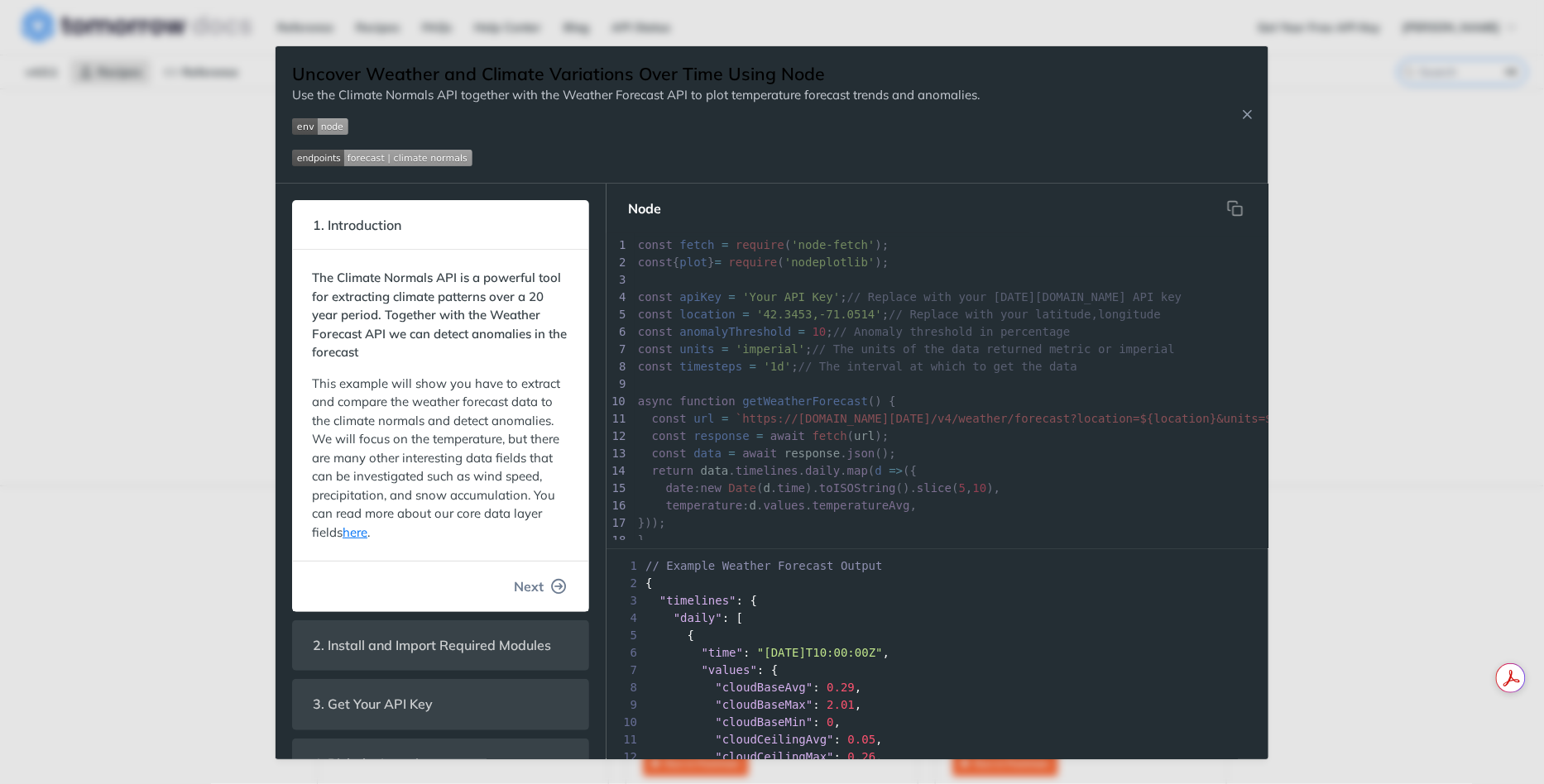
click at [530, 594] on span "Next" at bounding box center [529, 587] width 30 height 20
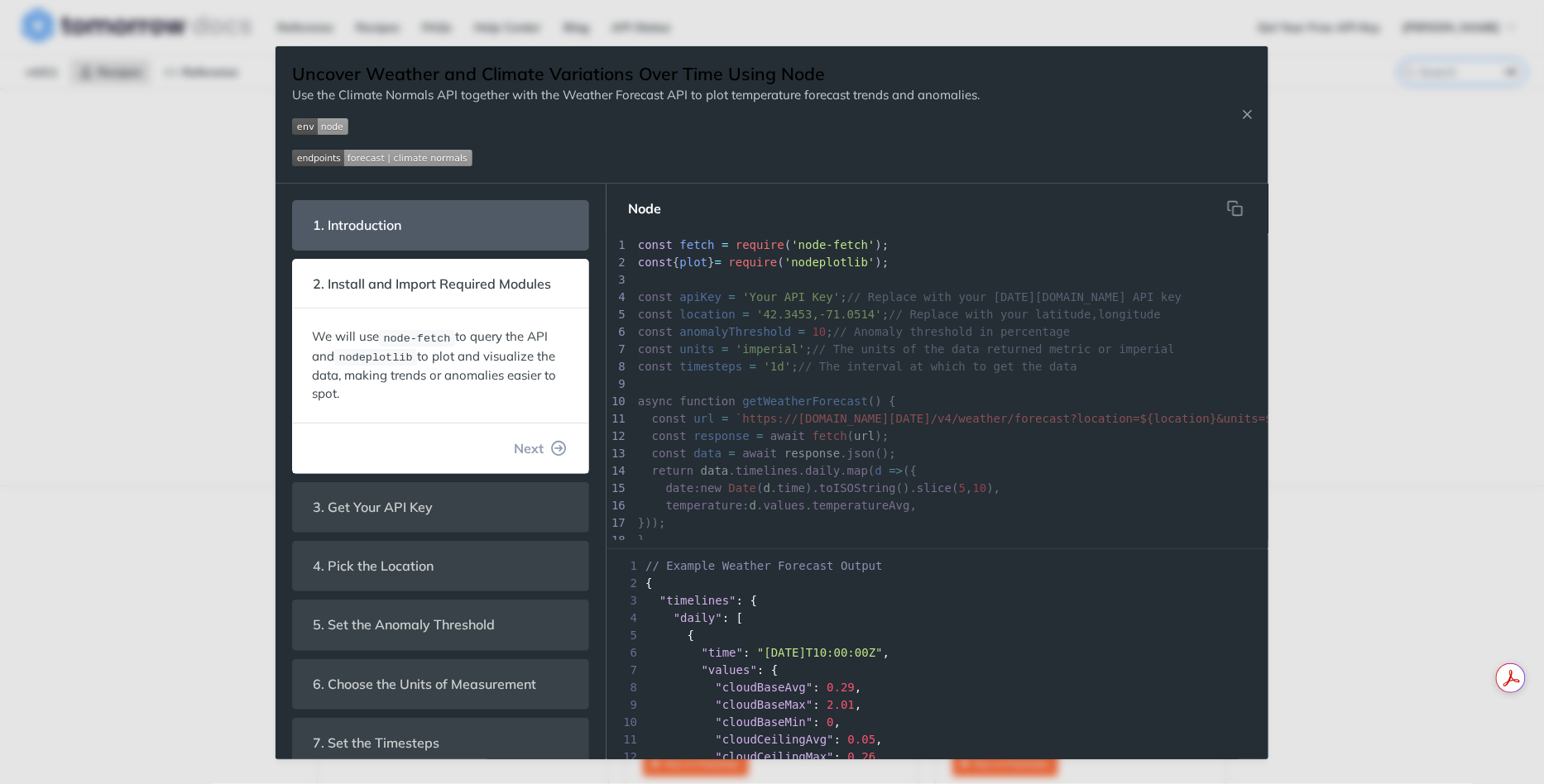
scroll to position [274, 0]
click at [531, 444] on span "Next" at bounding box center [529, 448] width 30 height 20
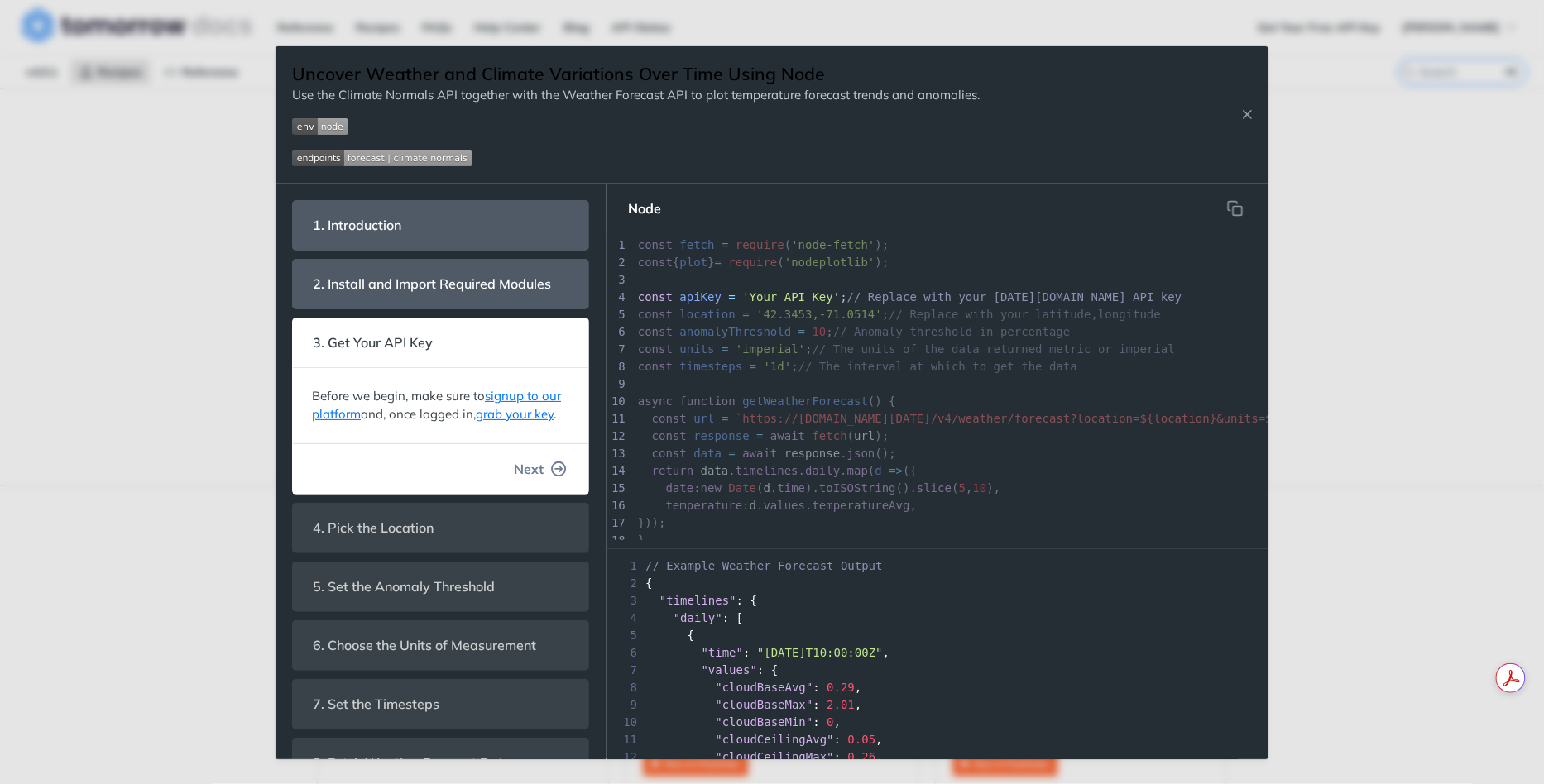
click at [530, 459] on span "Next" at bounding box center [529, 469] width 30 height 20
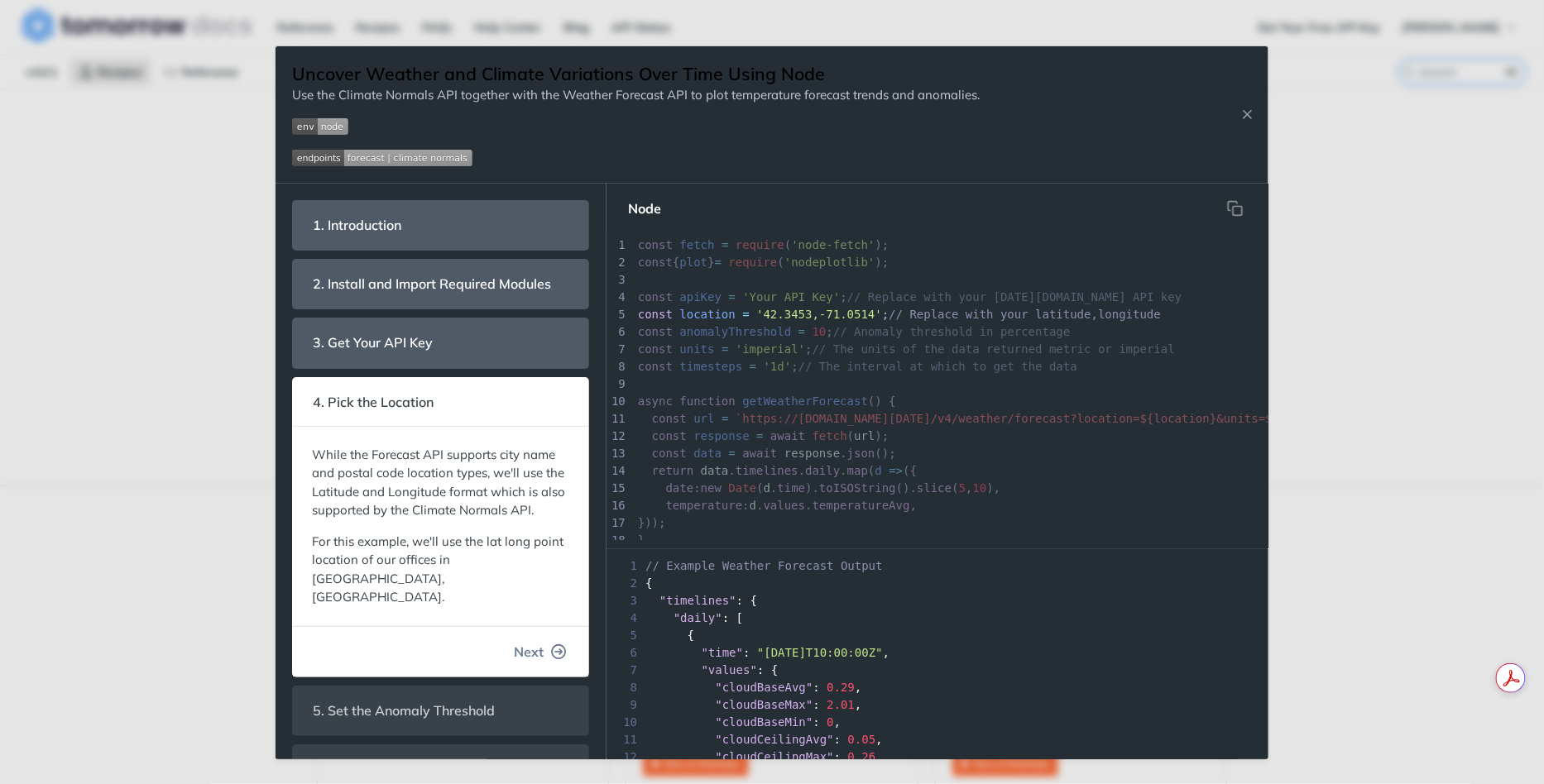
click at [529, 642] on span "Next" at bounding box center [529, 652] width 30 height 20
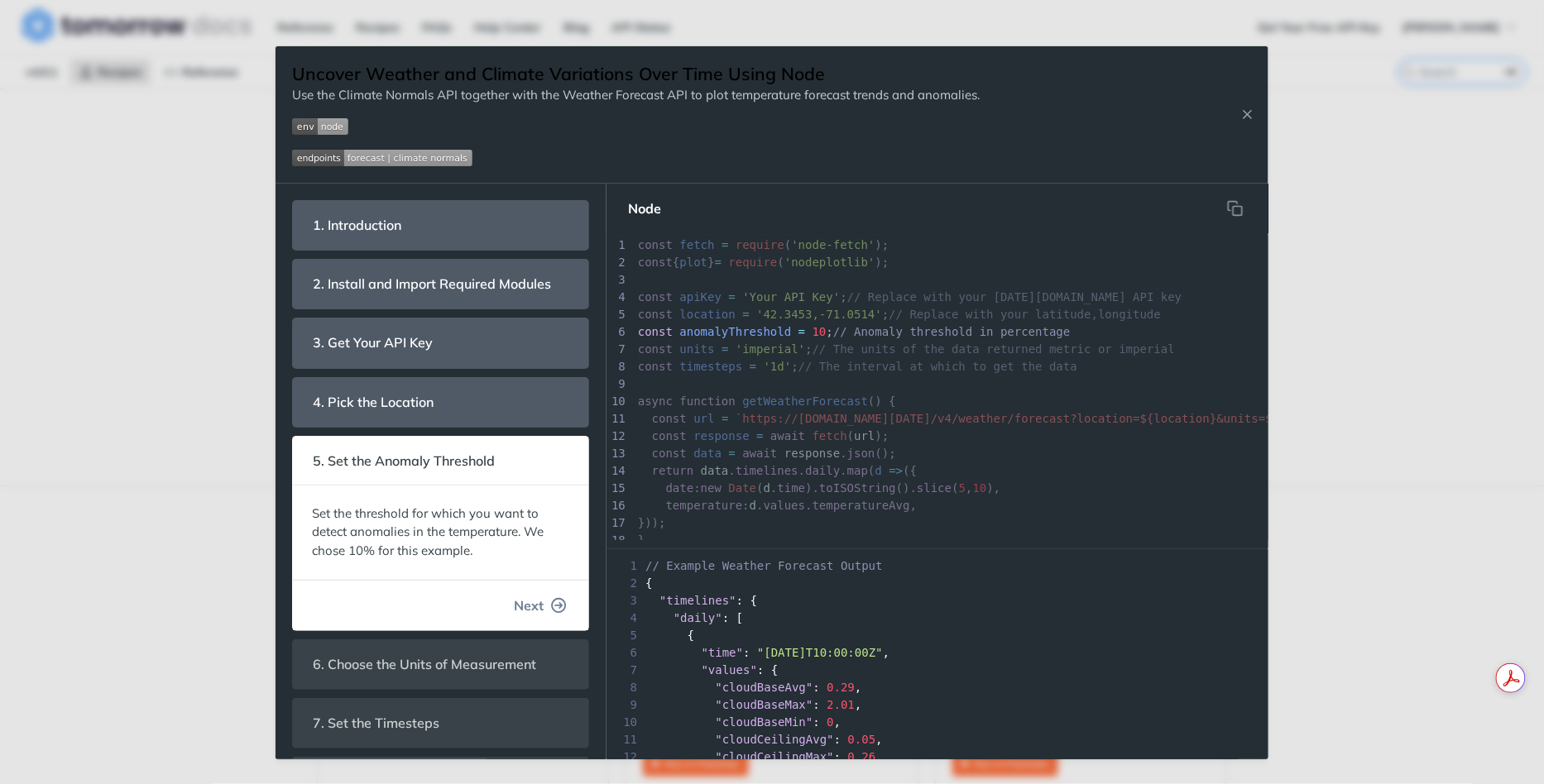
click at [532, 602] on span "Next" at bounding box center [529, 606] width 30 height 20
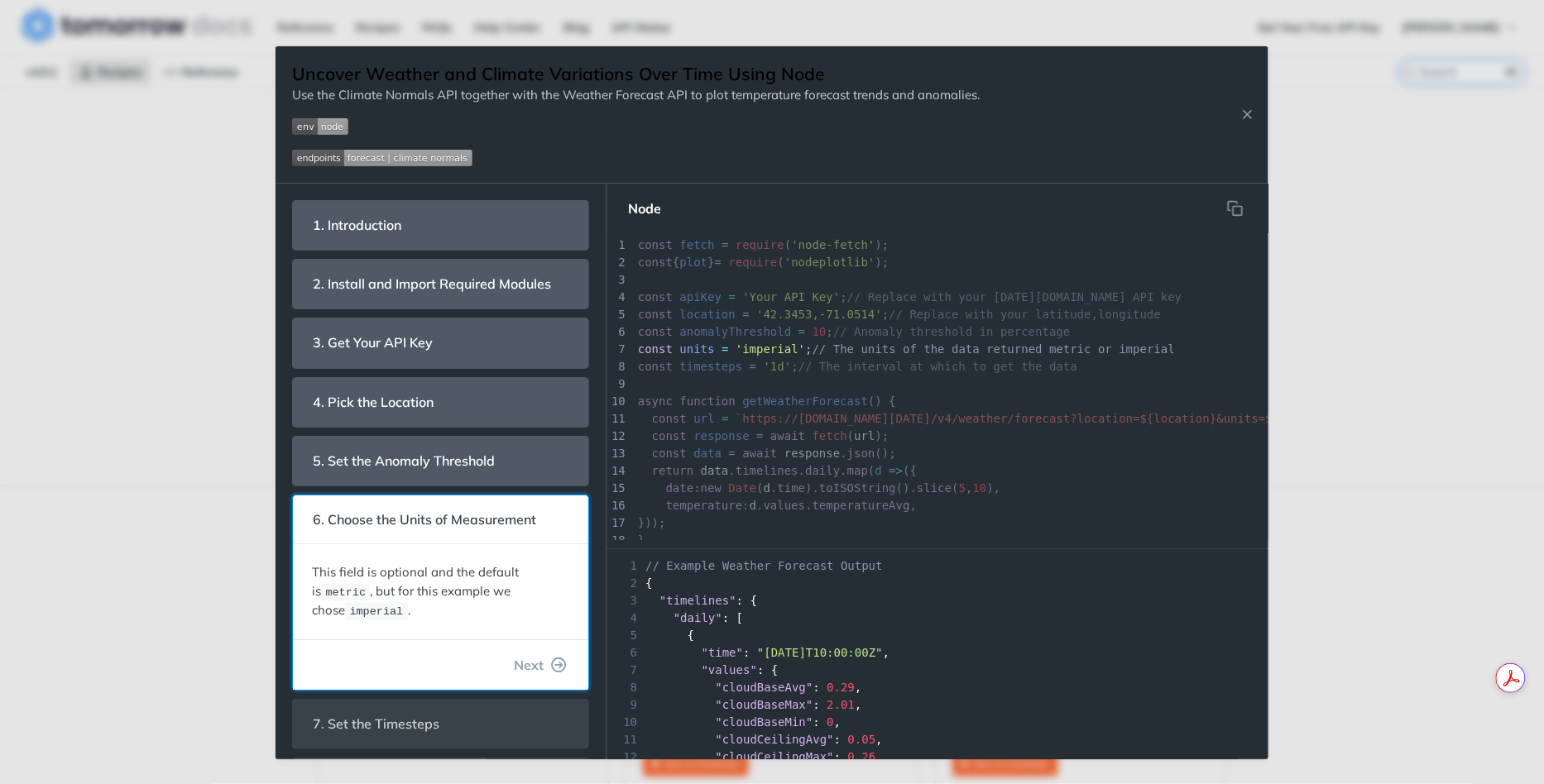
click at [532, 602] on p "This field is optional and the default is metric , but for this example we chos…" at bounding box center [441, 591] width 257 height 57
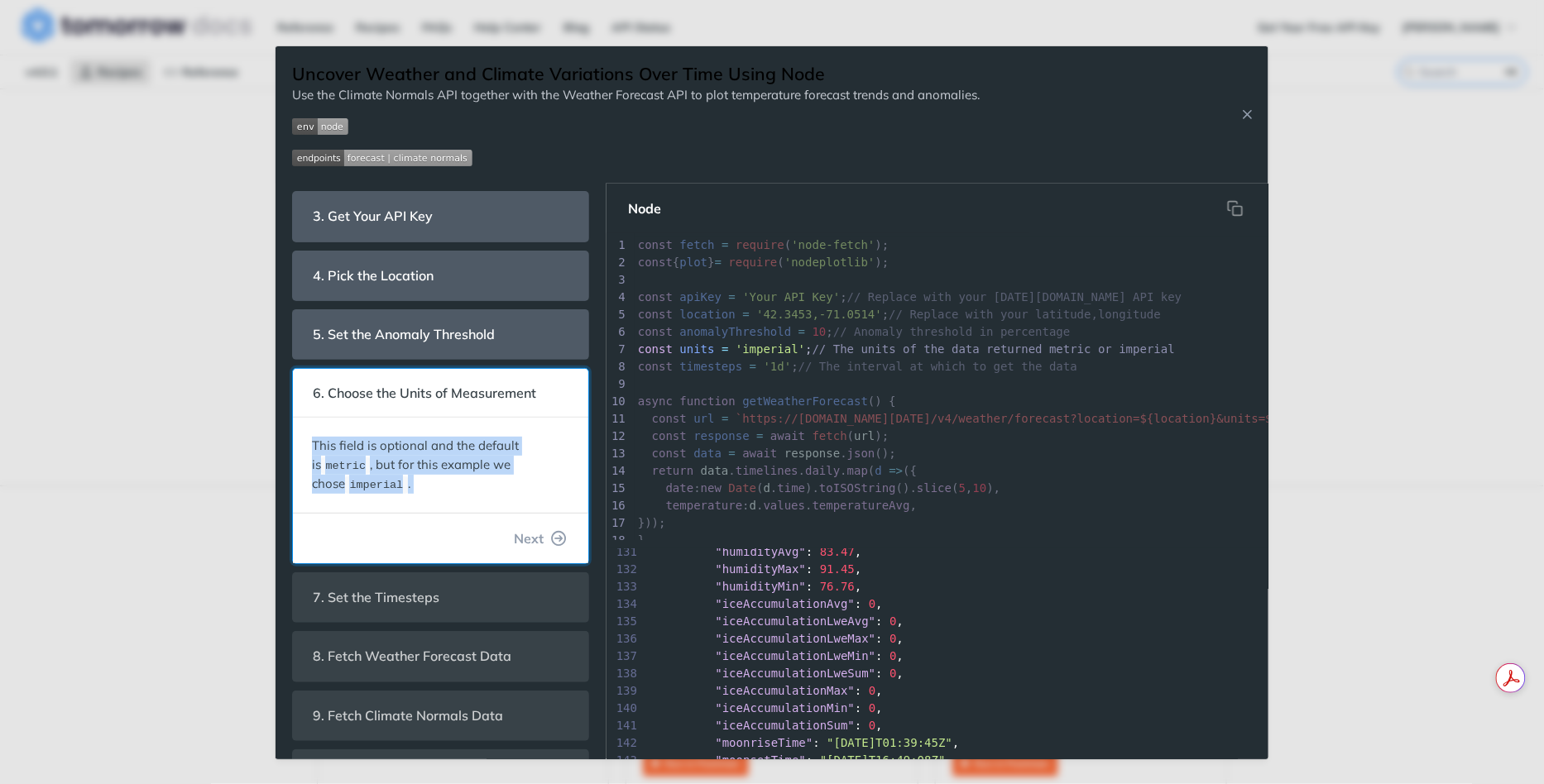
scroll to position [174, 0]
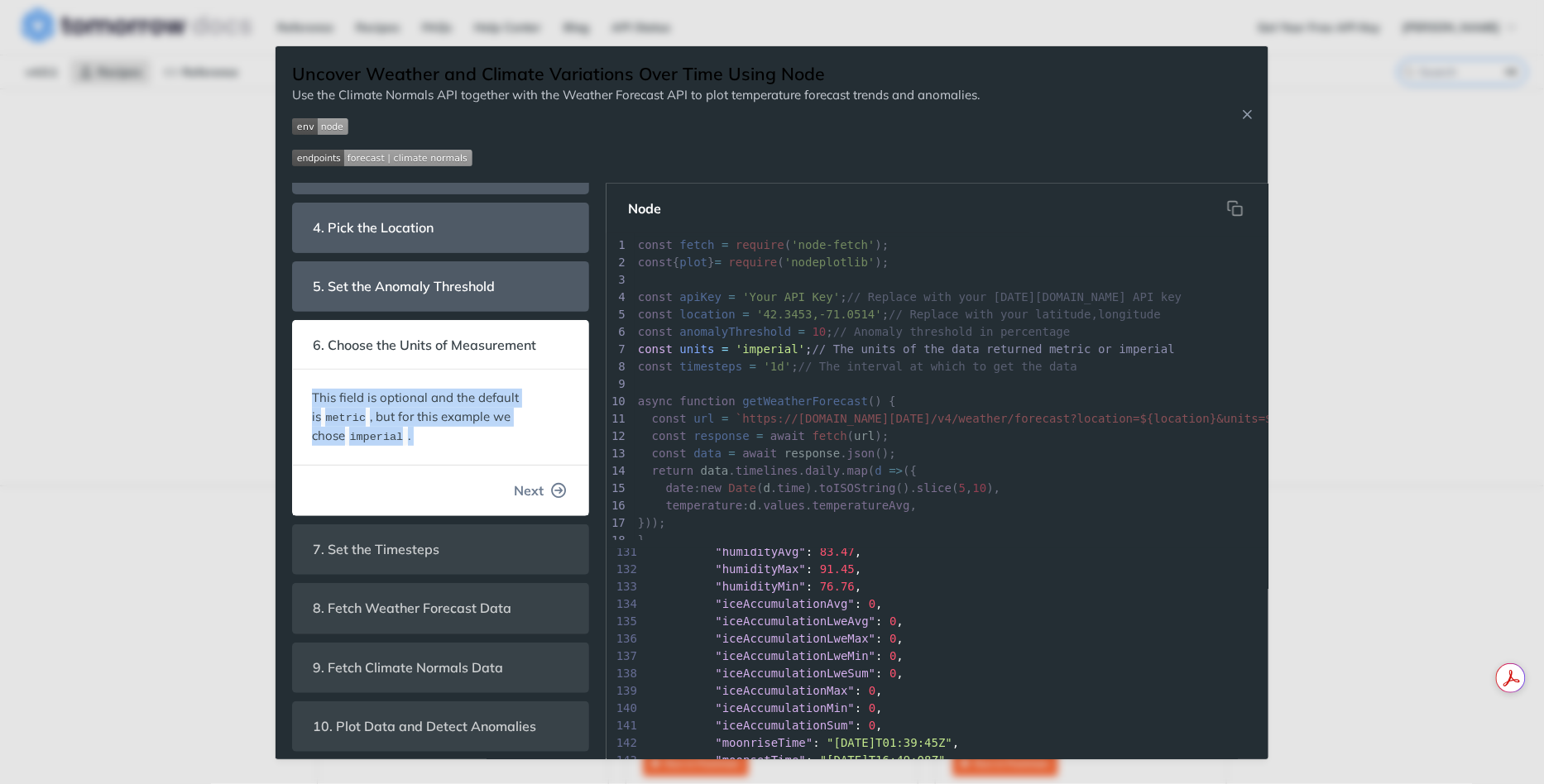
click at [536, 489] on span "Next" at bounding box center [529, 491] width 30 height 20
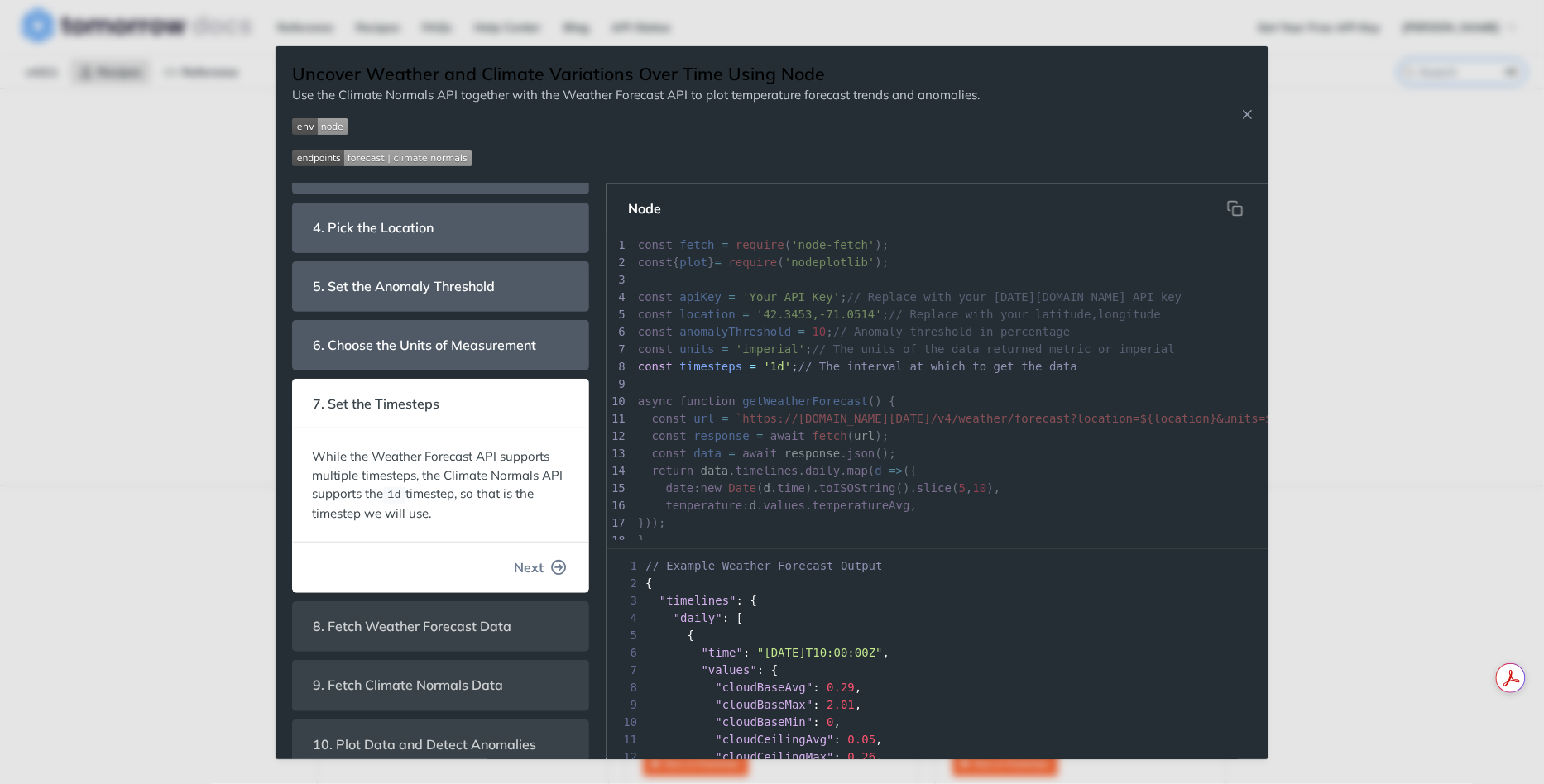
click at [533, 562] on span "Next" at bounding box center [529, 568] width 30 height 20
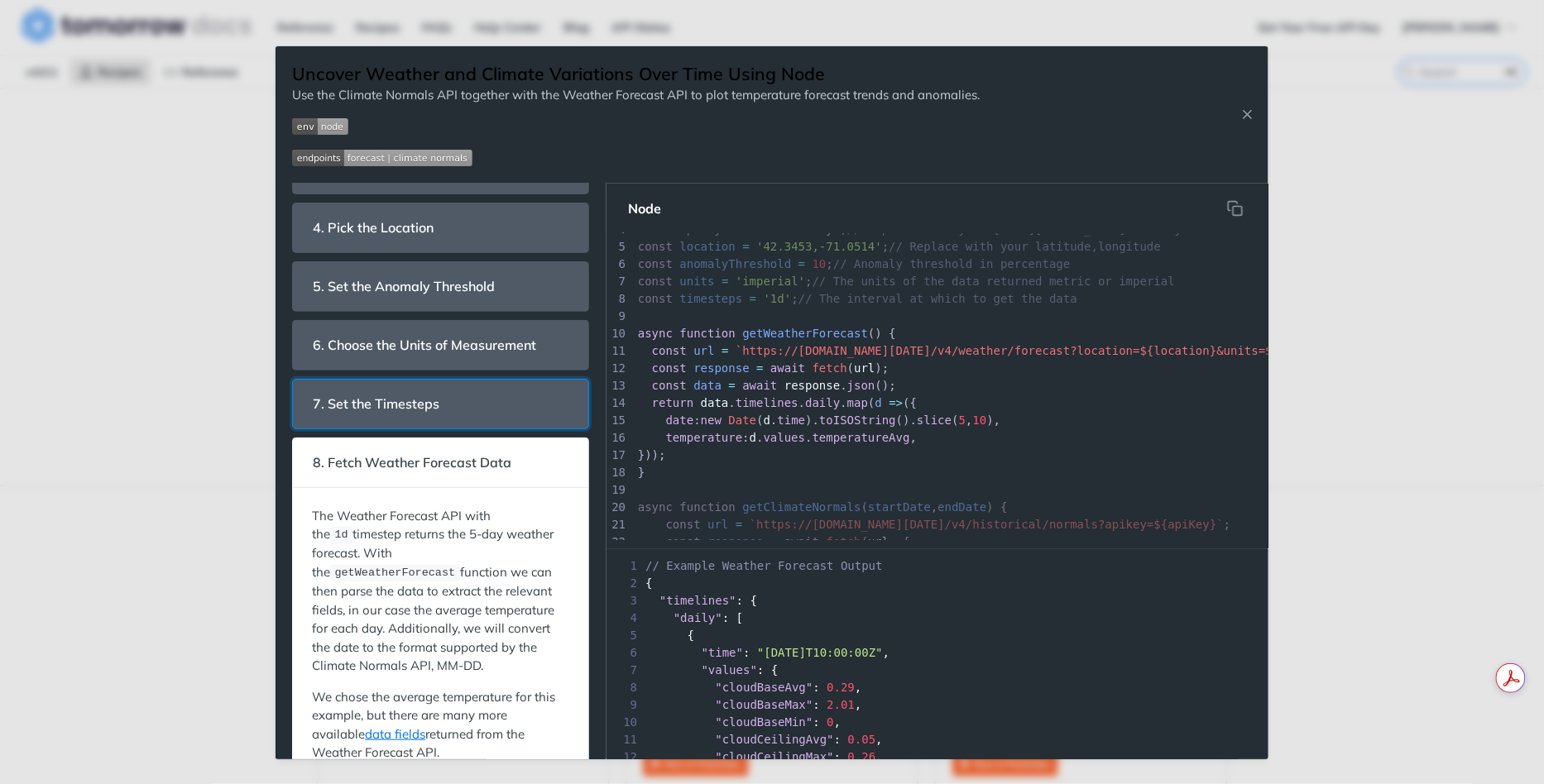
scroll to position [354, 0]
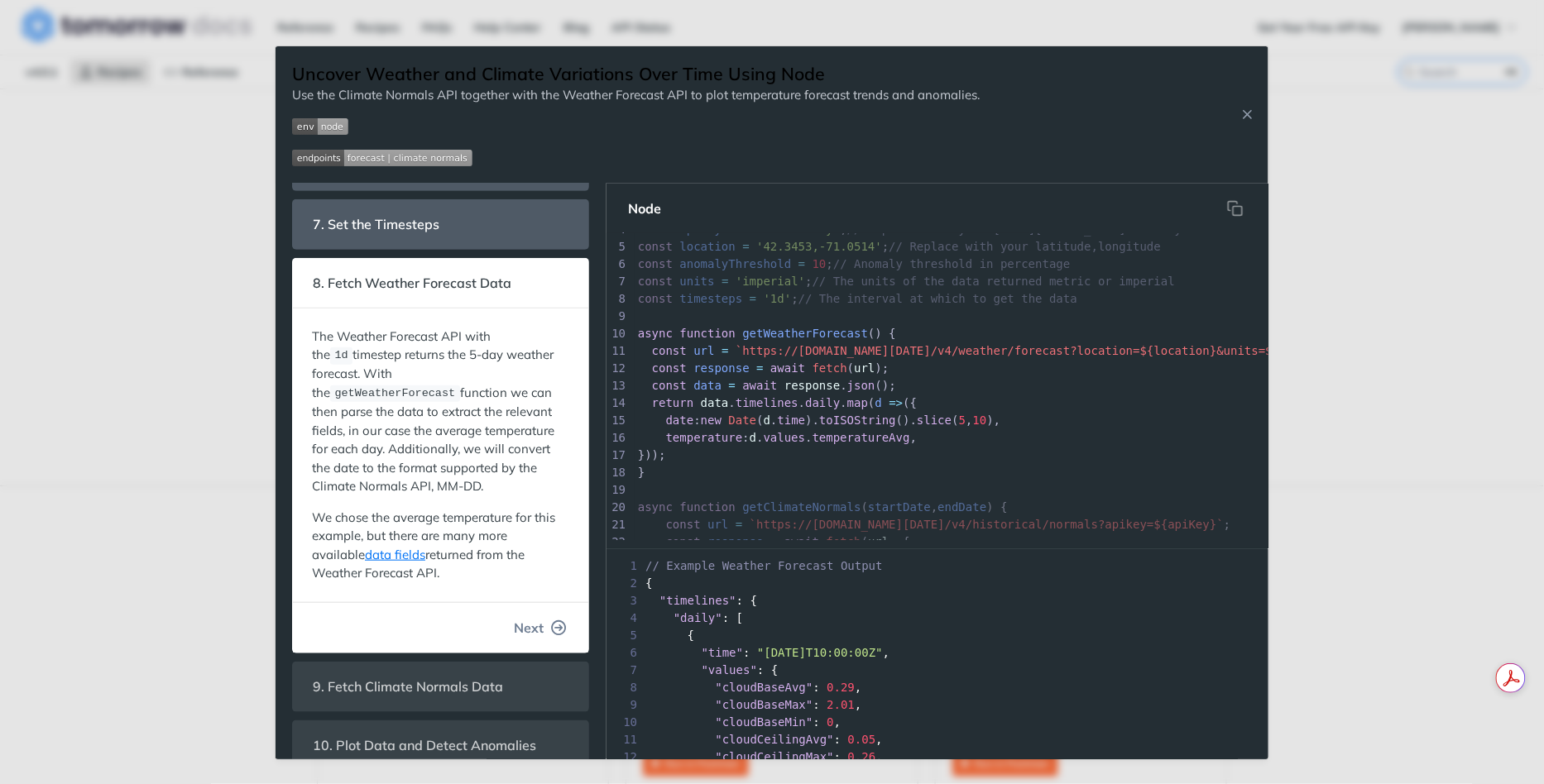
click at [538, 618] on span "Next" at bounding box center [529, 628] width 30 height 20
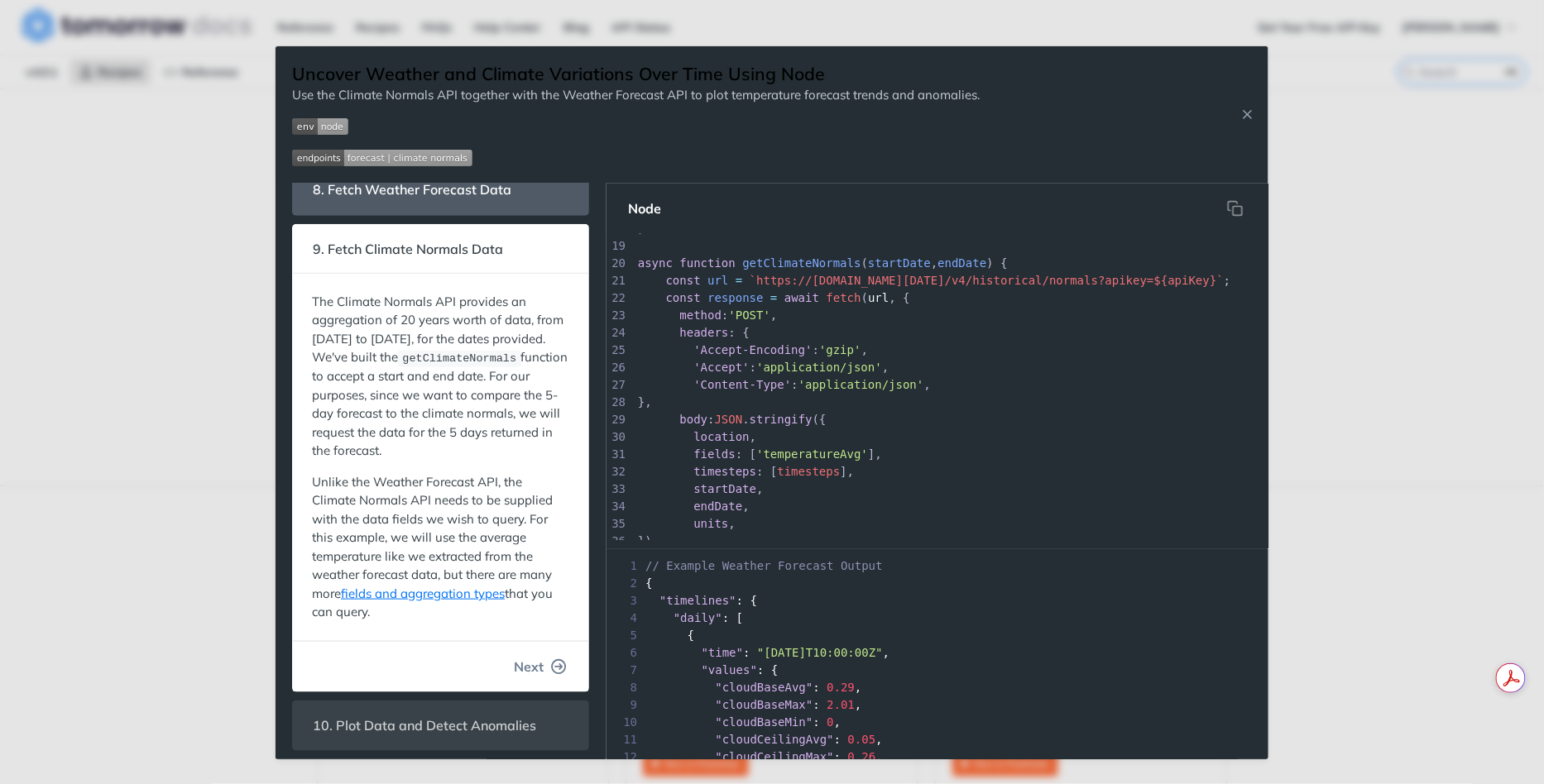
click at [540, 669] on button "Next" at bounding box center [540, 666] width 79 height 33
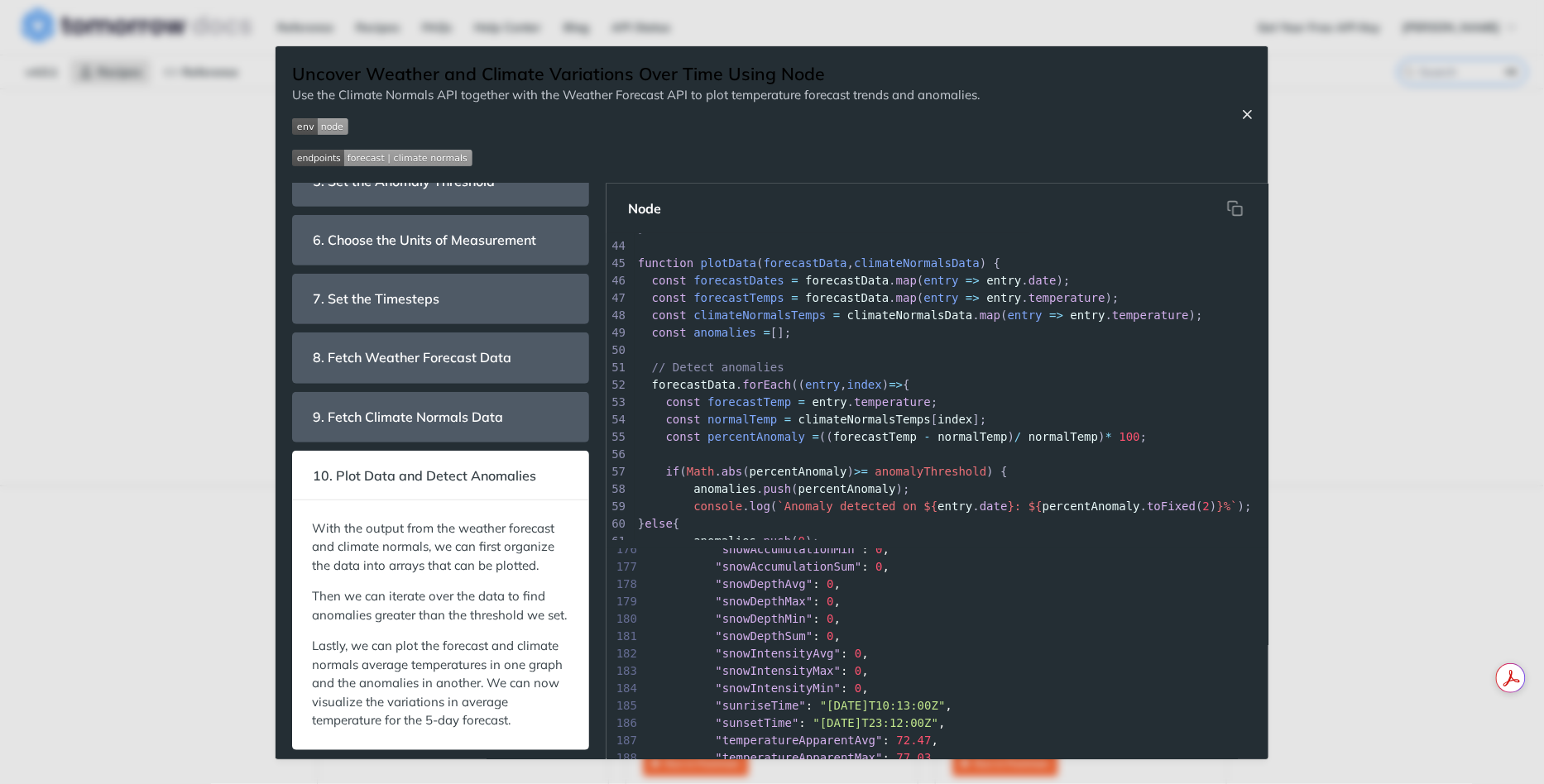
click at [1243, 119] on icon "Close Recipe" at bounding box center [1247, 114] width 15 height 15
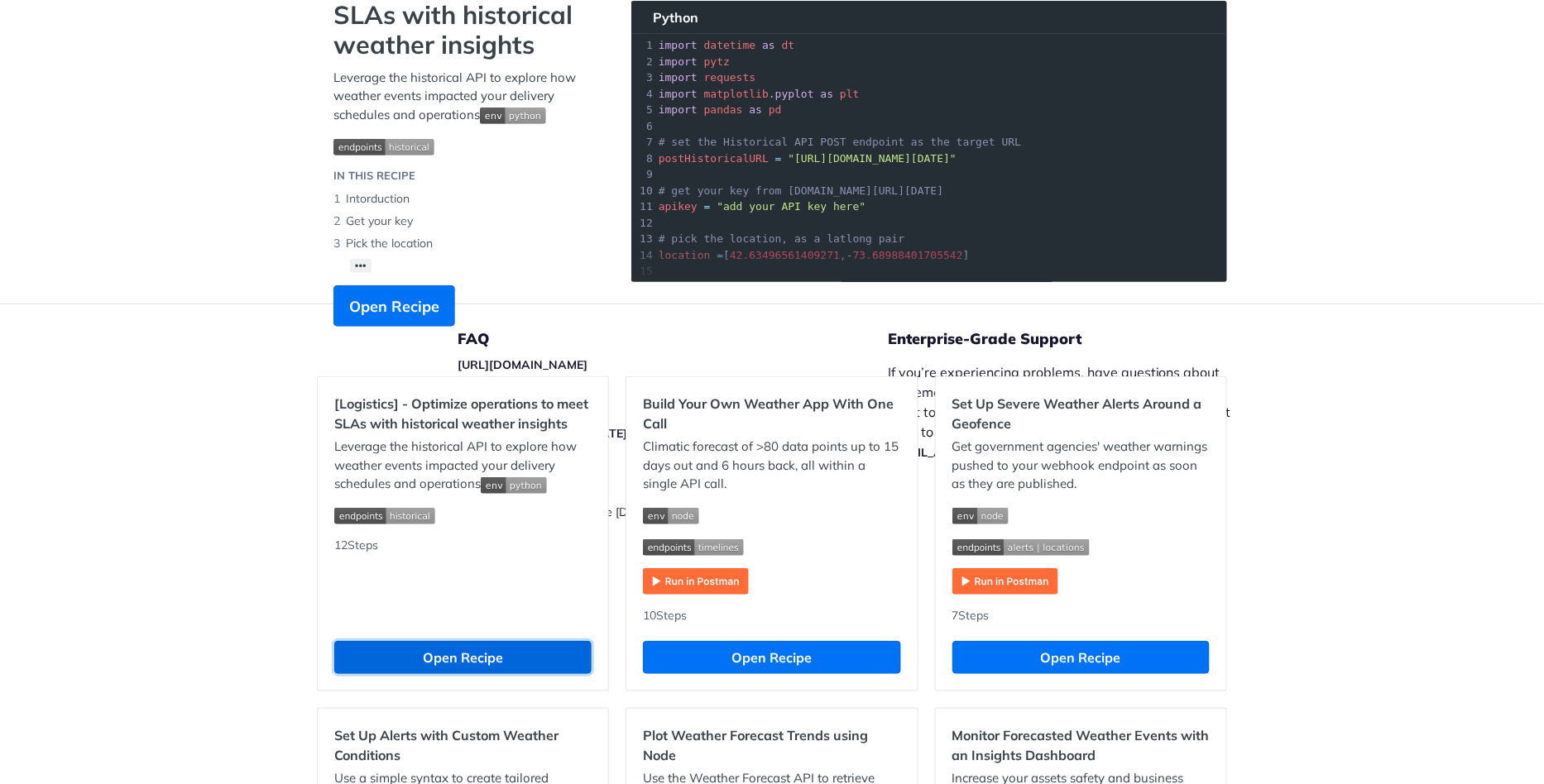
click at [447, 653] on button "Open Recipe" at bounding box center [463, 657] width 257 height 33
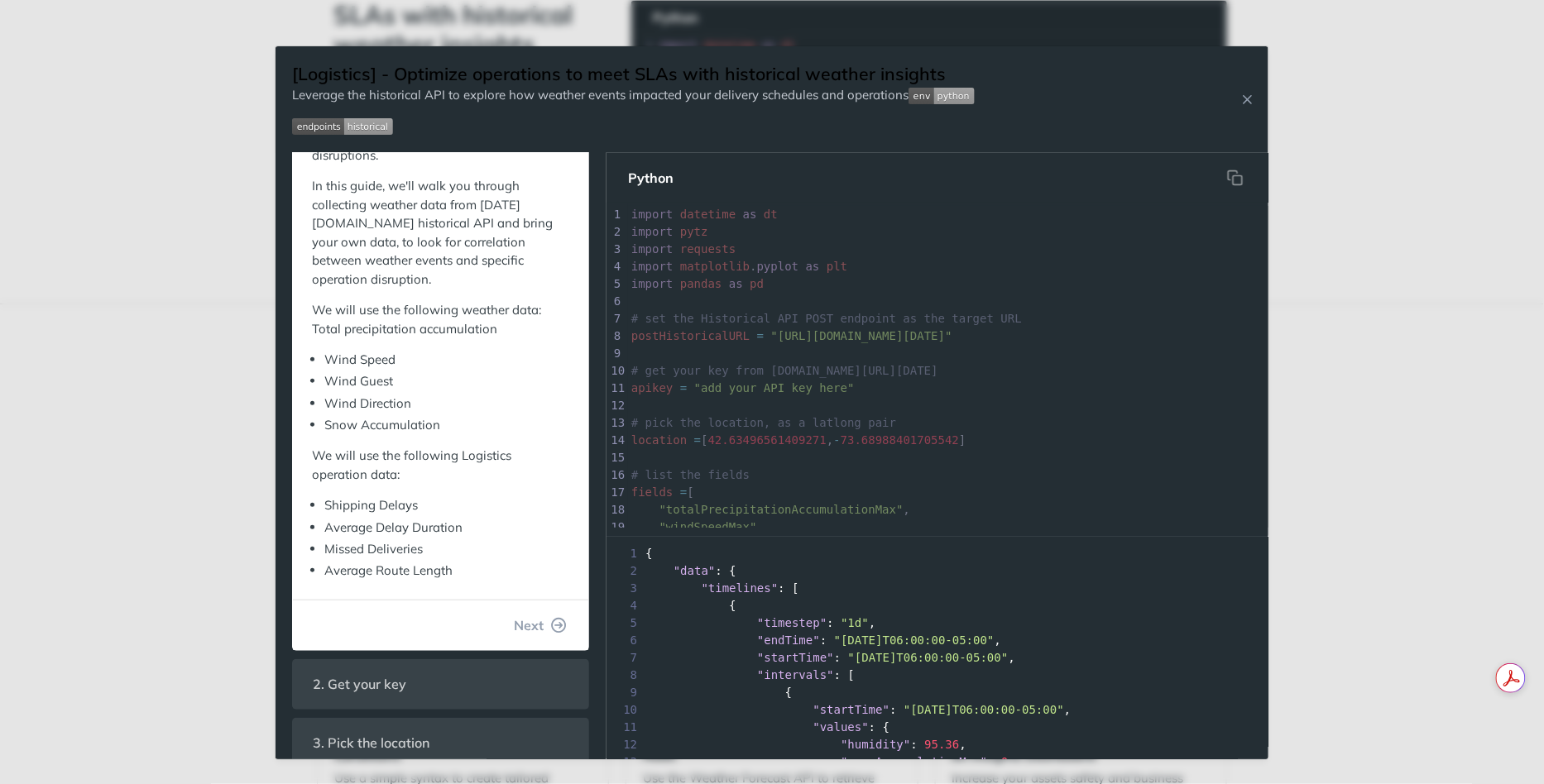
drag, startPoint x: 541, startPoint y: 604, endPoint x: 541, endPoint y: 588, distance: 16.0
click at [541, 615] on span "Next" at bounding box center [529, 625] width 30 height 20
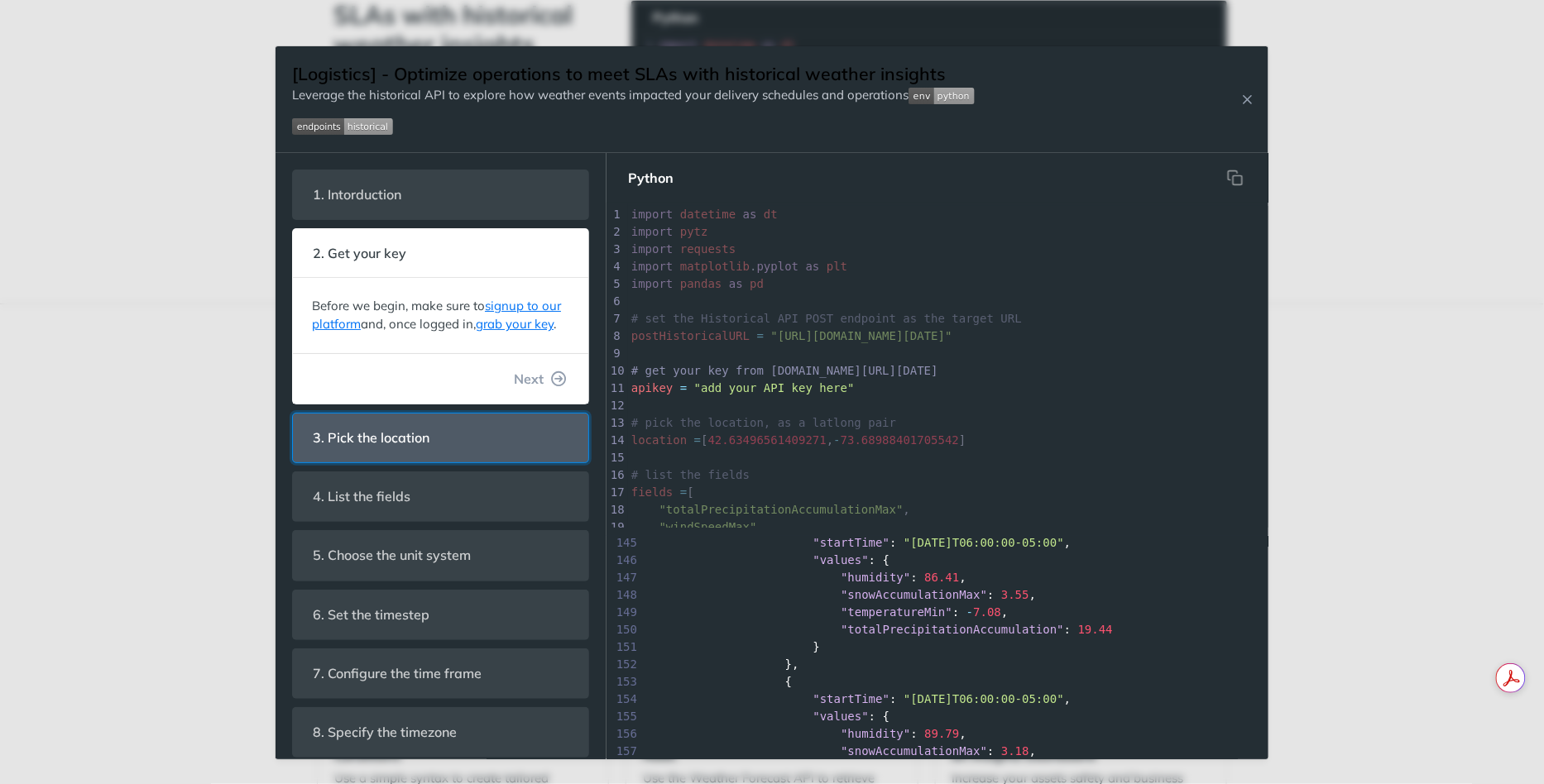
click at [414, 444] on span "3. Pick the location" at bounding box center [371, 437] width 140 height 32
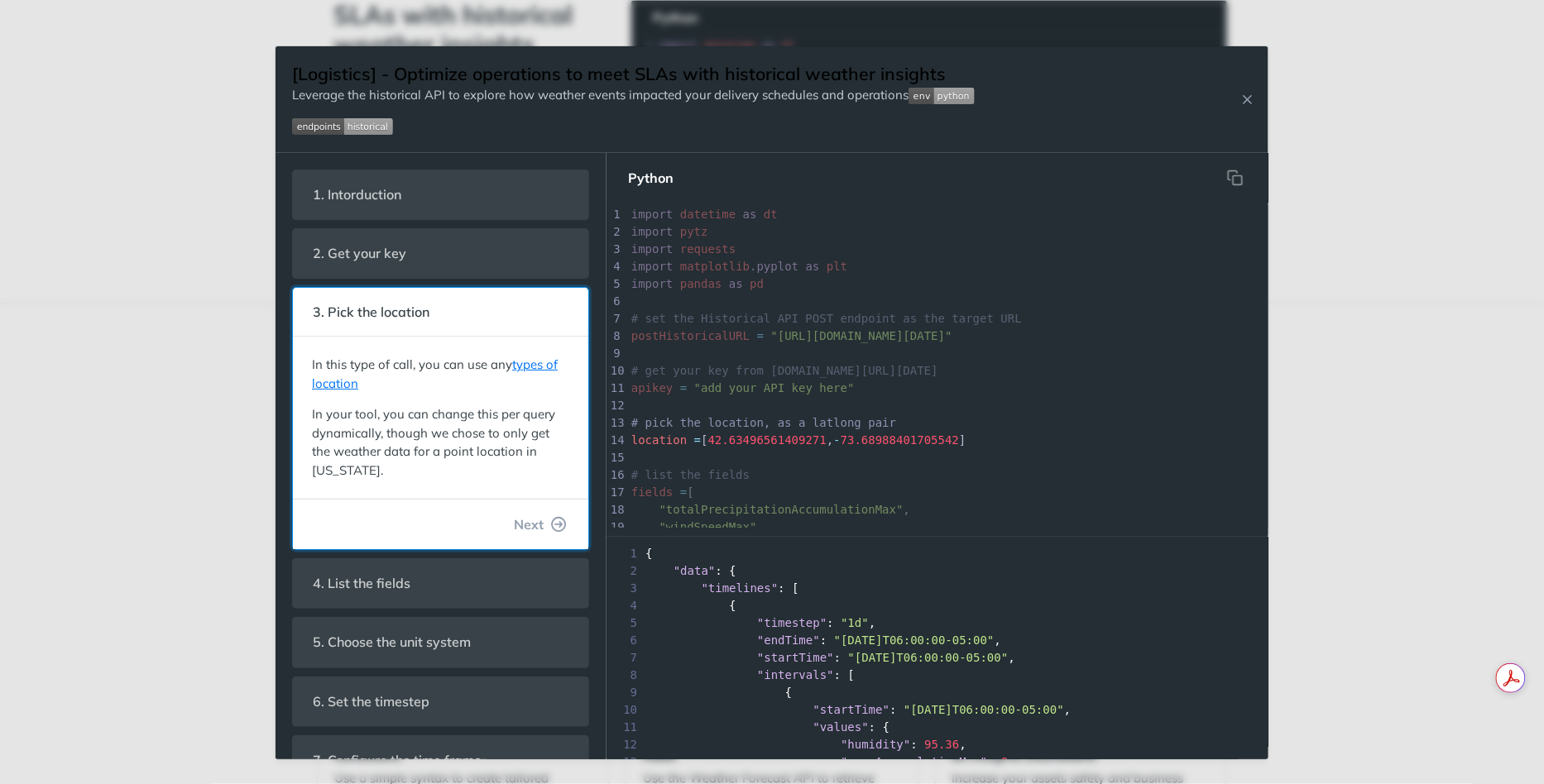
scroll to position [50, 0]
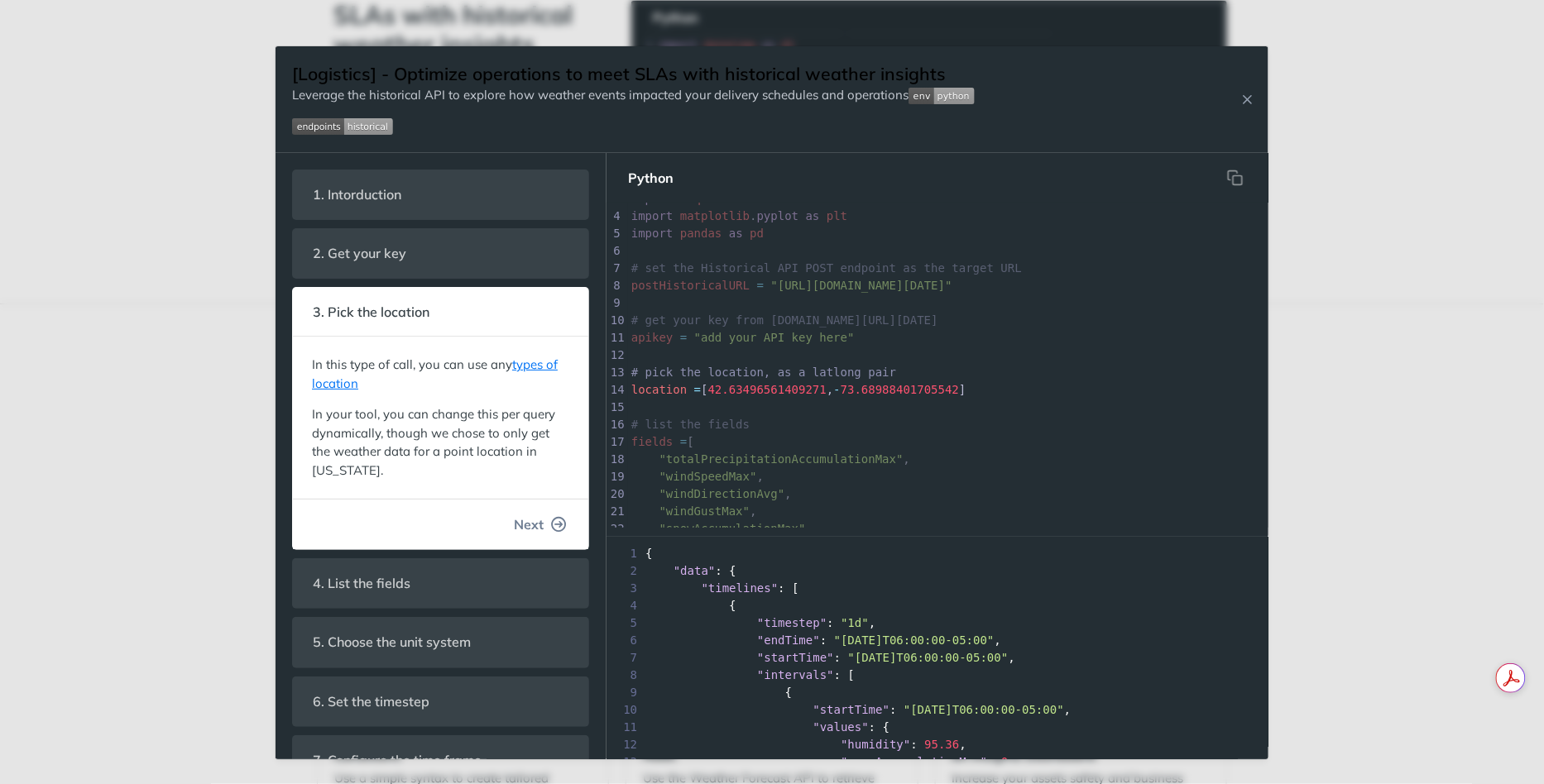
click at [545, 517] on button "Next" at bounding box center [540, 524] width 79 height 33
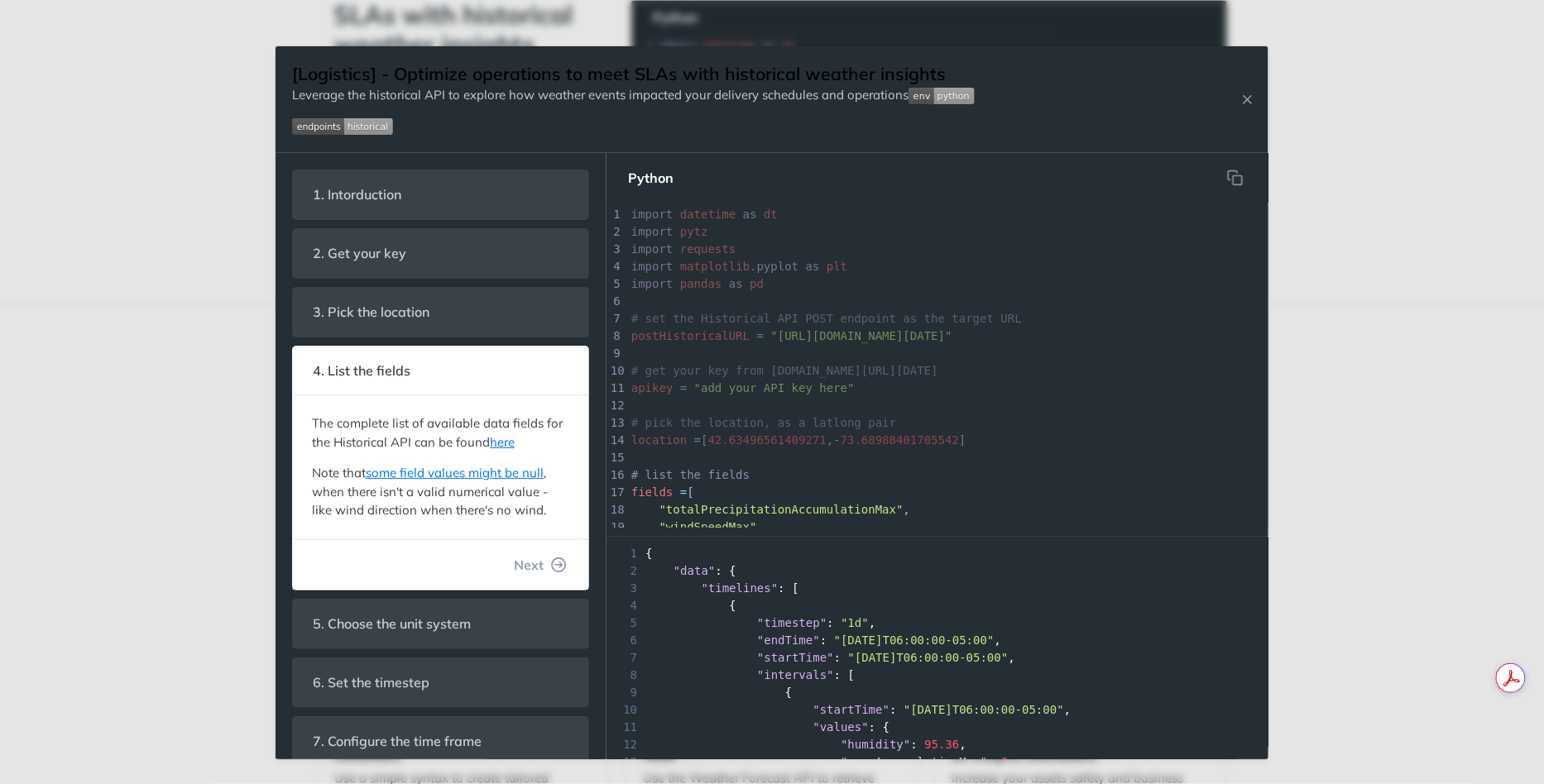
scroll to position [154, 0]
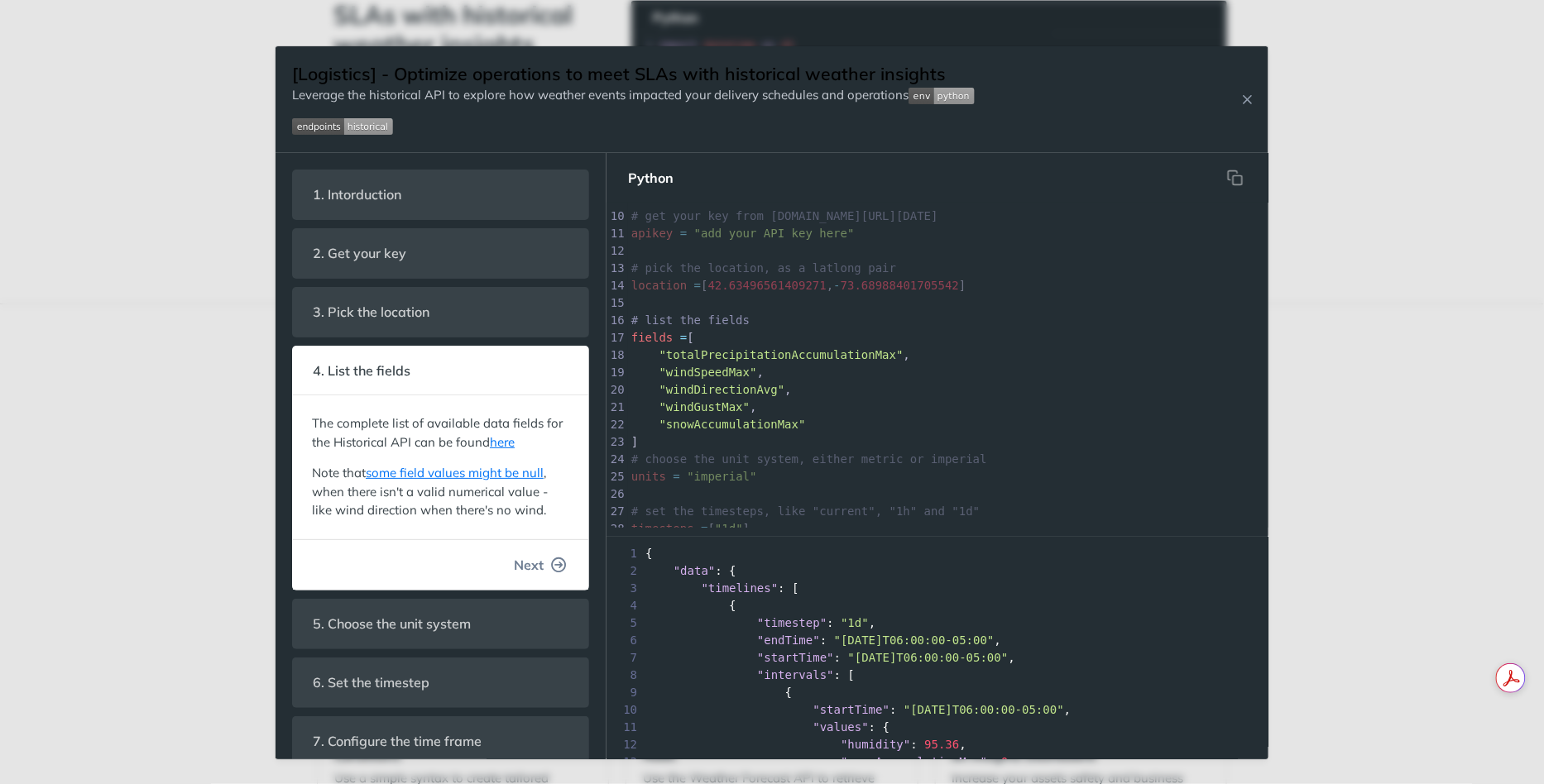
click at [541, 561] on span "Next" at bounding box center [529, 565] width 30 height 20
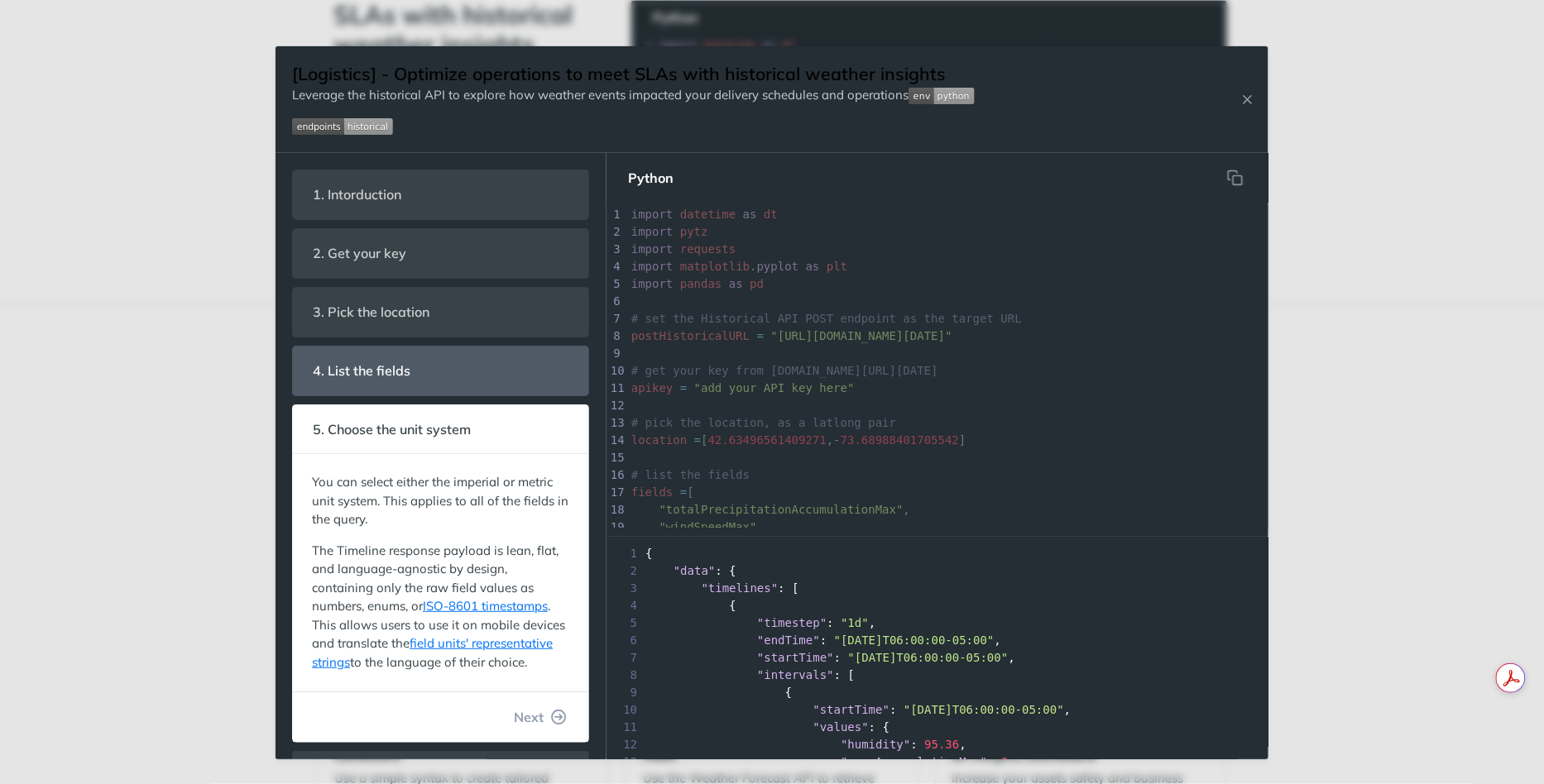
scroll to position [242, 0]
click at [541, 710] on span "Next" at bounding box center [529, 717] width 30 height 20
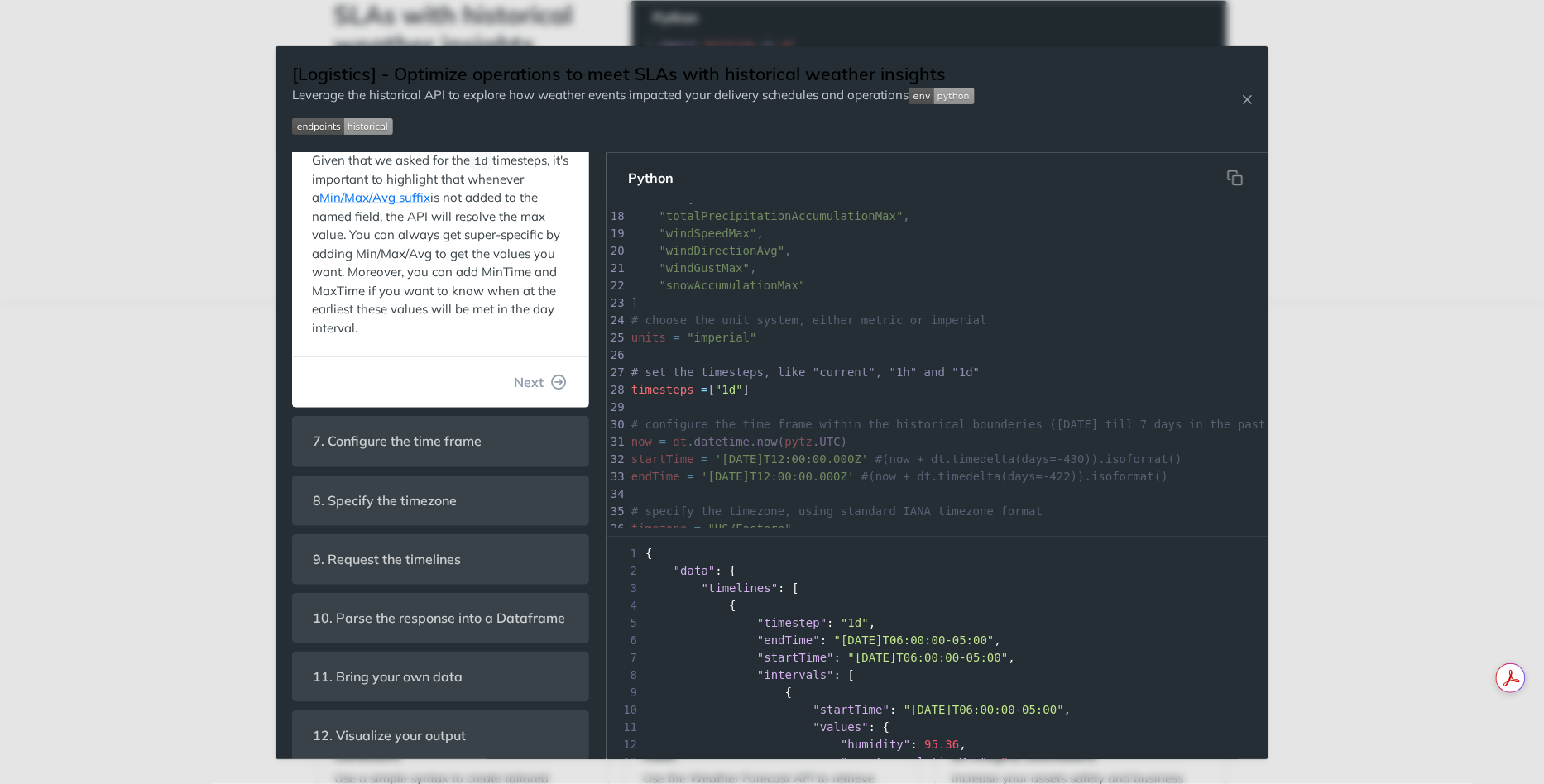
scroll to position [428, 0]
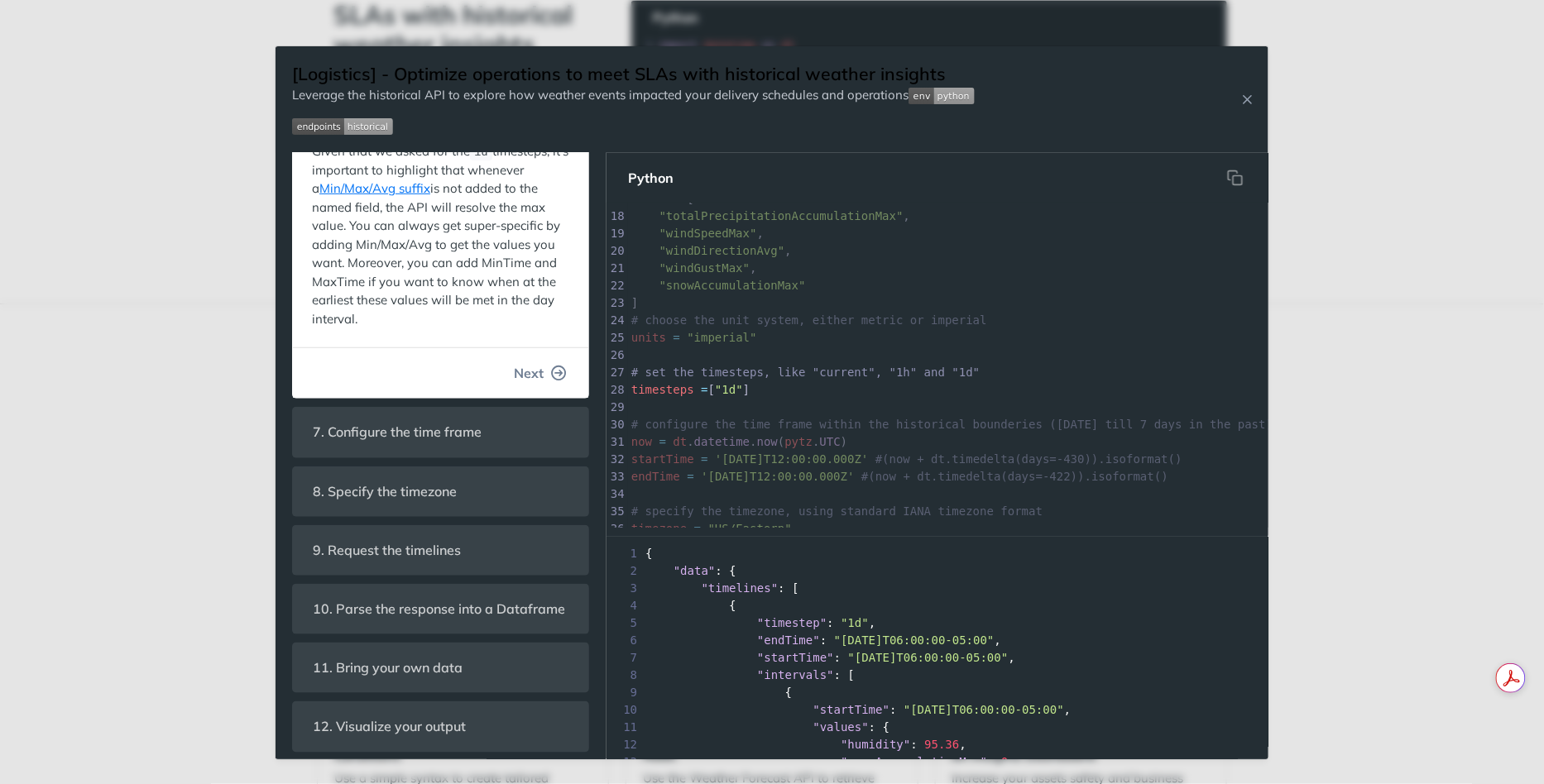
click at [541, 375] on span "Next" at bounding box center [529, 373] width 30 height 20
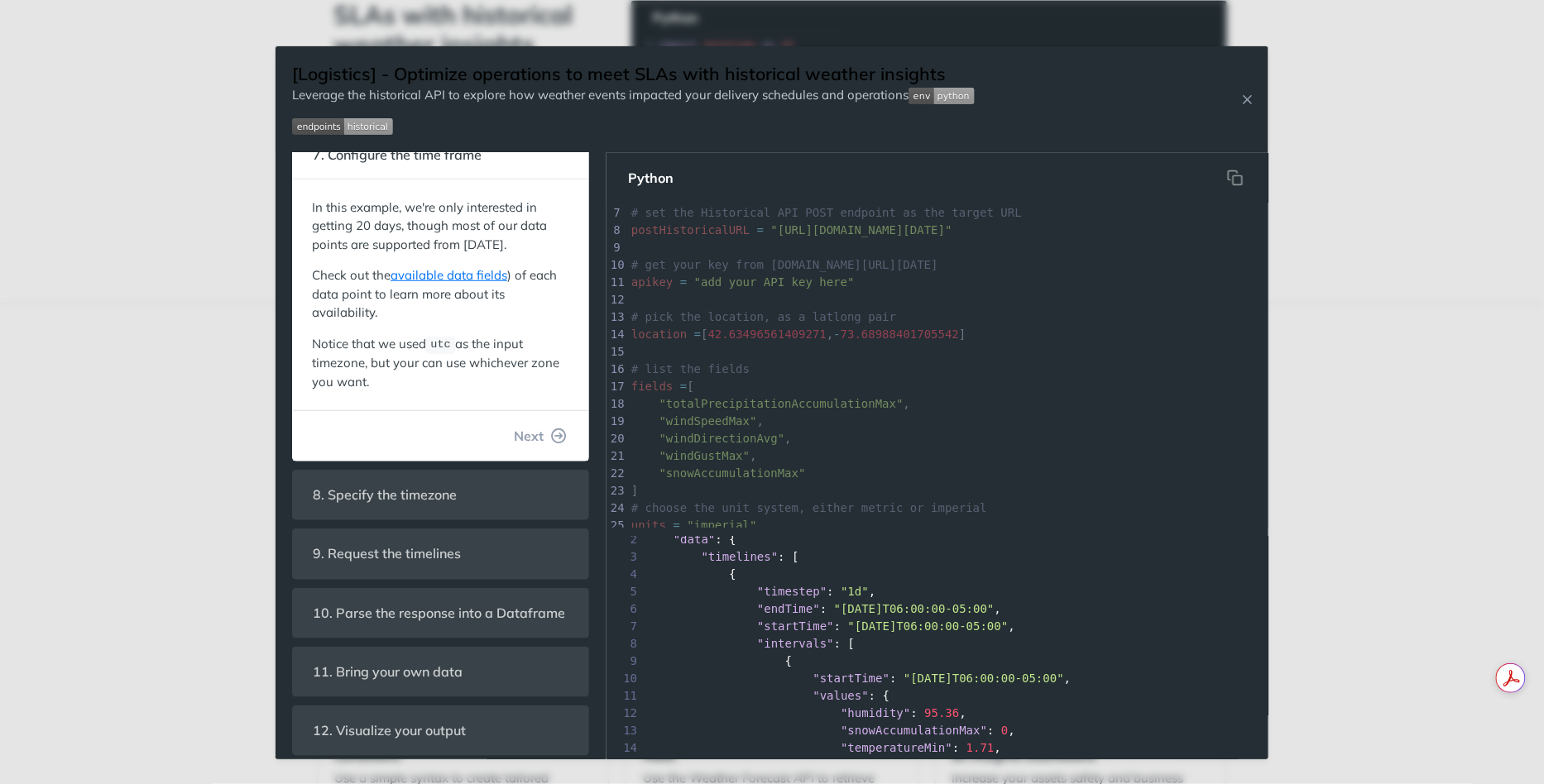
scroll to position [397, 0]
click at [531, 426] on span "Next" at bounding box center [529, 432] width 30 height 20
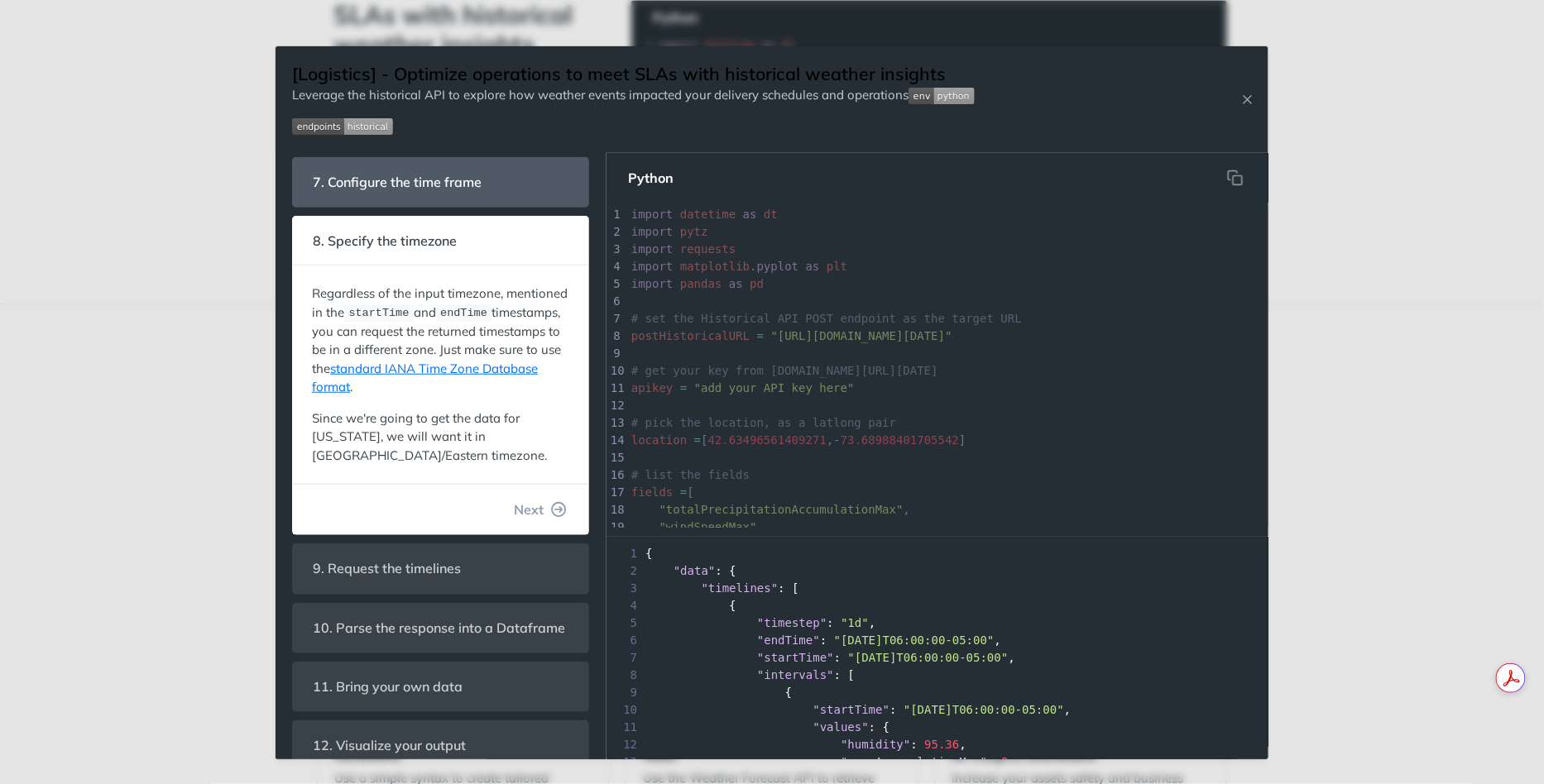
scroll to position [432, 0]
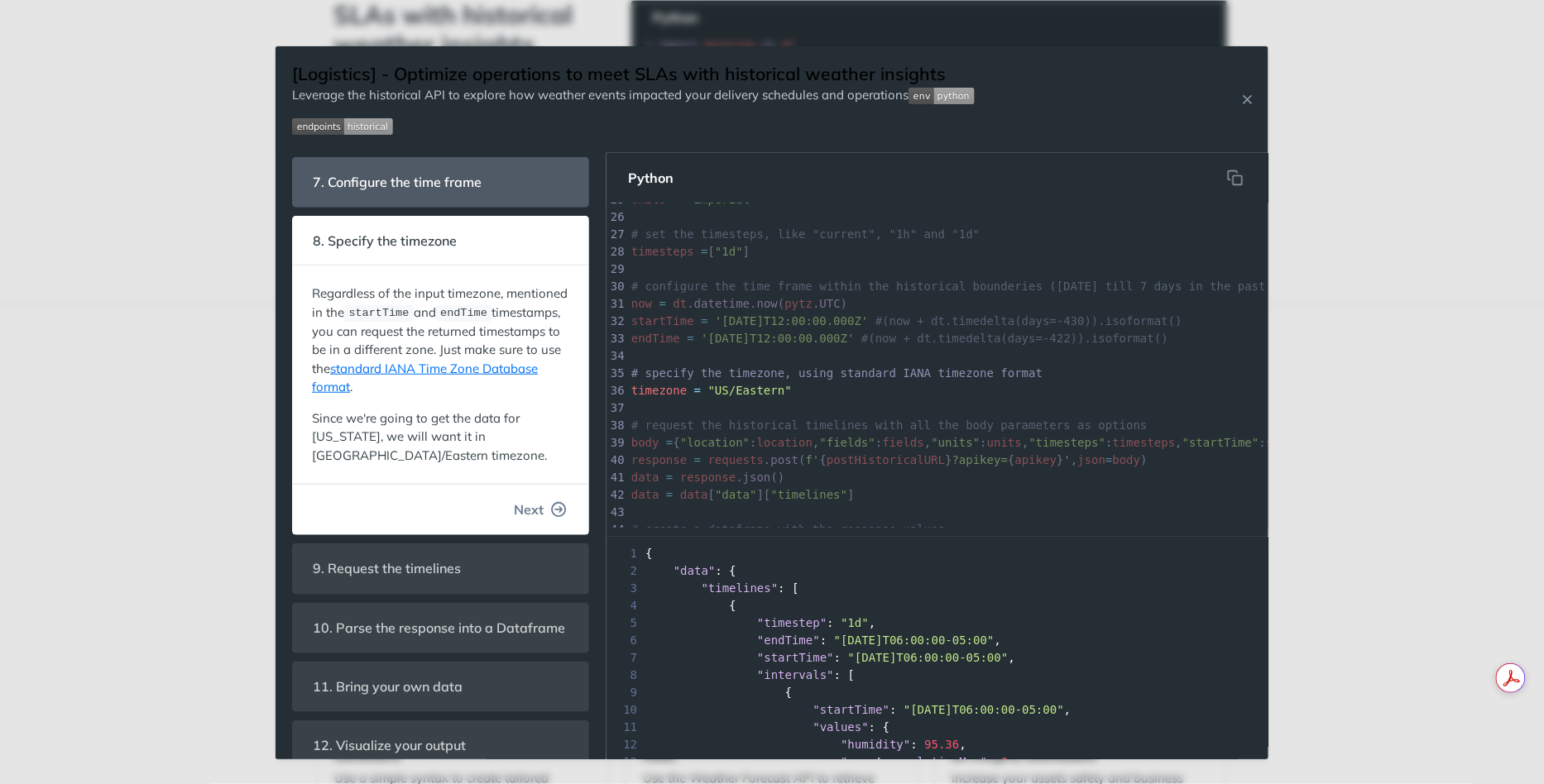
click at [534, 499] on span "Next" at bounding box center [529, 509] width 30 height 20
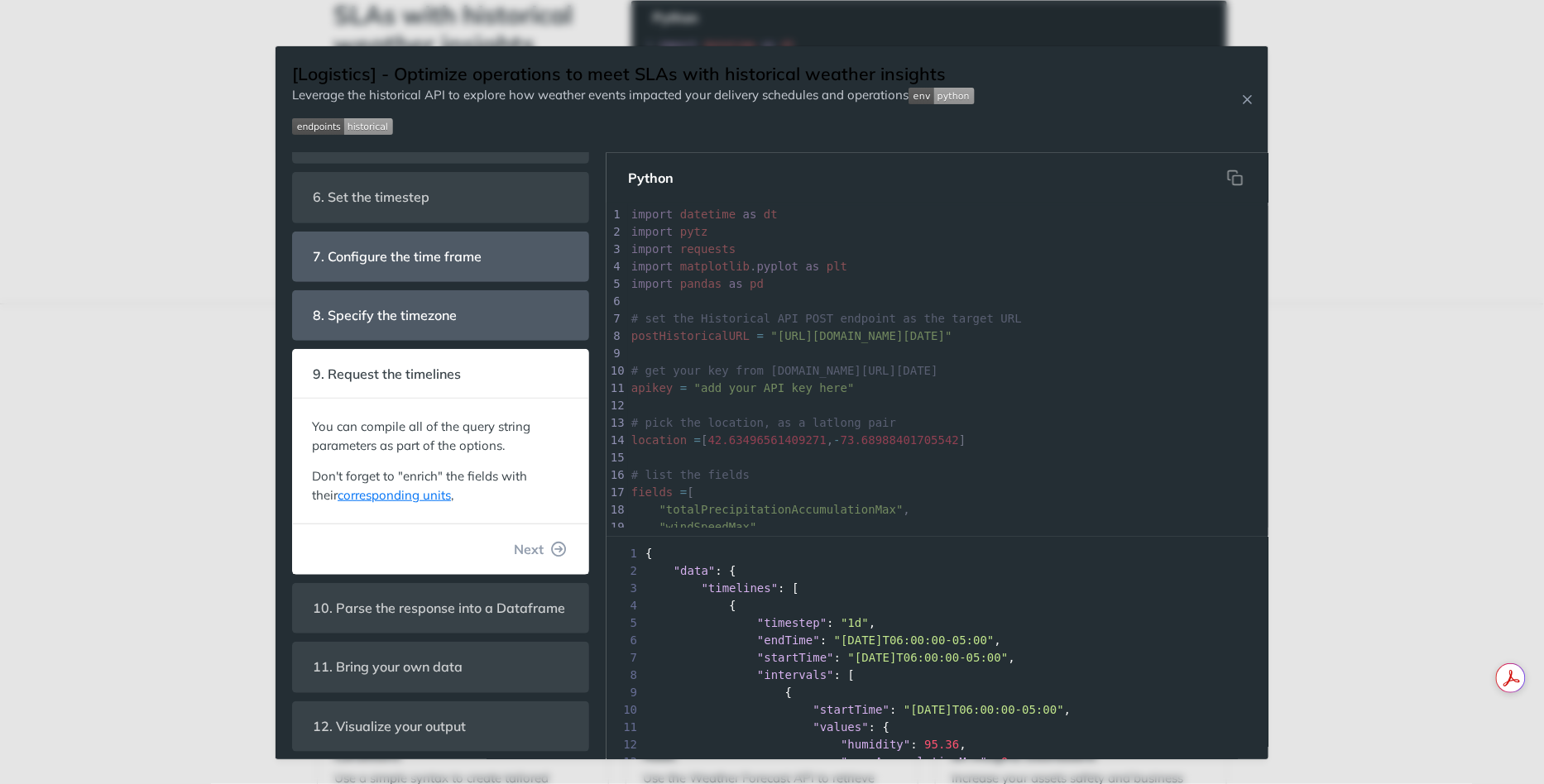
scroll to position [510, 0]
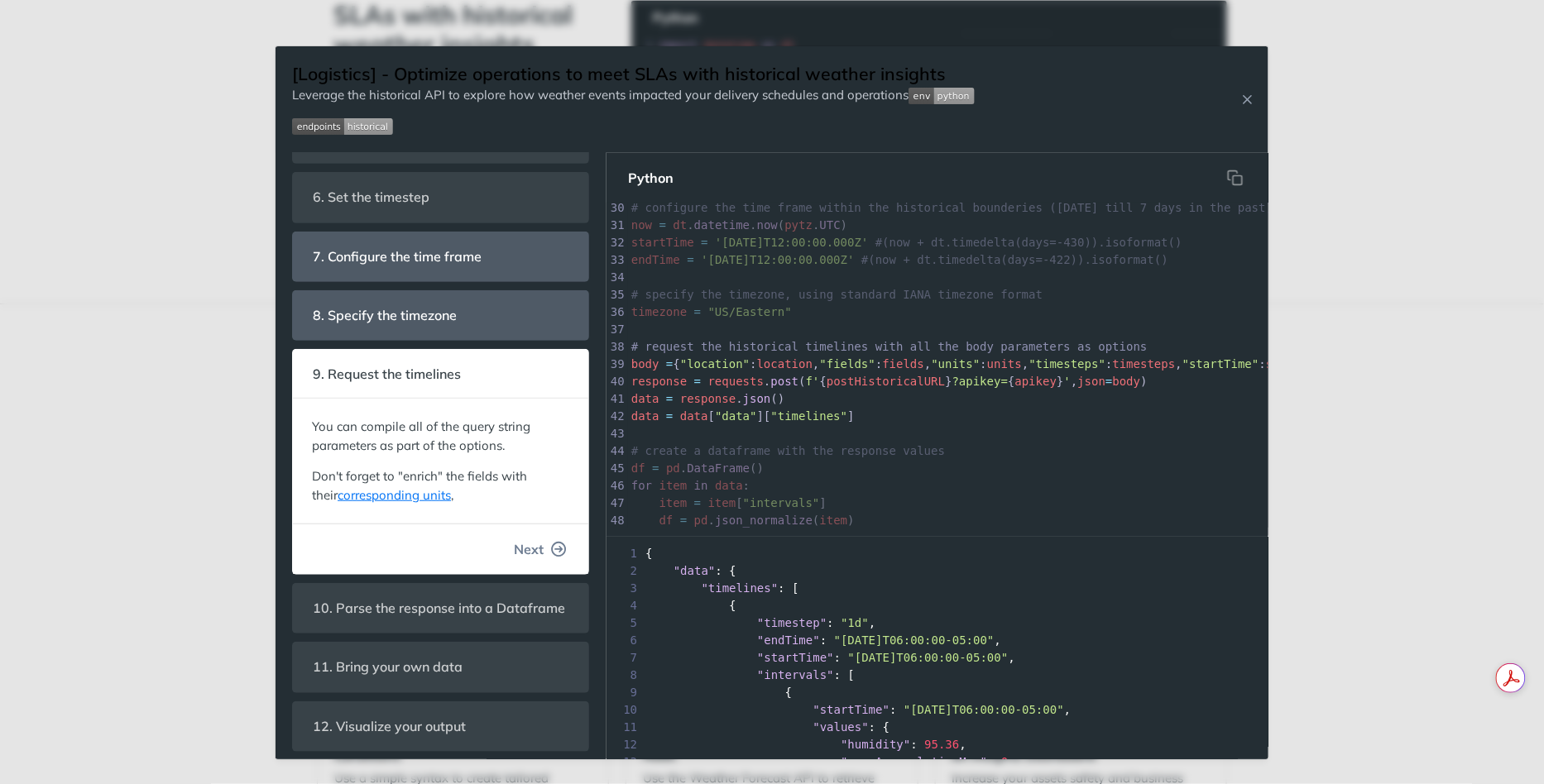
click at [533, 557] on button "Next" at bounding box center [540, 549] width 79 height 33
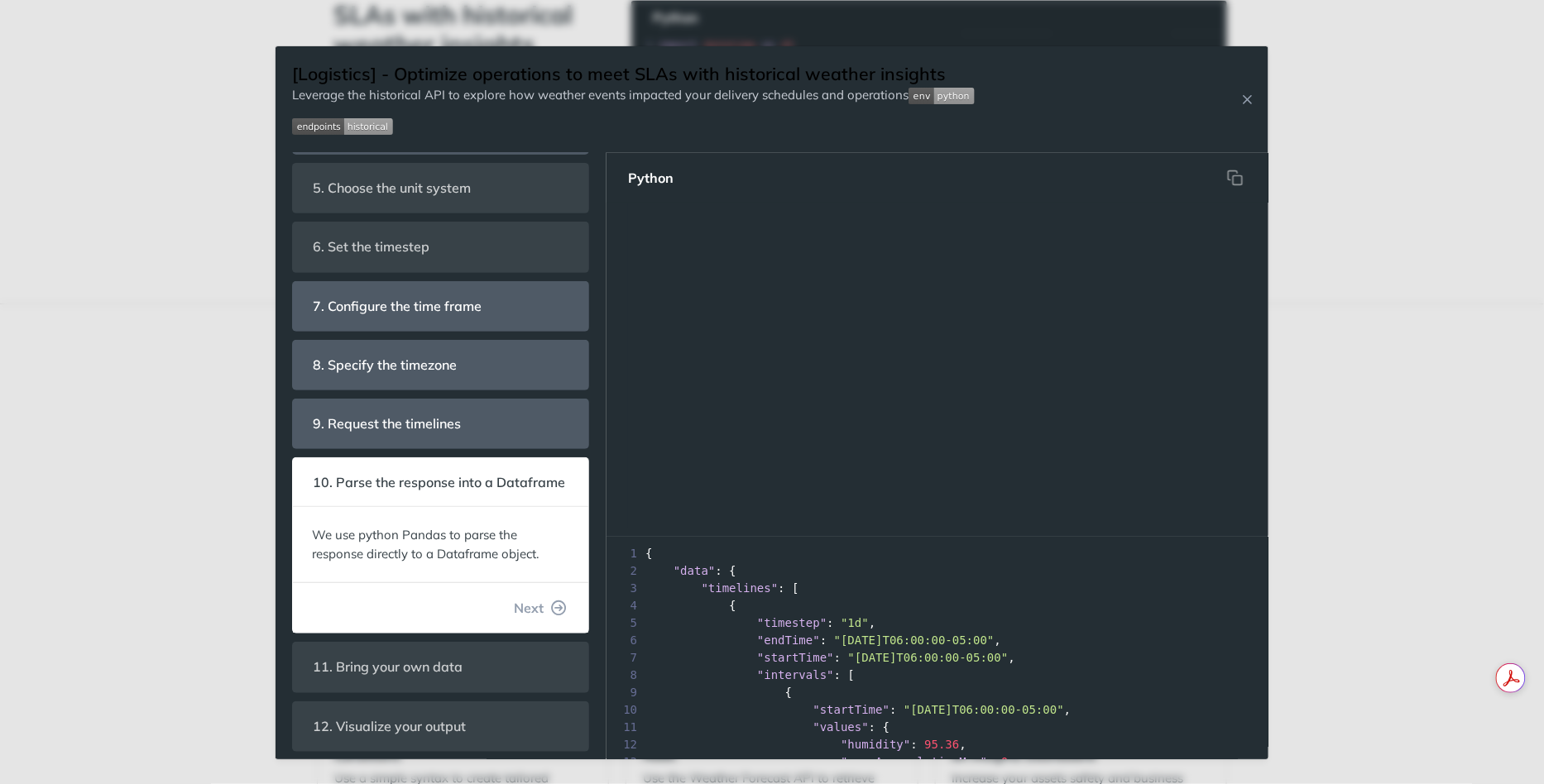
scroll to position [632, 0]
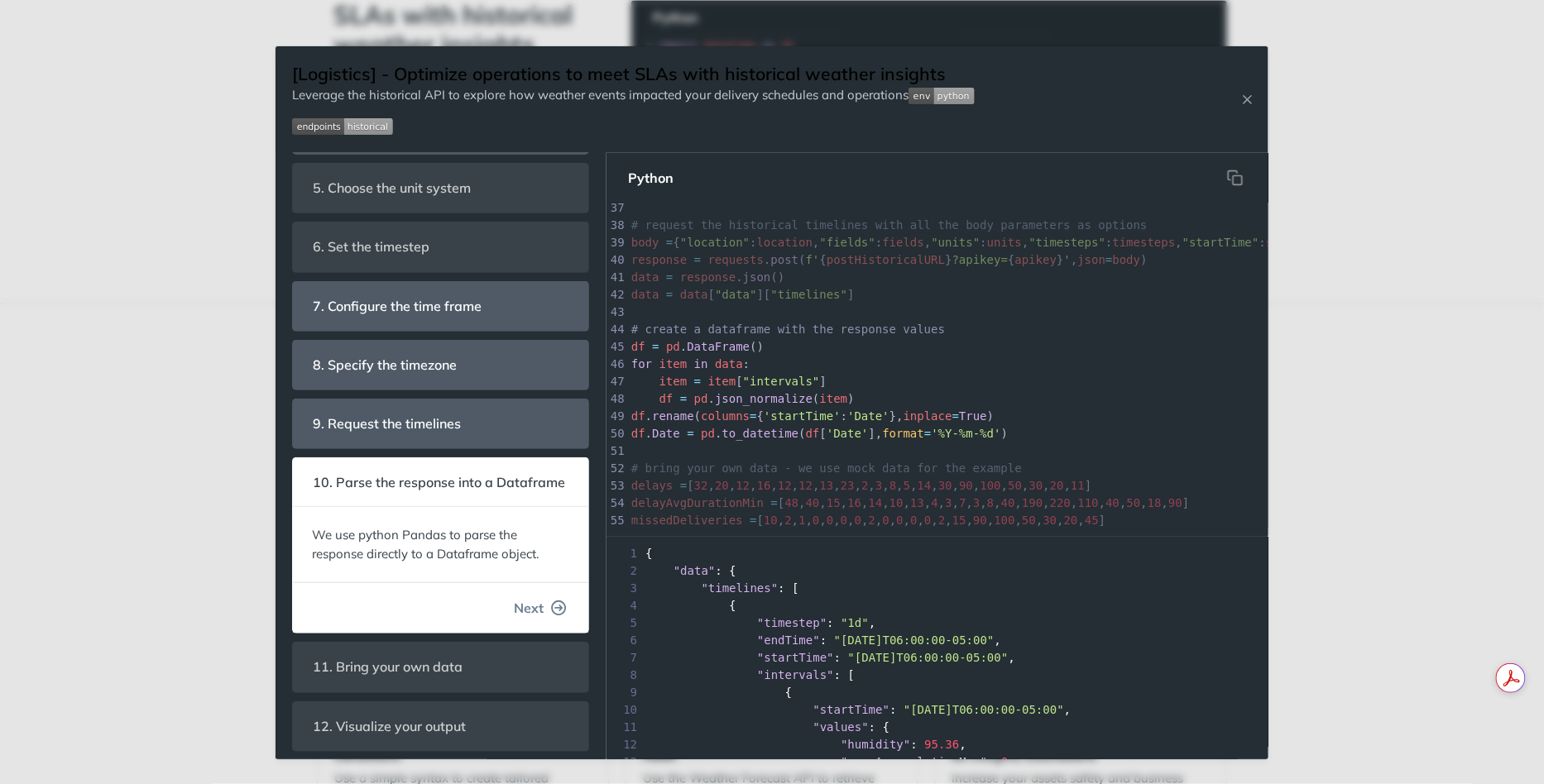
click at [530, 601] on span "Next" at bounding box center [529, 608] width 30 height 20
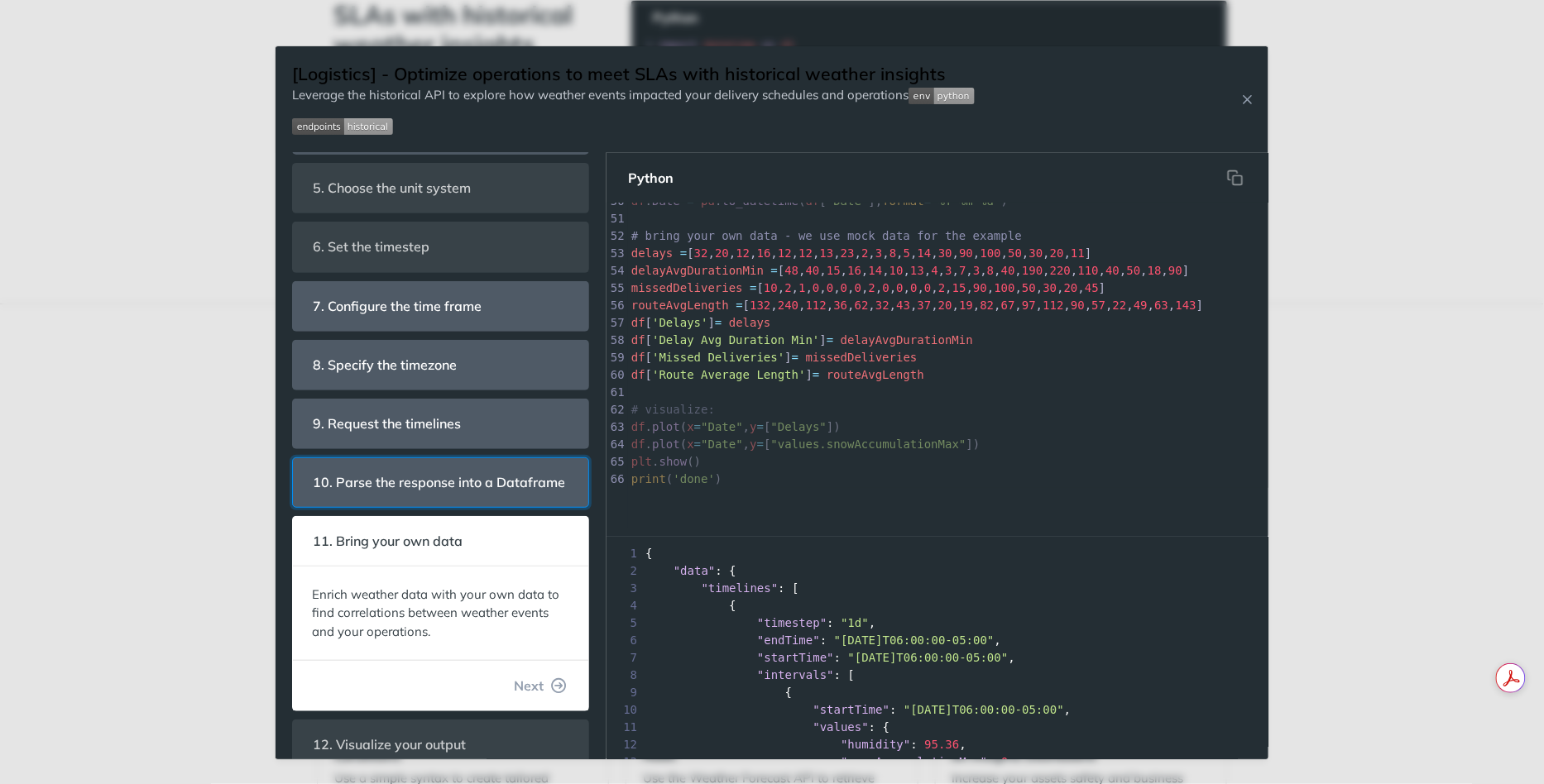
scroll to position [260, 0]
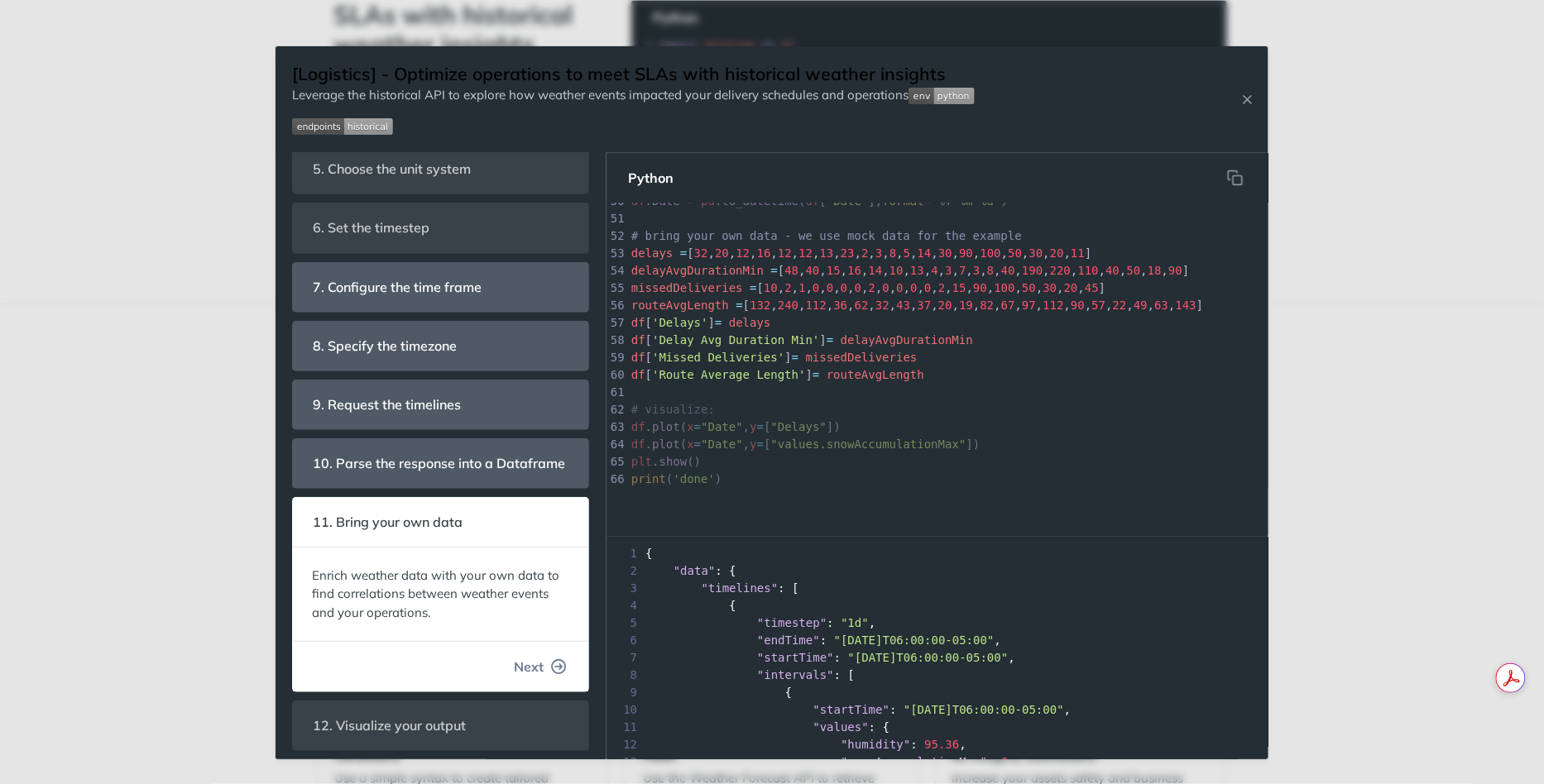
click at [539, 658] on span "Next" at bounding box center [529, 667] width 30 height 20
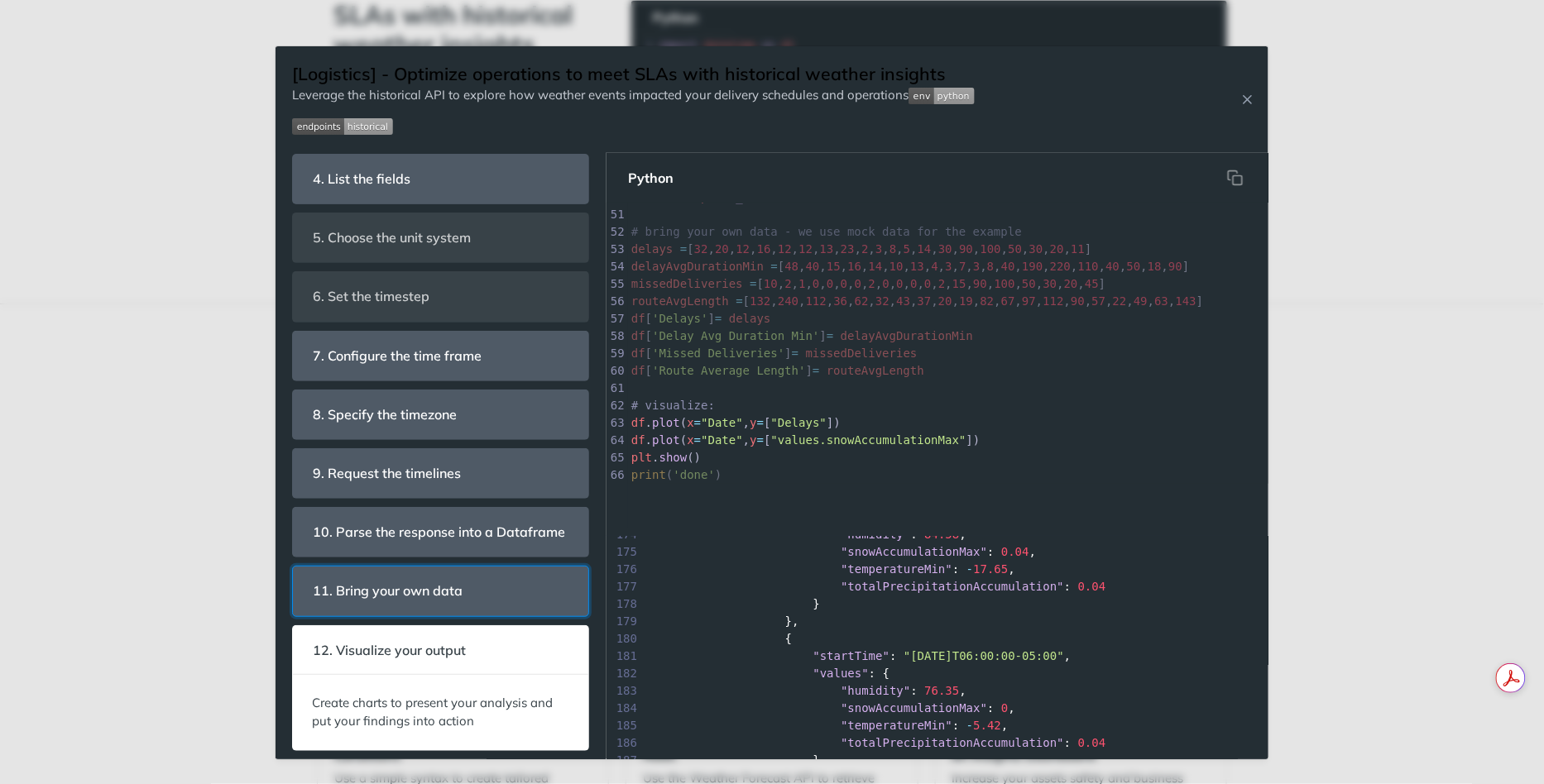
scroll to position [3137, 0]
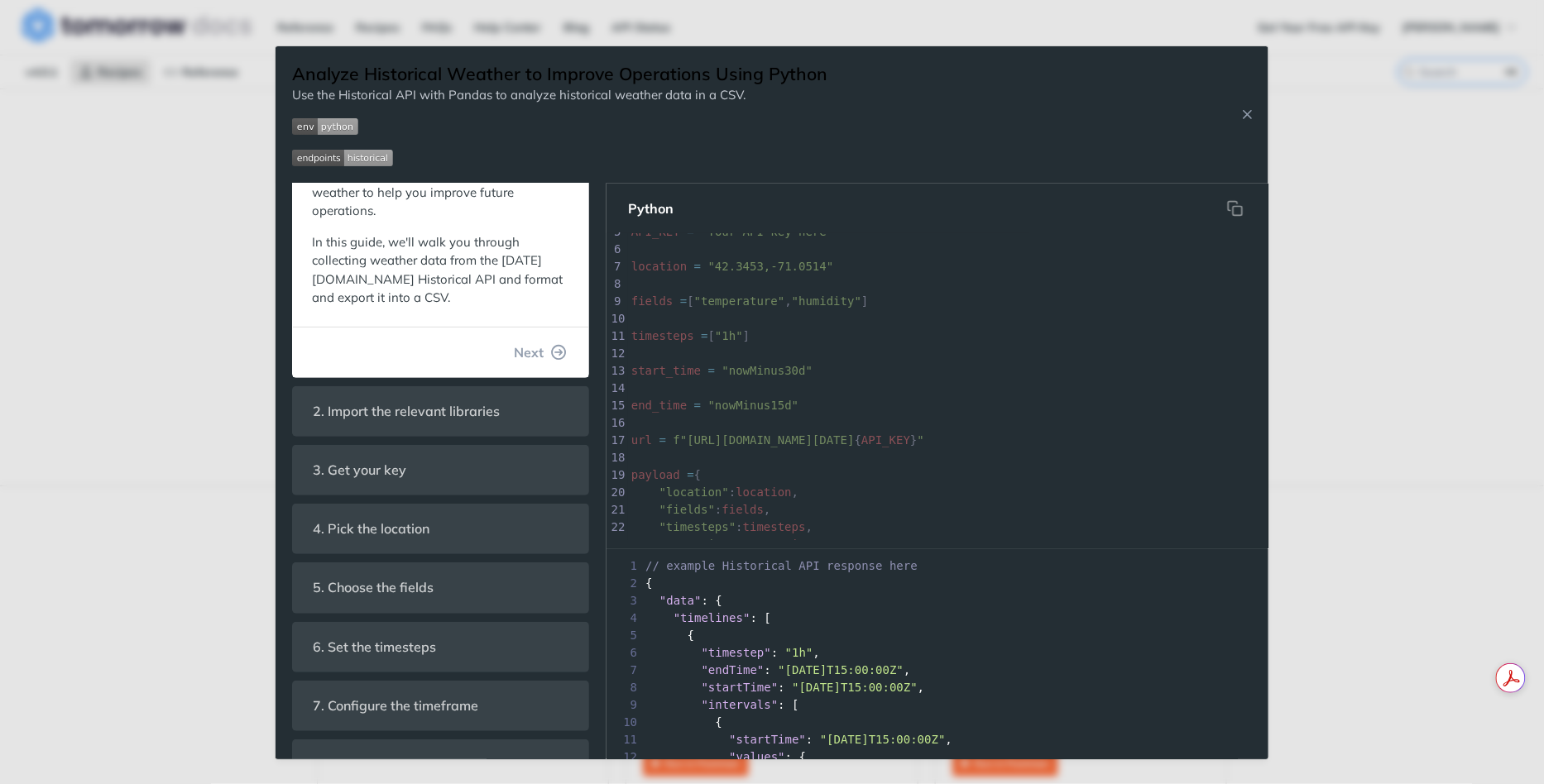
scroll to position [167, 0]
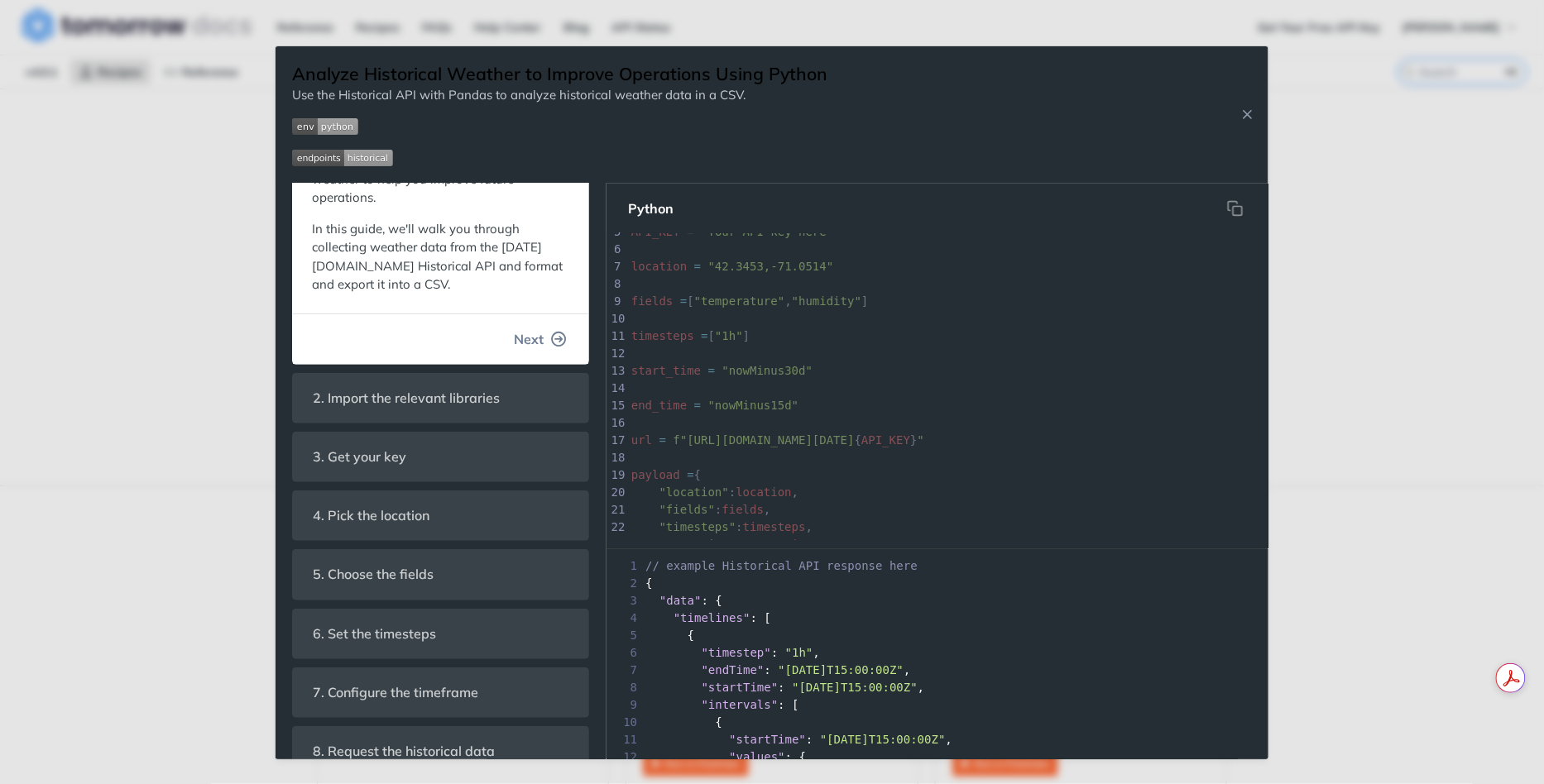
click at [543, 349] on span "Next" at bounding box center [529, 340] width 30 height 20
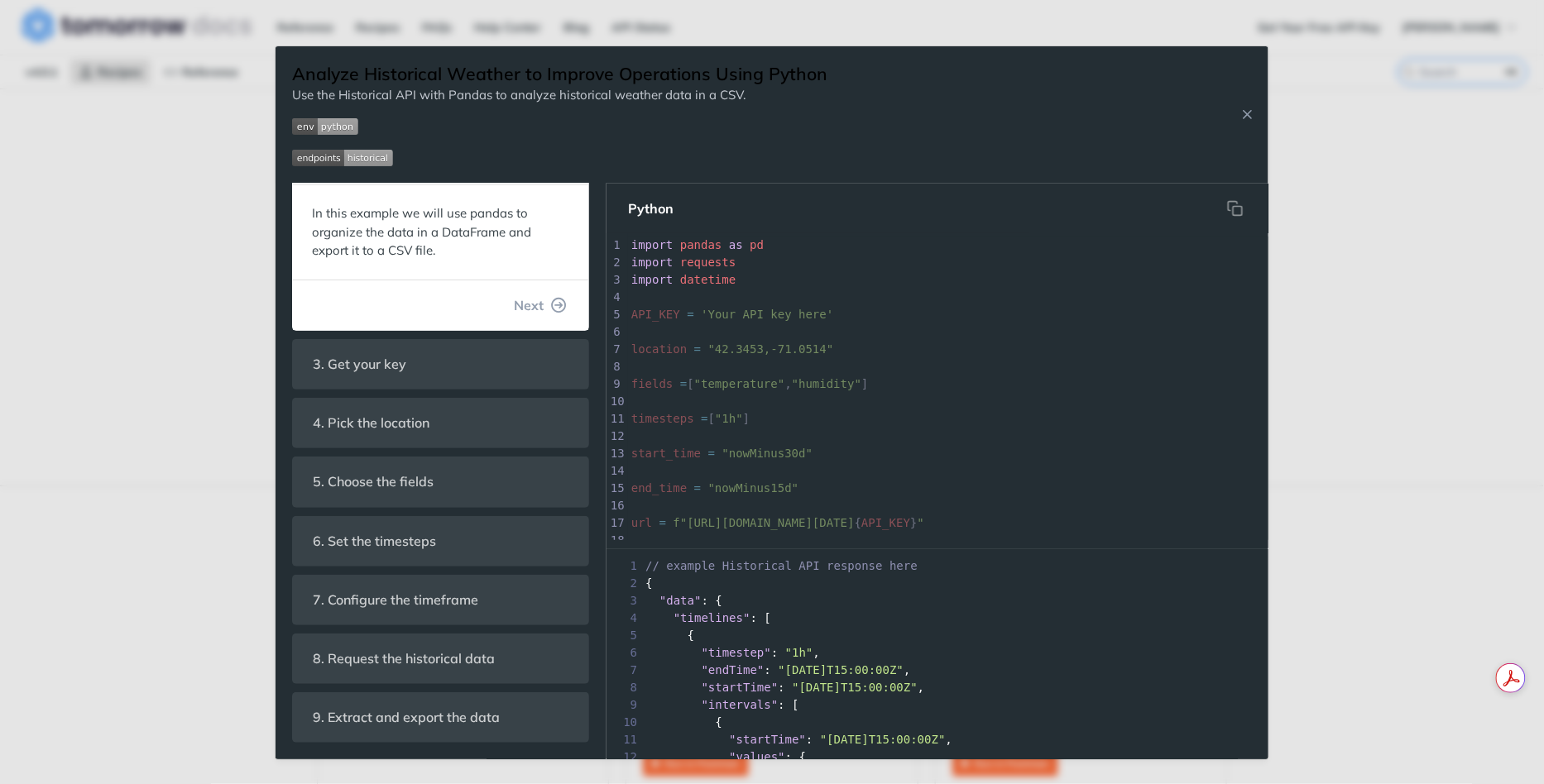
scroll to position [0, 0]
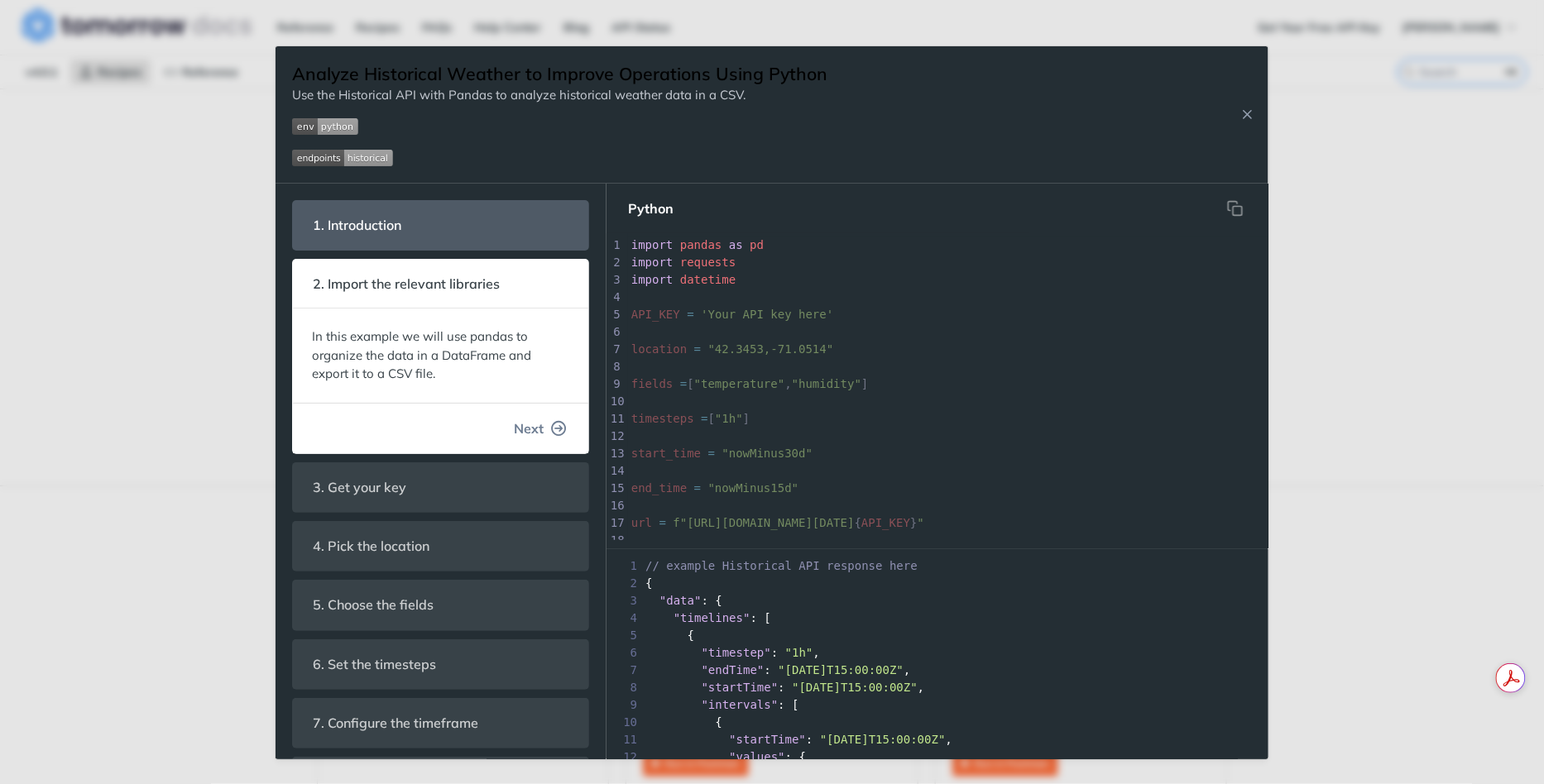
click at [538, 432] on span "Next" at bounding box center [529, 429] width 30 height 20
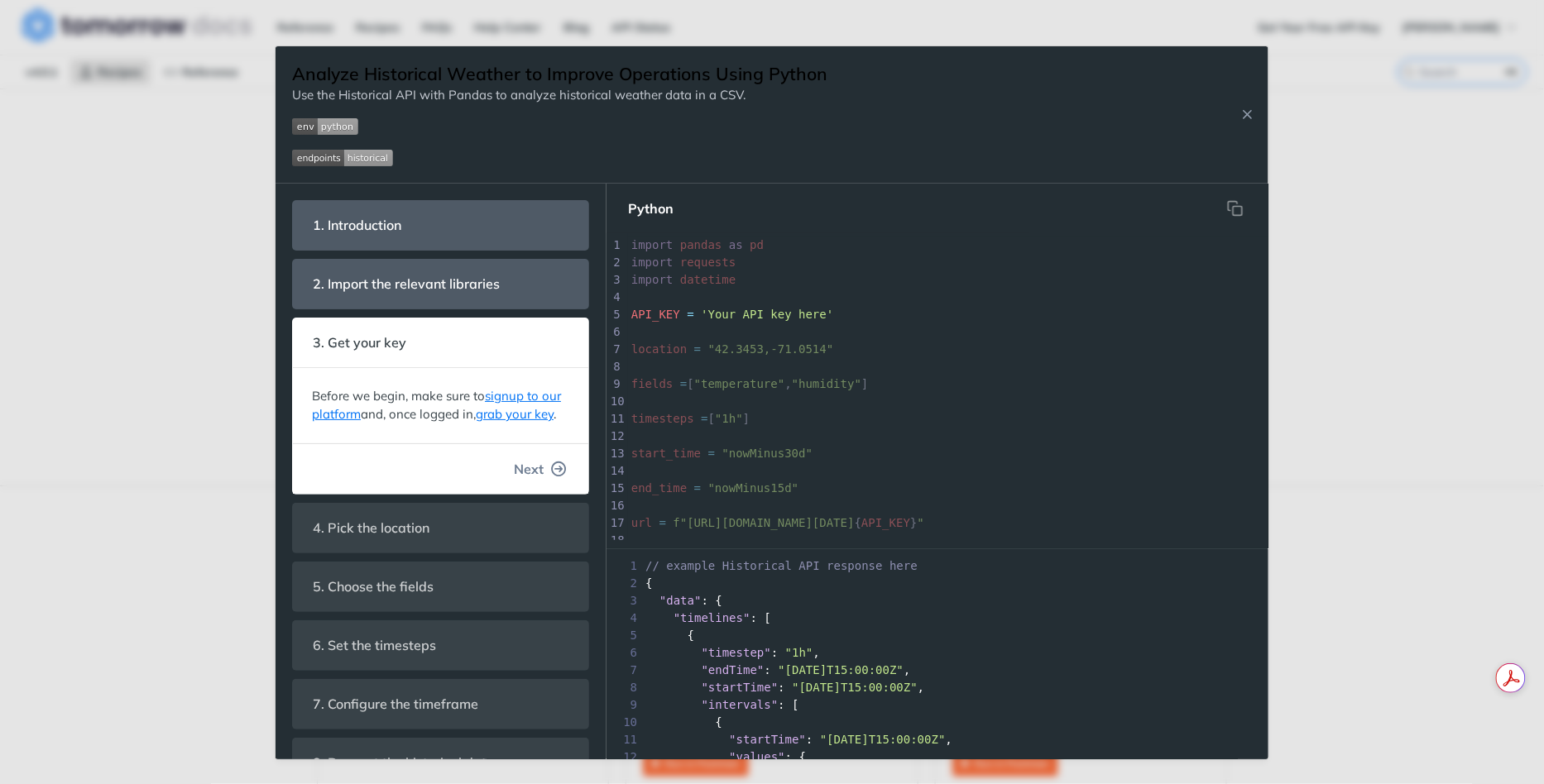
click at [547, 465] on button "Next" at bounding box center [540, 469] width 79 height 33
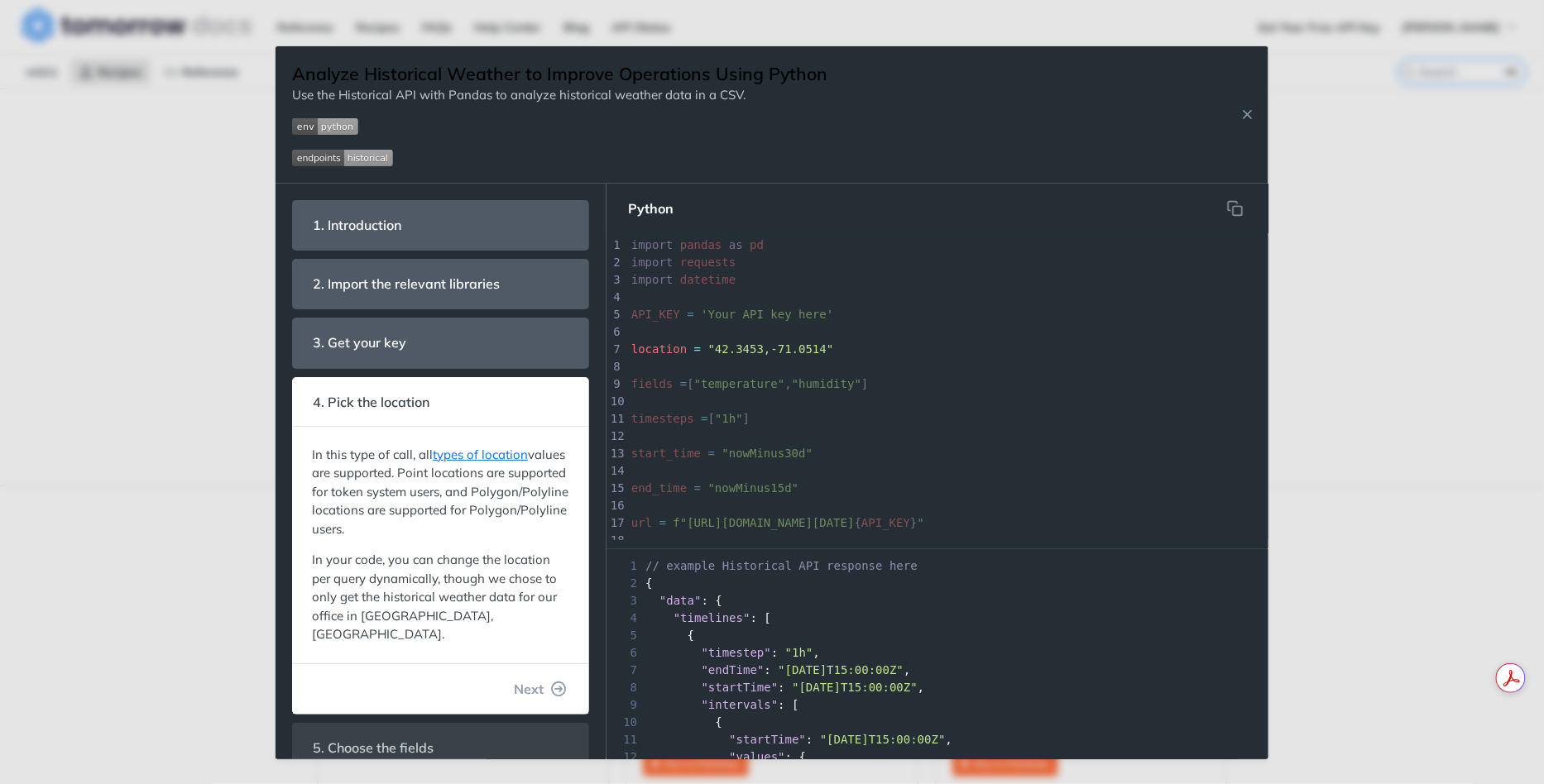
scroll to position [29, 0]
click at [534, 679] on span "Next" at bounding box center [529, 689] width 30 height 20
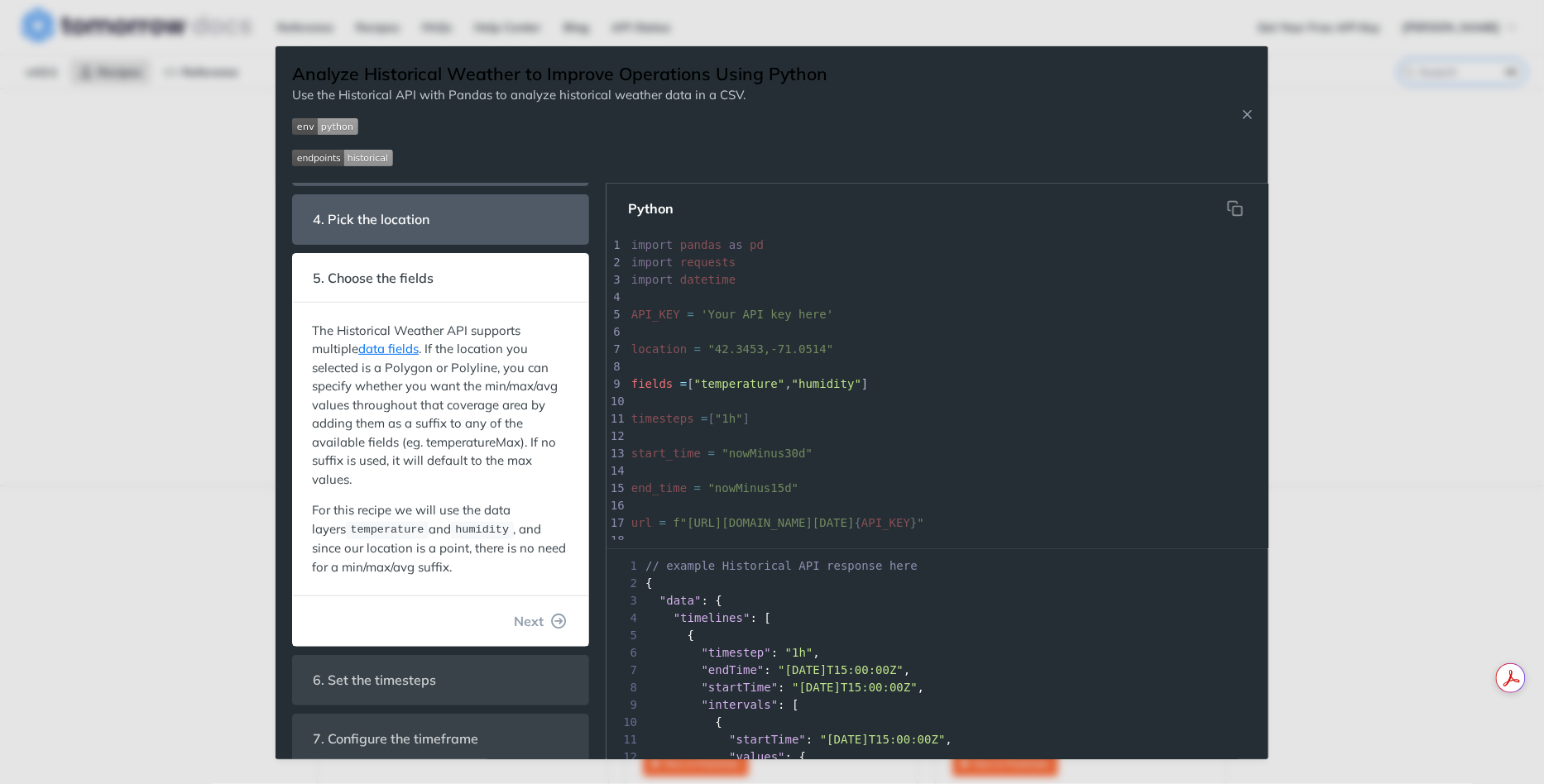
scroll to position [249, 0]
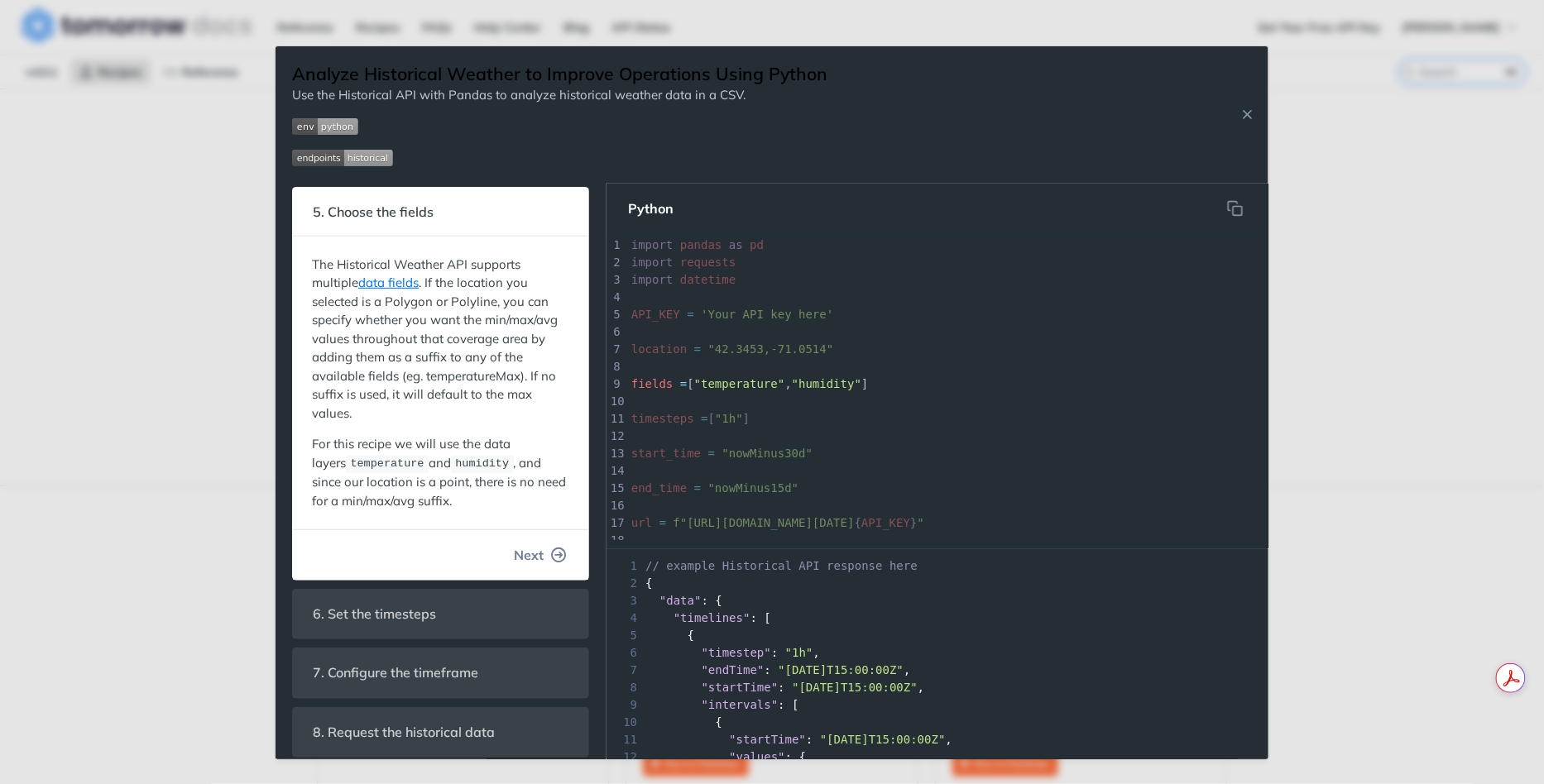
click at [535, 545] on span "Next" at bounding box center [529, 555] width 30 height 20
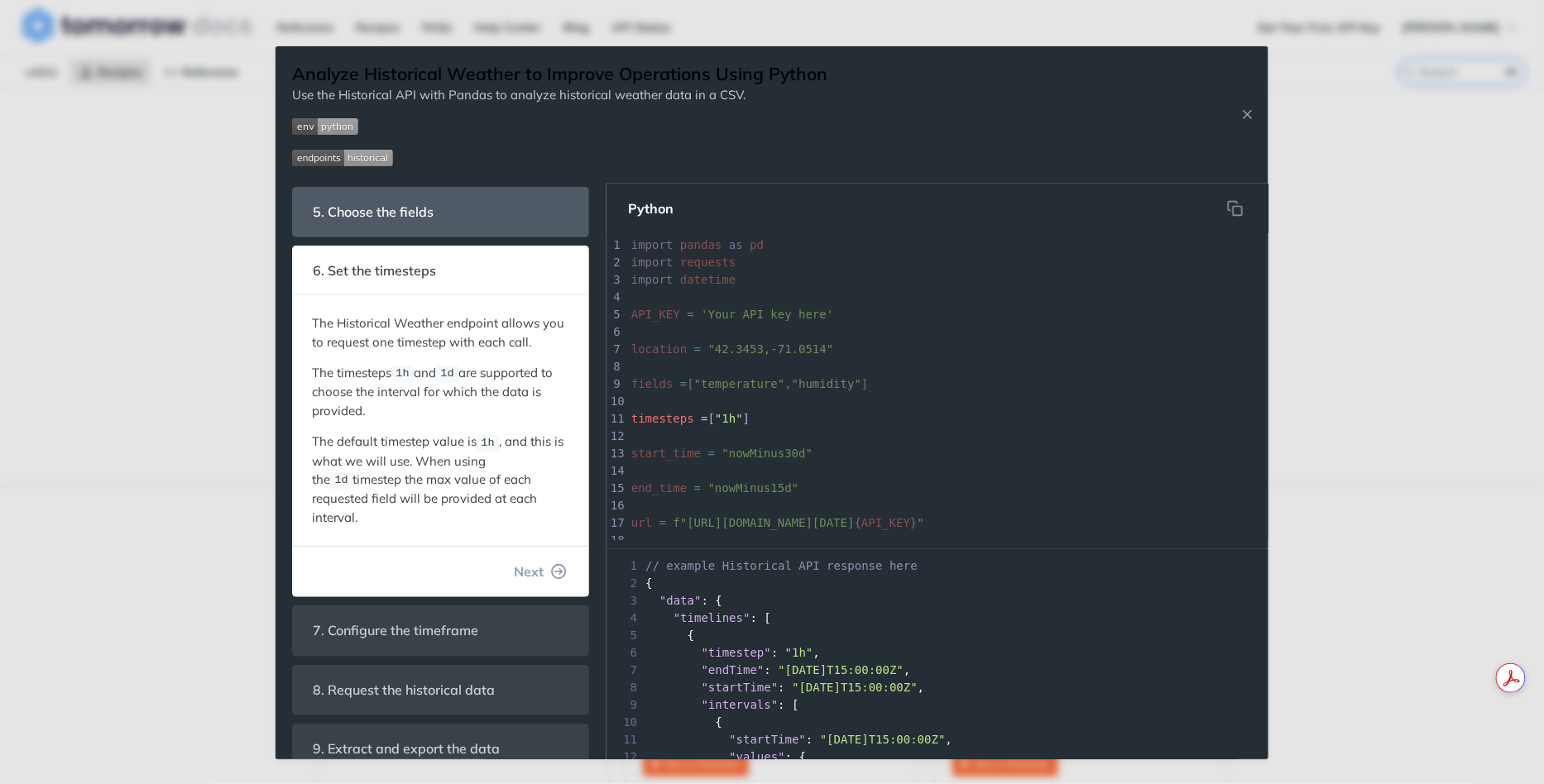
scroll to position [6, 0]
click at [534, 561] on span "Next" at bounding box center [529, 571] width 30 height 20
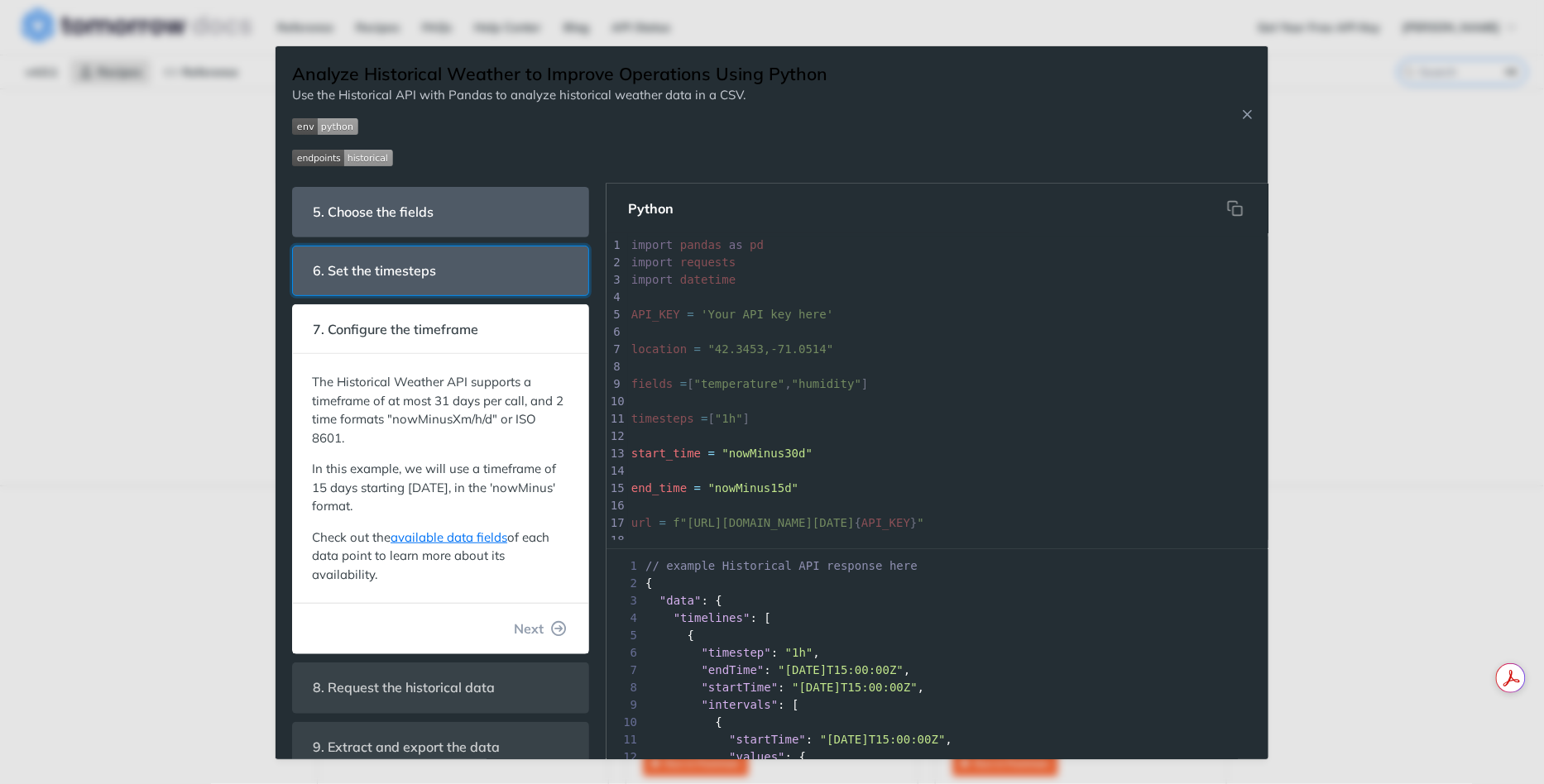
scroll to position [68, 0]
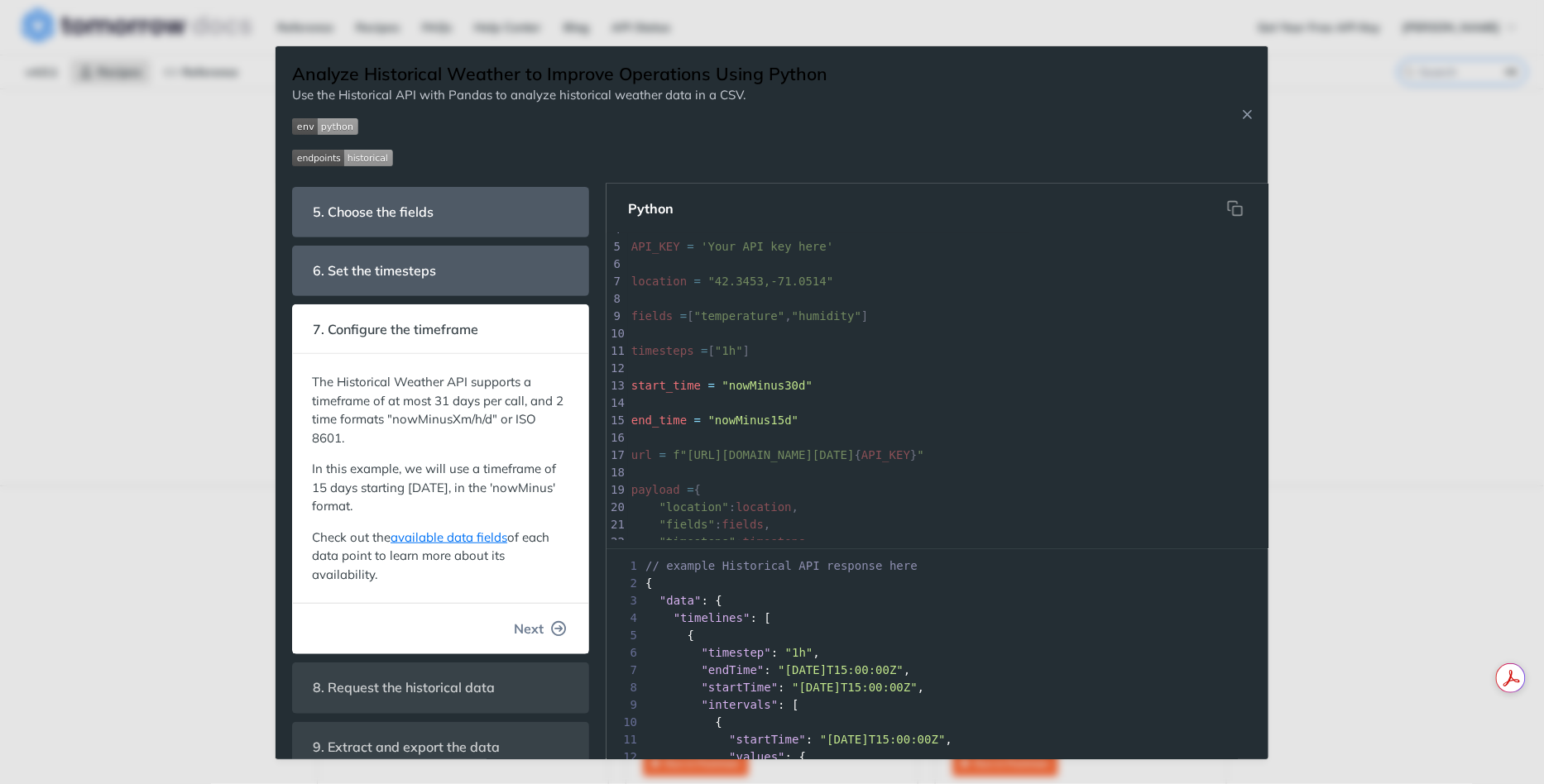
click at [535, 620] on span "Next" at bounding box center [529, 629] width 30 height 20
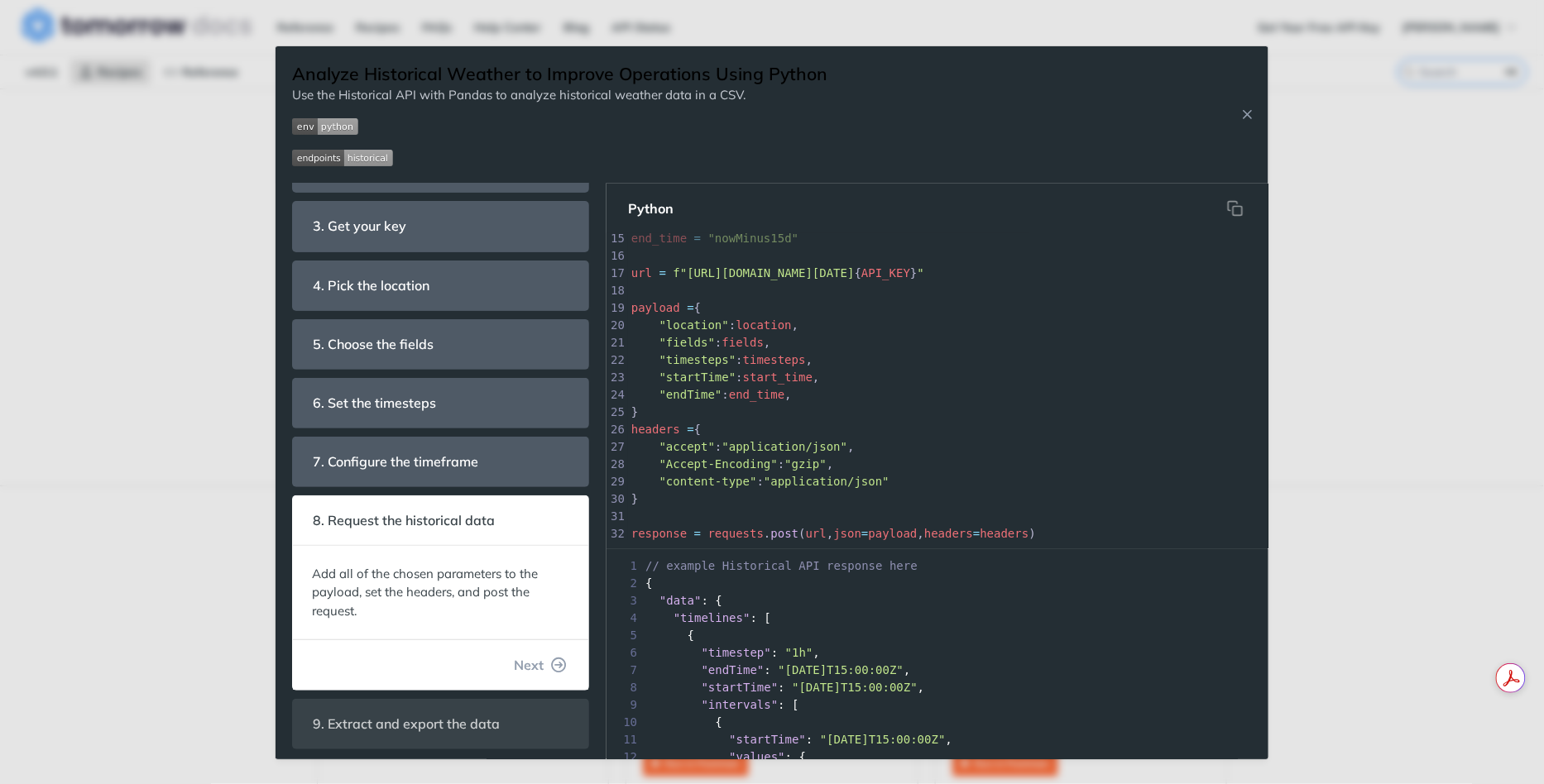
scroll to position [115, 0]
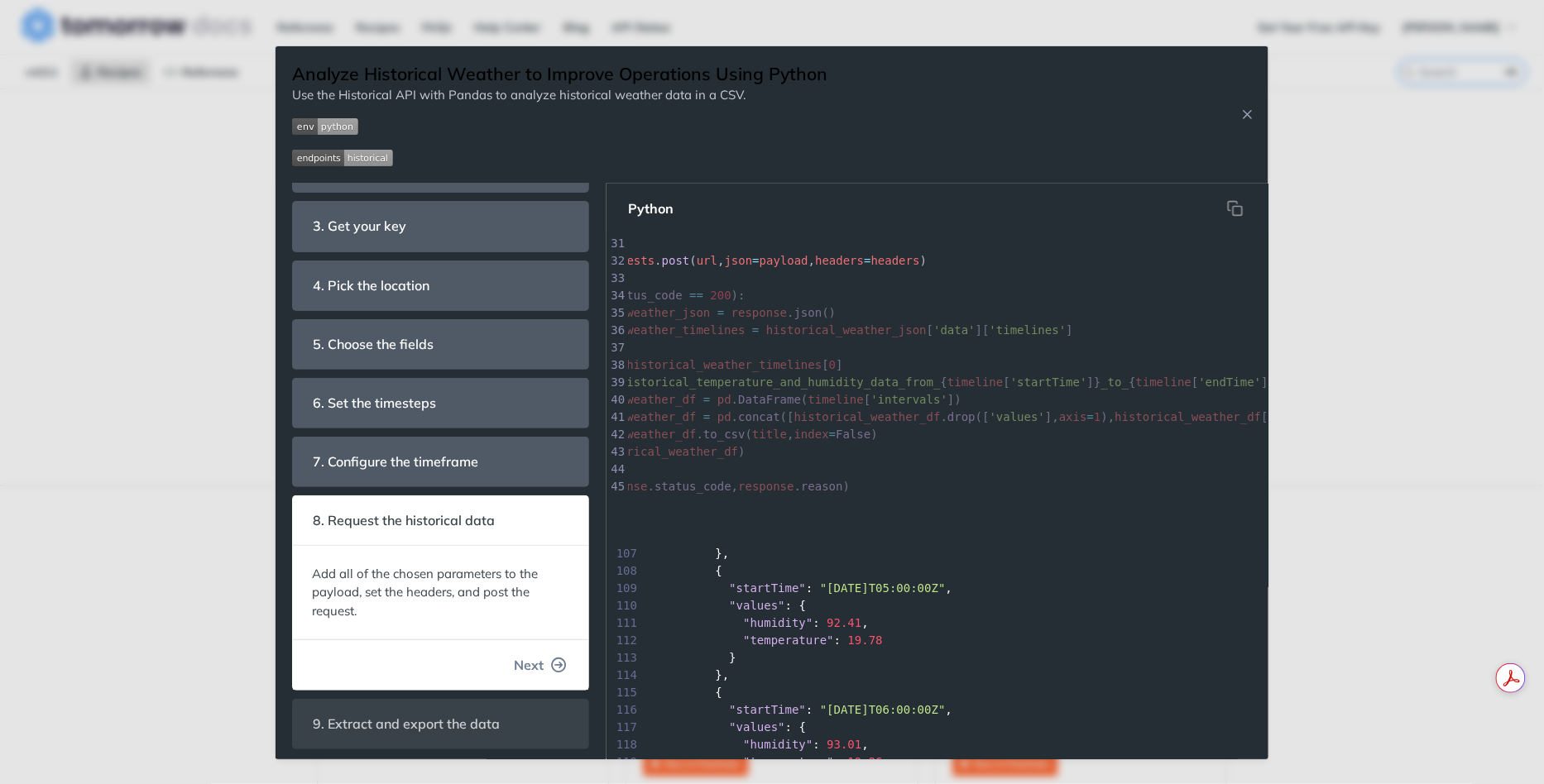
click at [551, 665] on button "Next" at bounding box center [540, 665] width 79 height 33
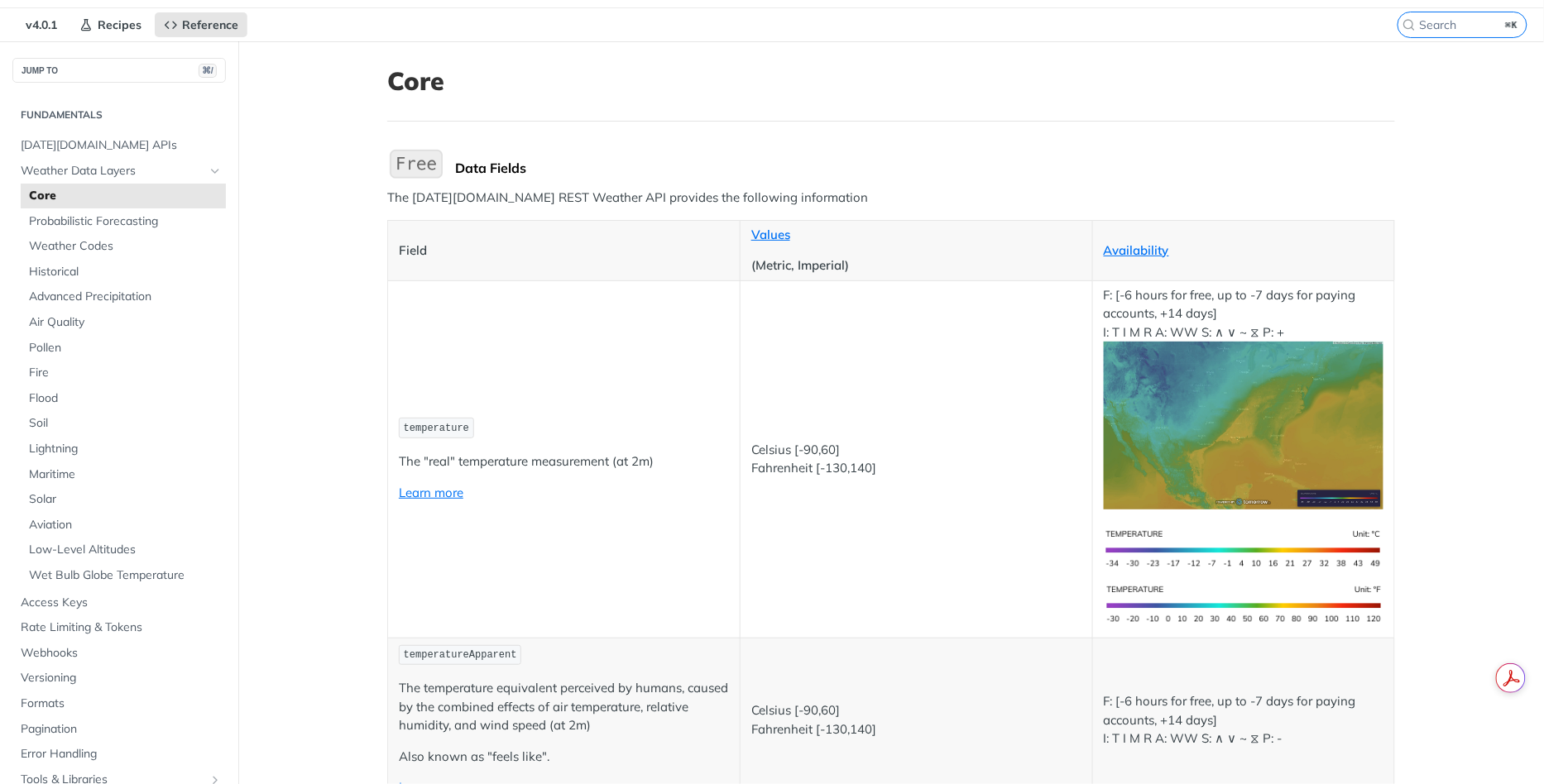
scroll to position [54, 0]
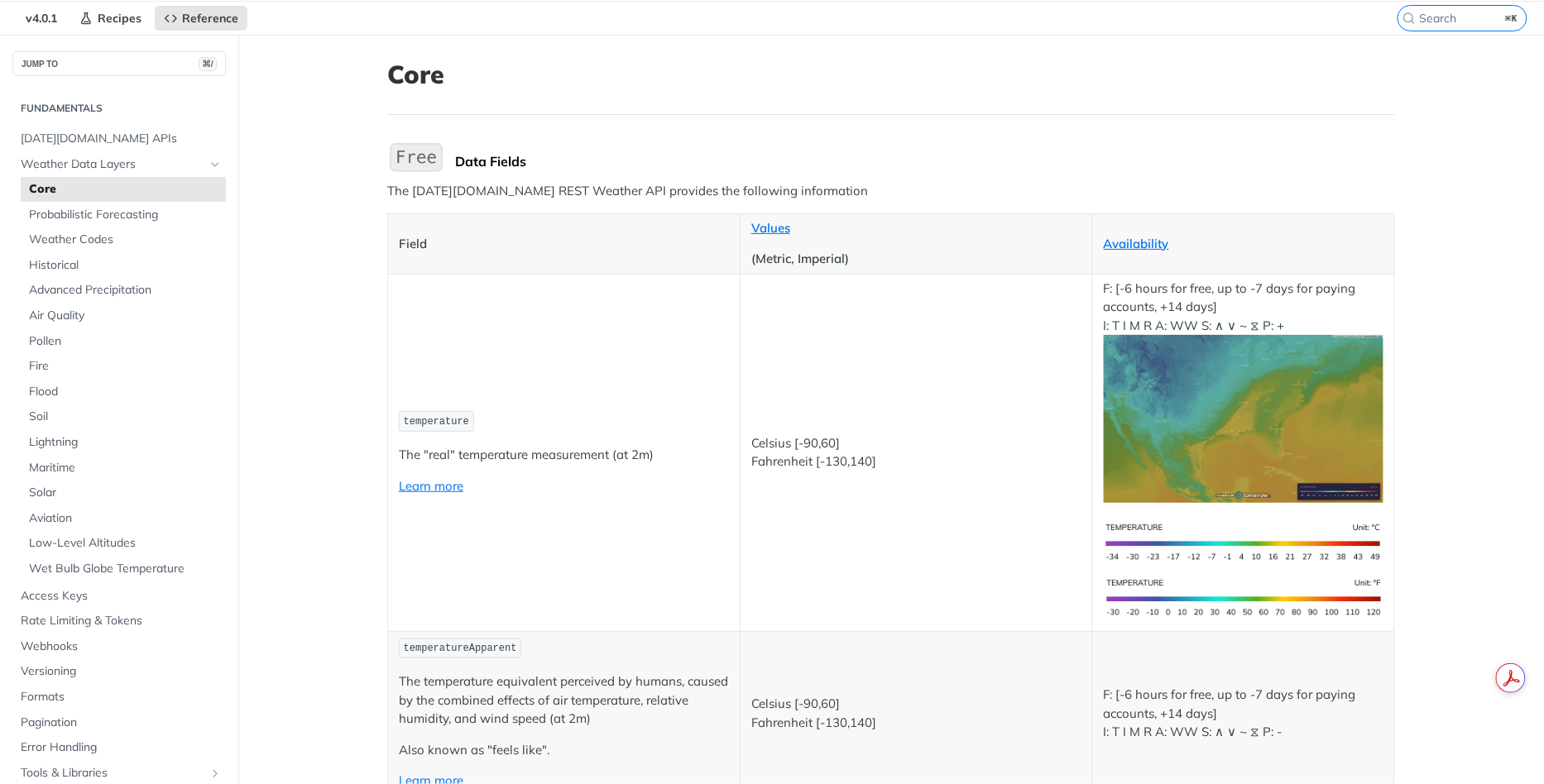
click at [1224, 414] on img "Expand image" at bounding box center [1244, 419] width 279 height 168
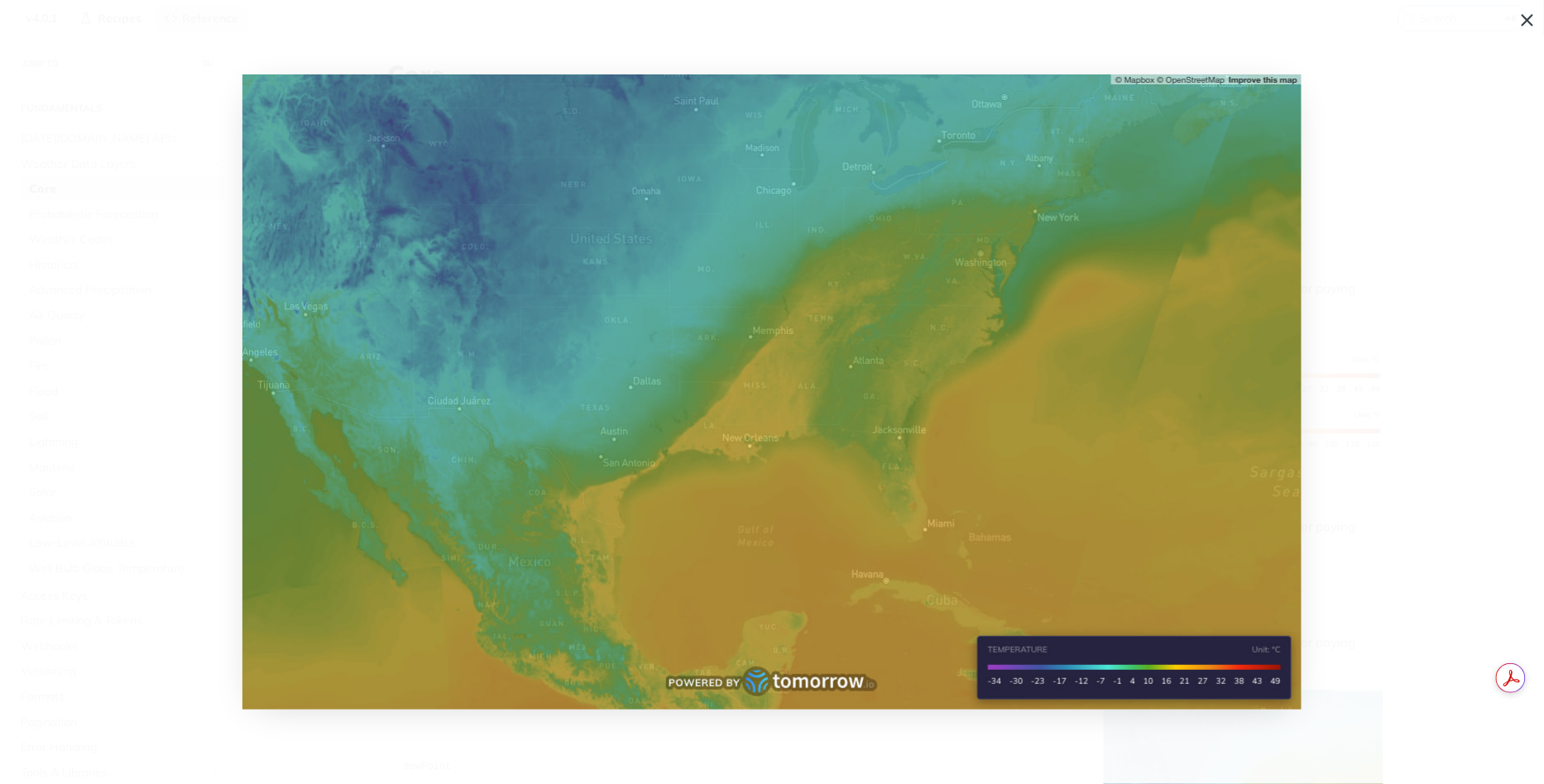
click at [1364, 455] on span "Collapse image" at bounding box center [772, 392] width 1544 height 784
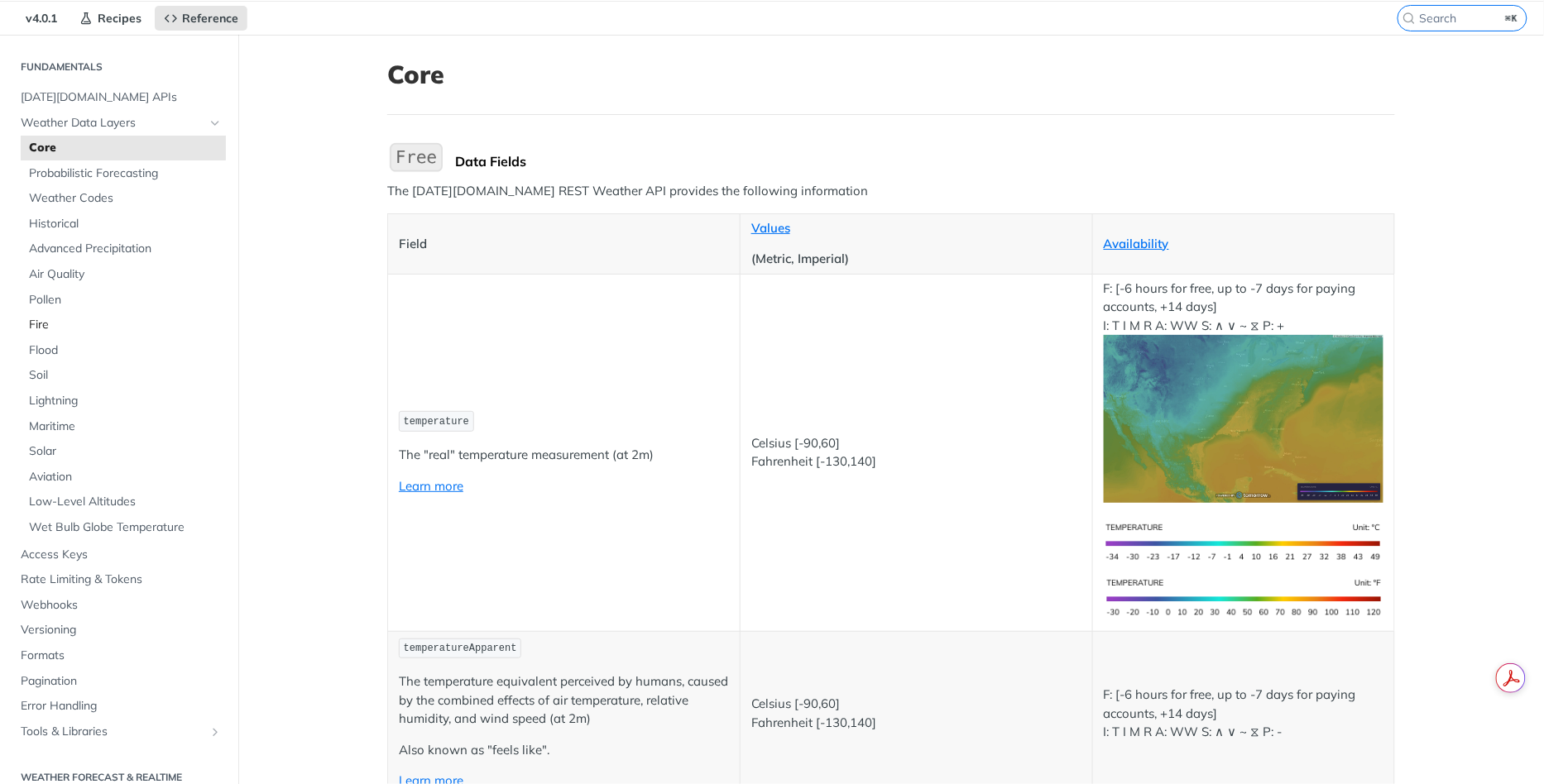
scroll to position [0, 0]
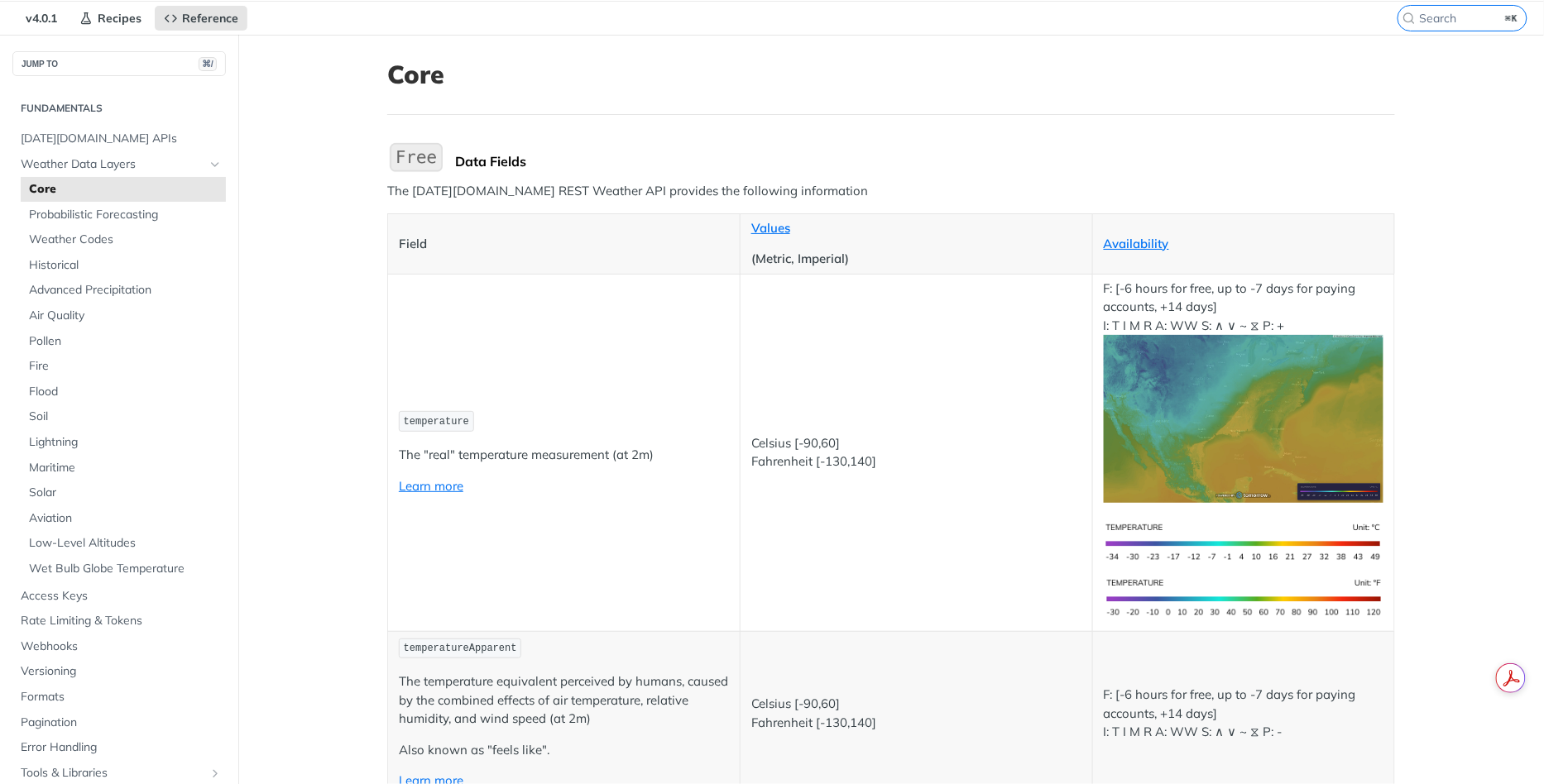
click at [39, 190] on span "Core" at bounding box center [125, 189] width 193 height 16
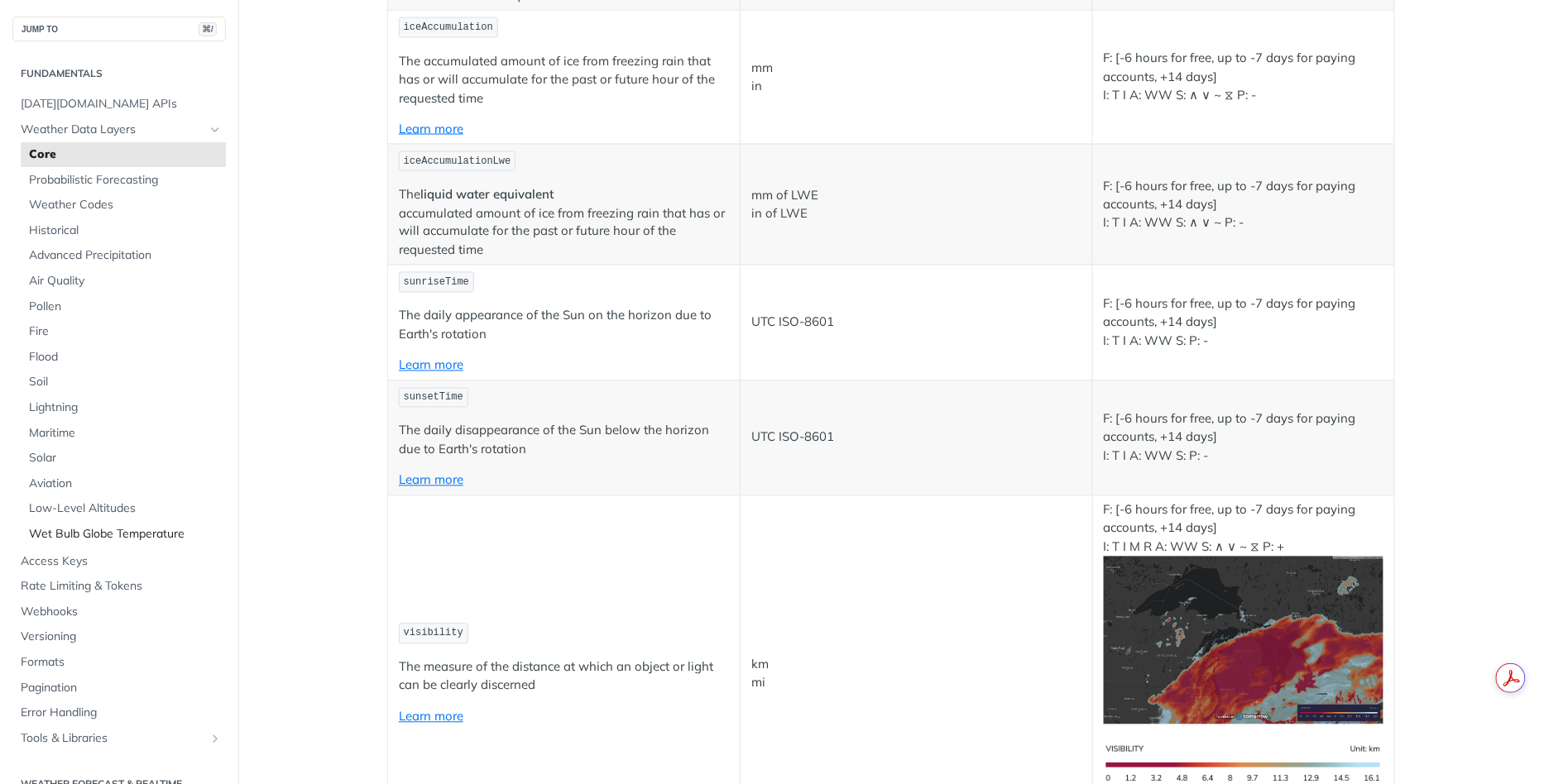
scroll to position [5492, 0]
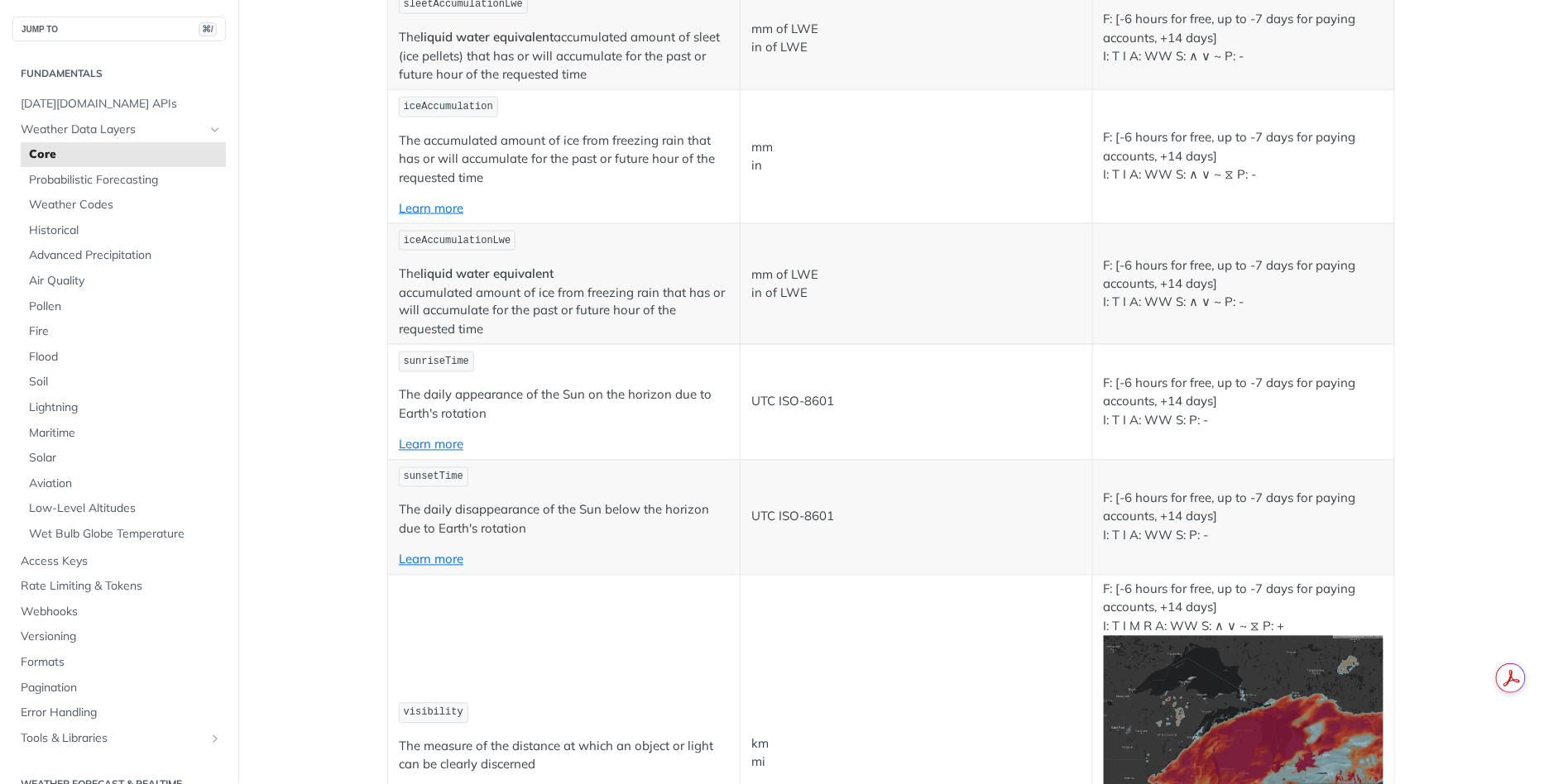
click at [43, 155] on span "Core" at bounding box center [125, 154] width 193 height 16
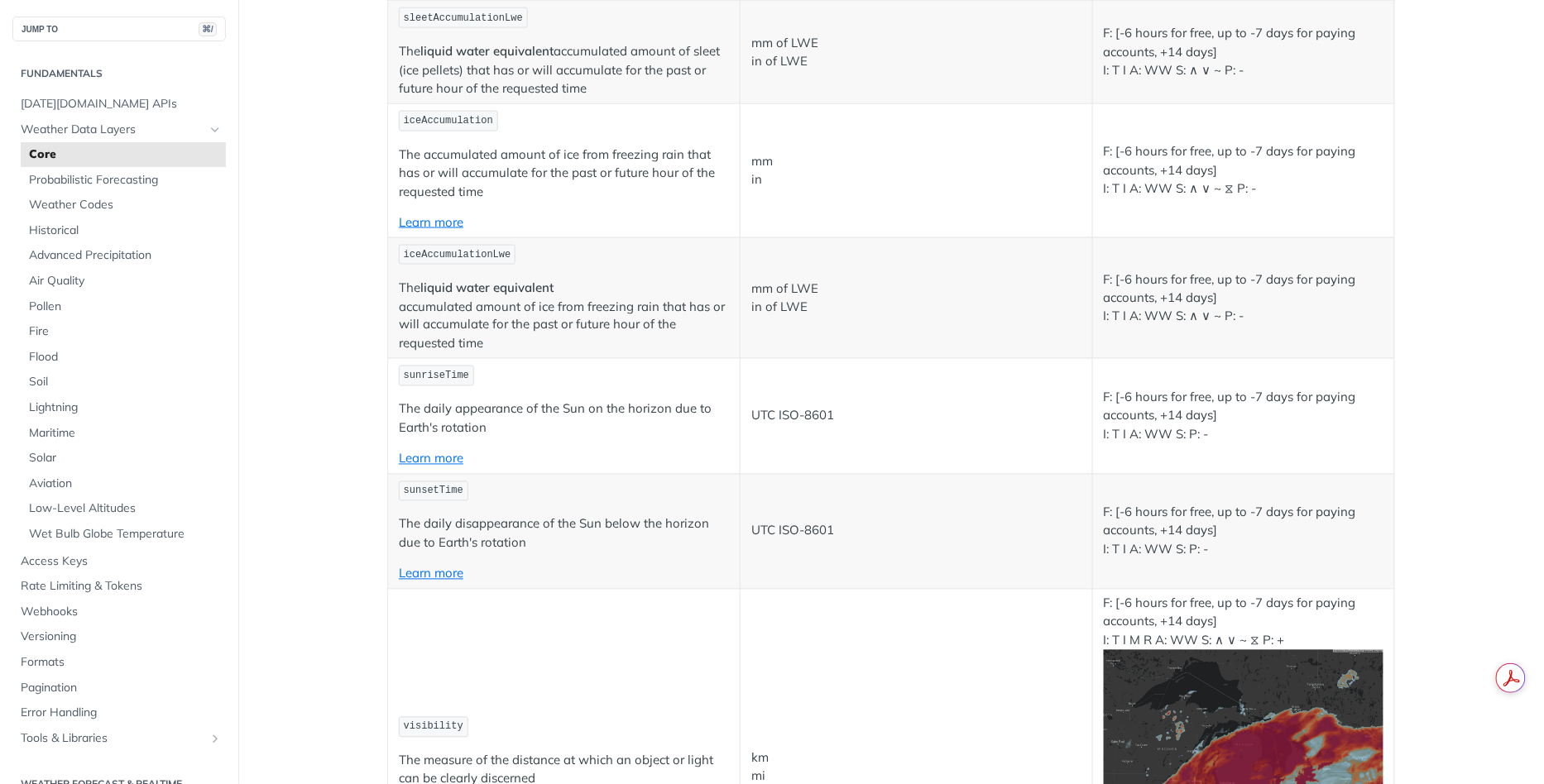
click at [48, 154] on span "Core" at bounding box center [125, 154] width 193 height 16
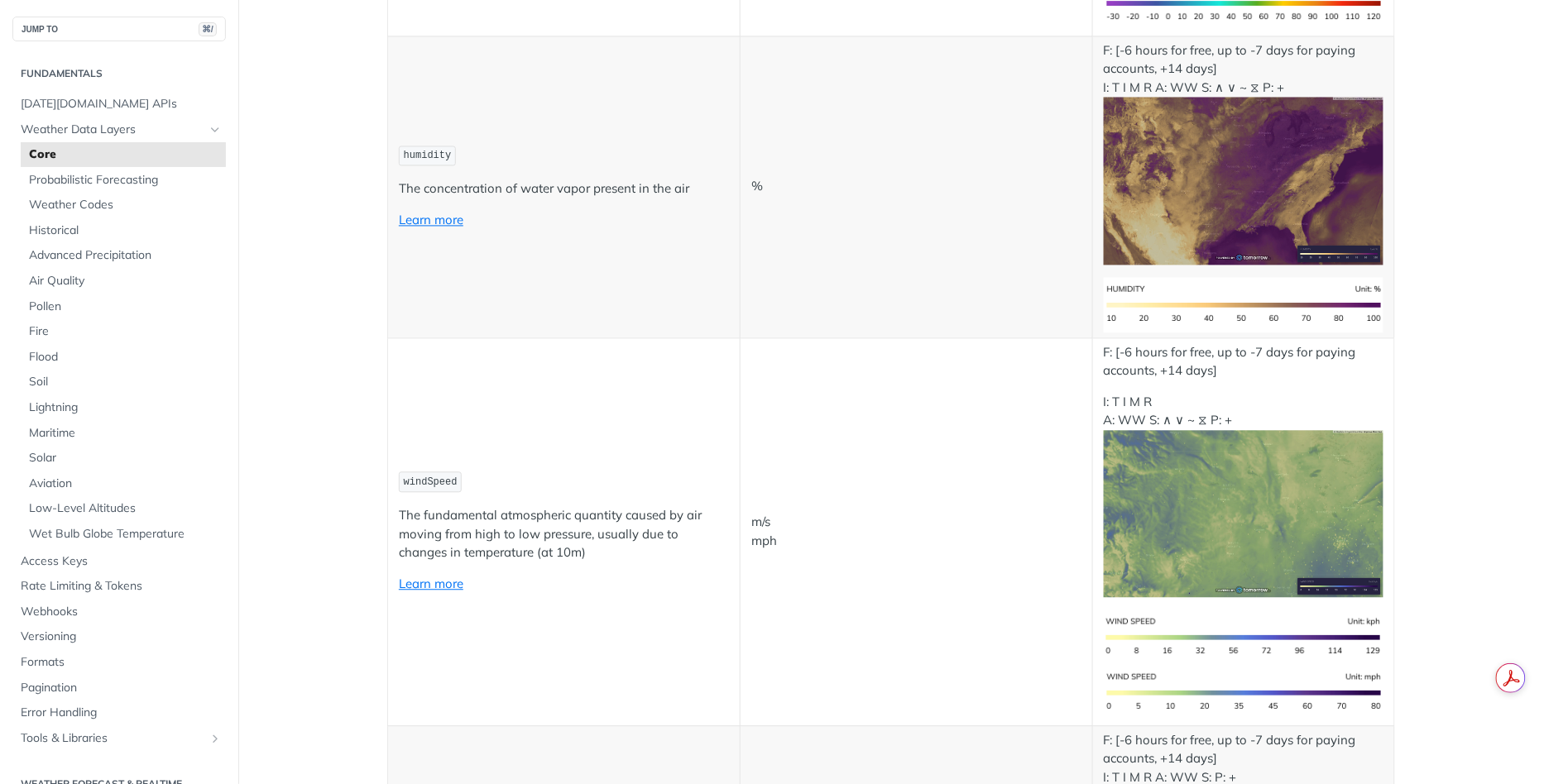
scroll to position [0, 0]
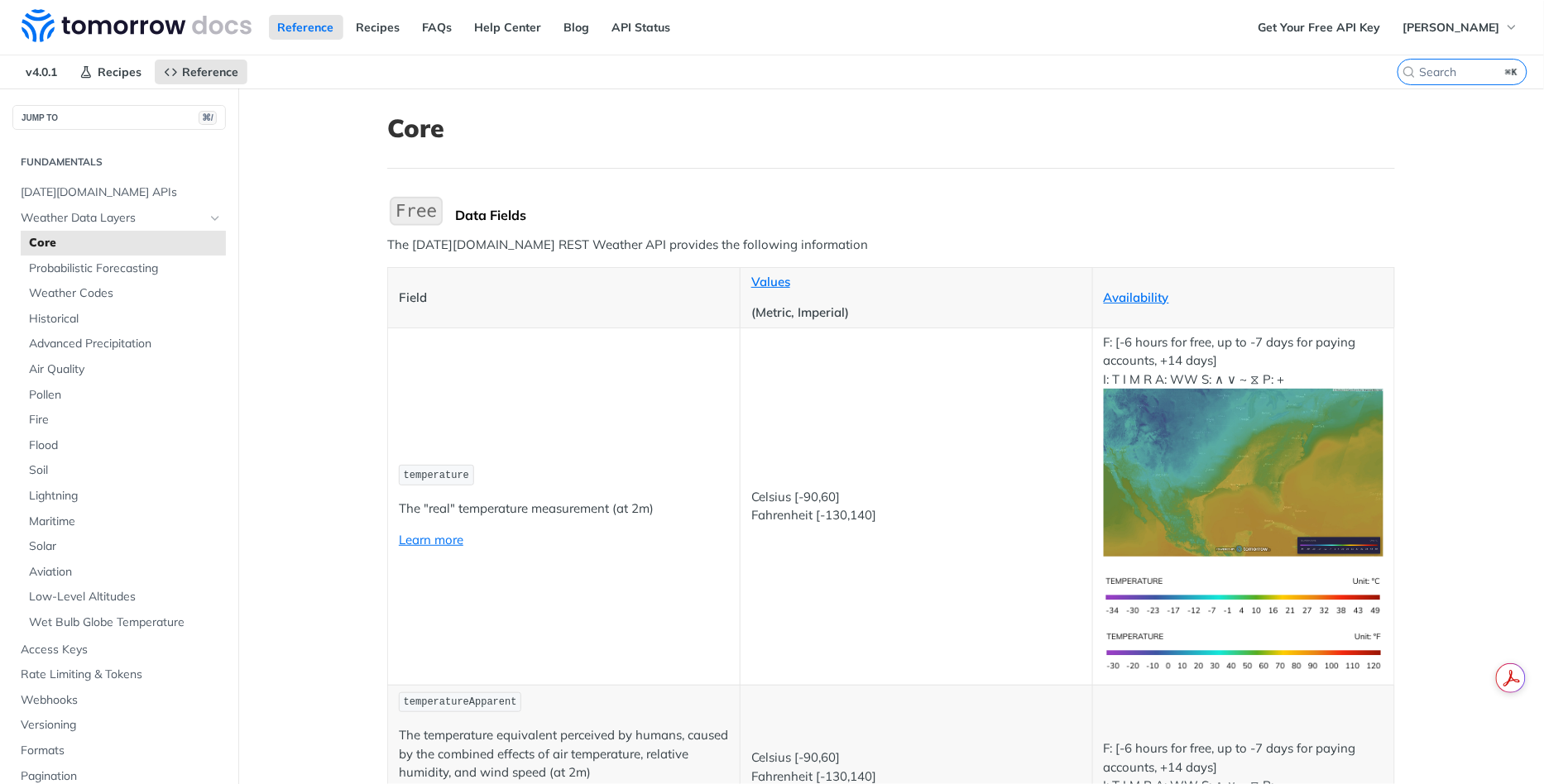
click at [93, 175] on section "Fundamentals Tomorrow.io APIs Weather Data Layers Core Probabilistic Forecastin…" at bounding box center [120, 493] width 214 height 694
click at [87, 190] on span "Tomorrow.io APIs" at bounding box center [121, 193] width 201 height 16
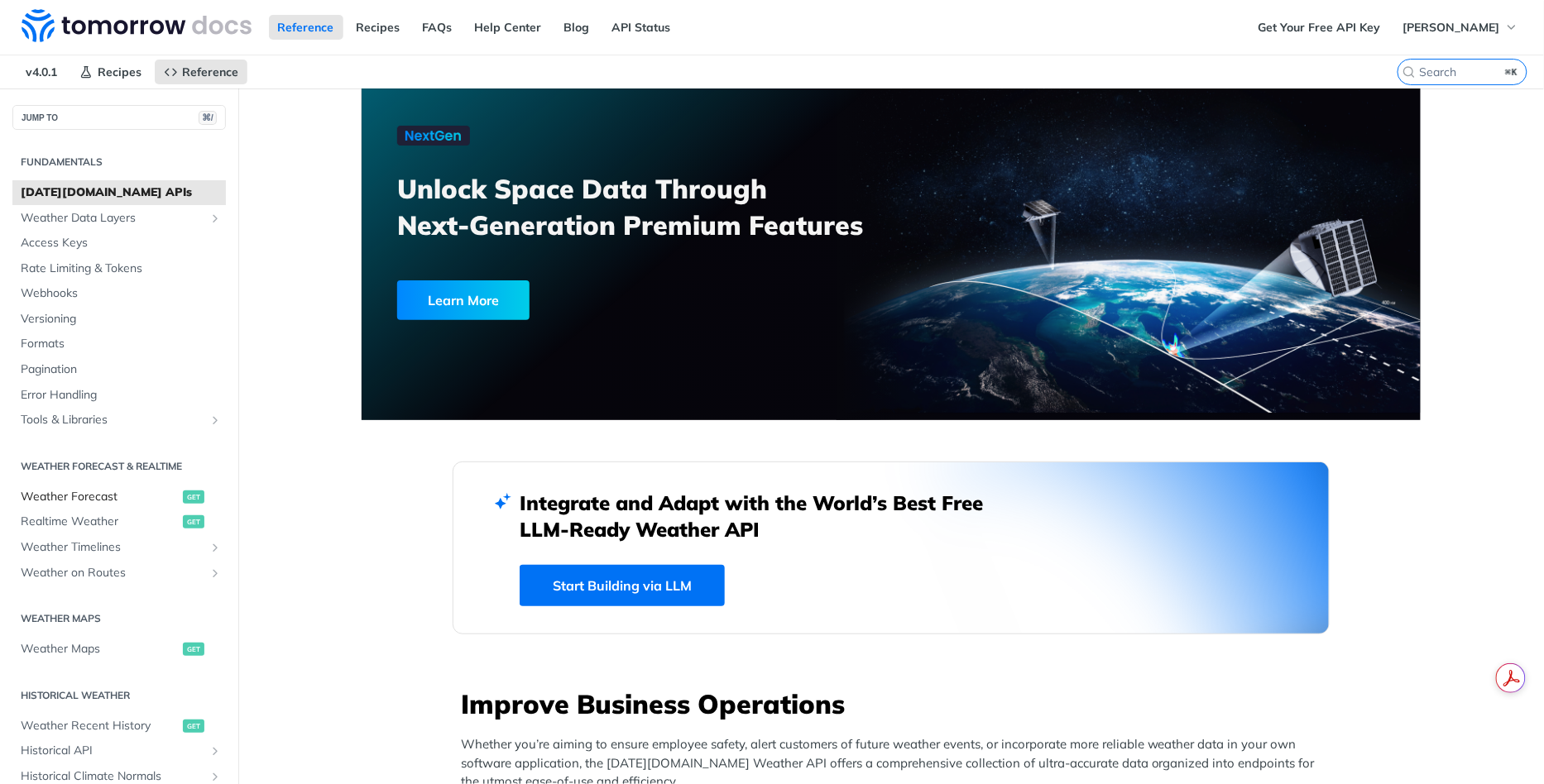
click at [96, 494] on span "Weather Forecast" at bounding box center [100, 497] width 158 height 16
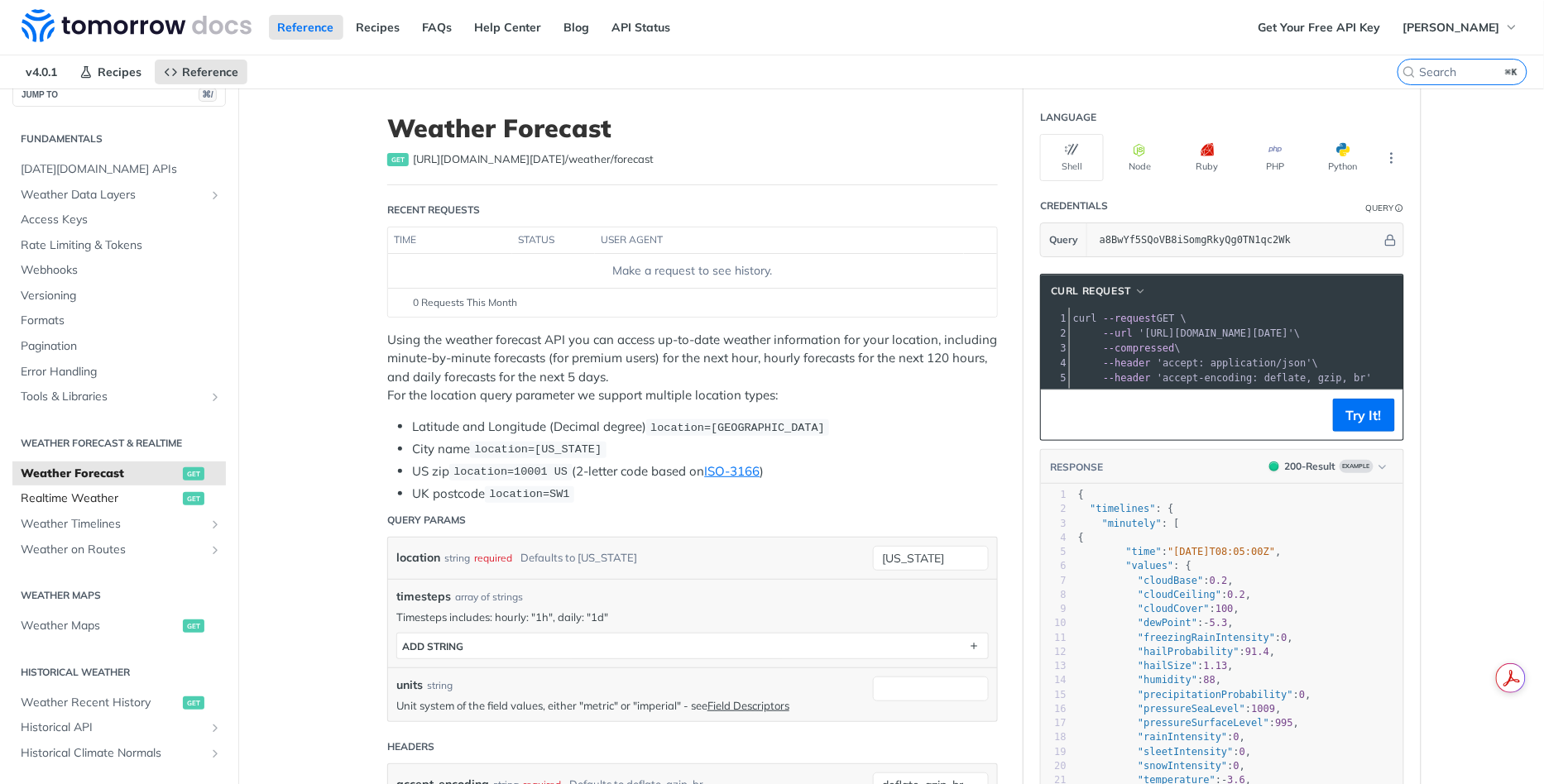
scroll to position [27, 0]
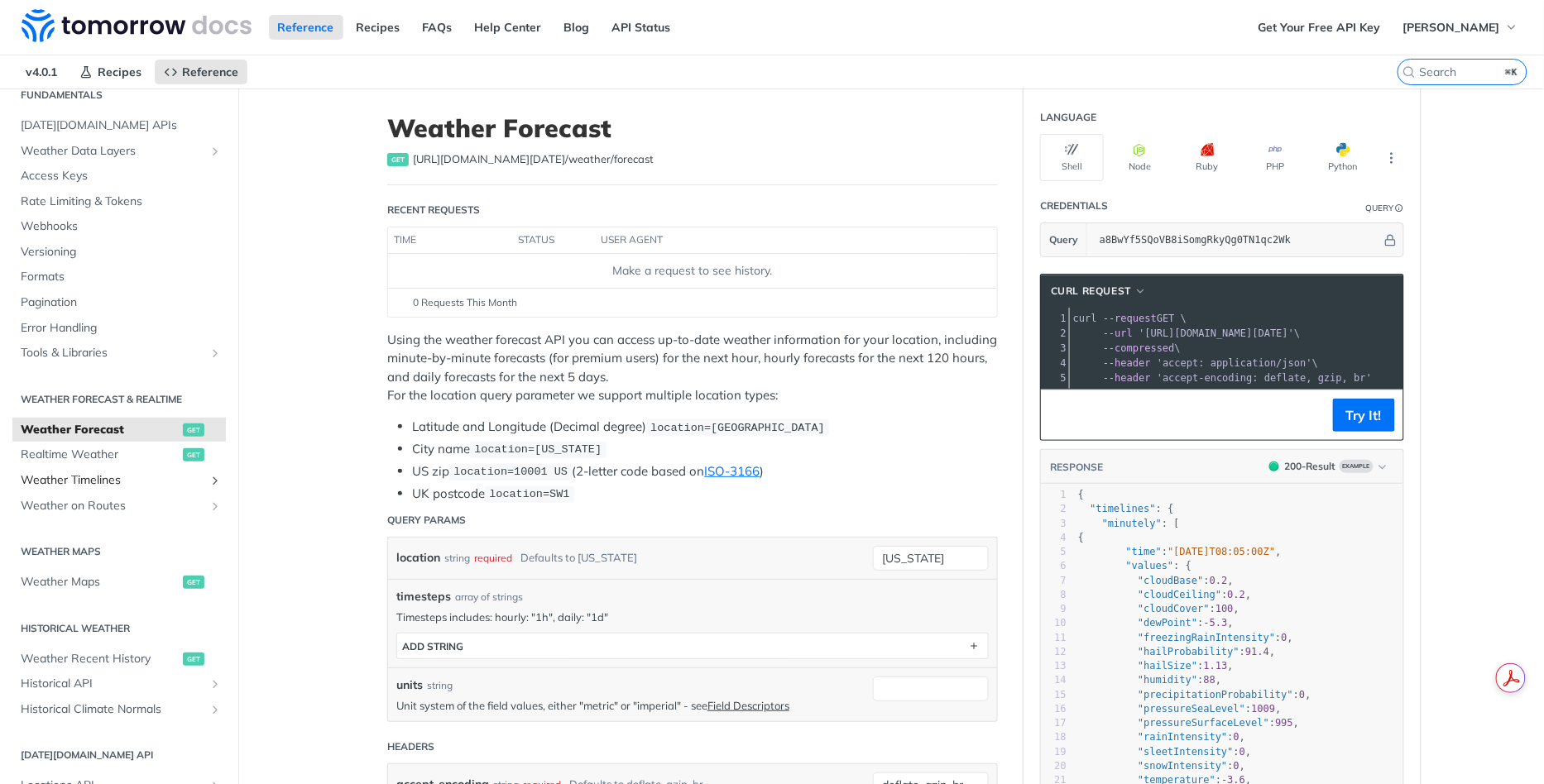
click at [105, 476] on span "Weather Timelines" at bounding box center [112, 480] width 184 height 16
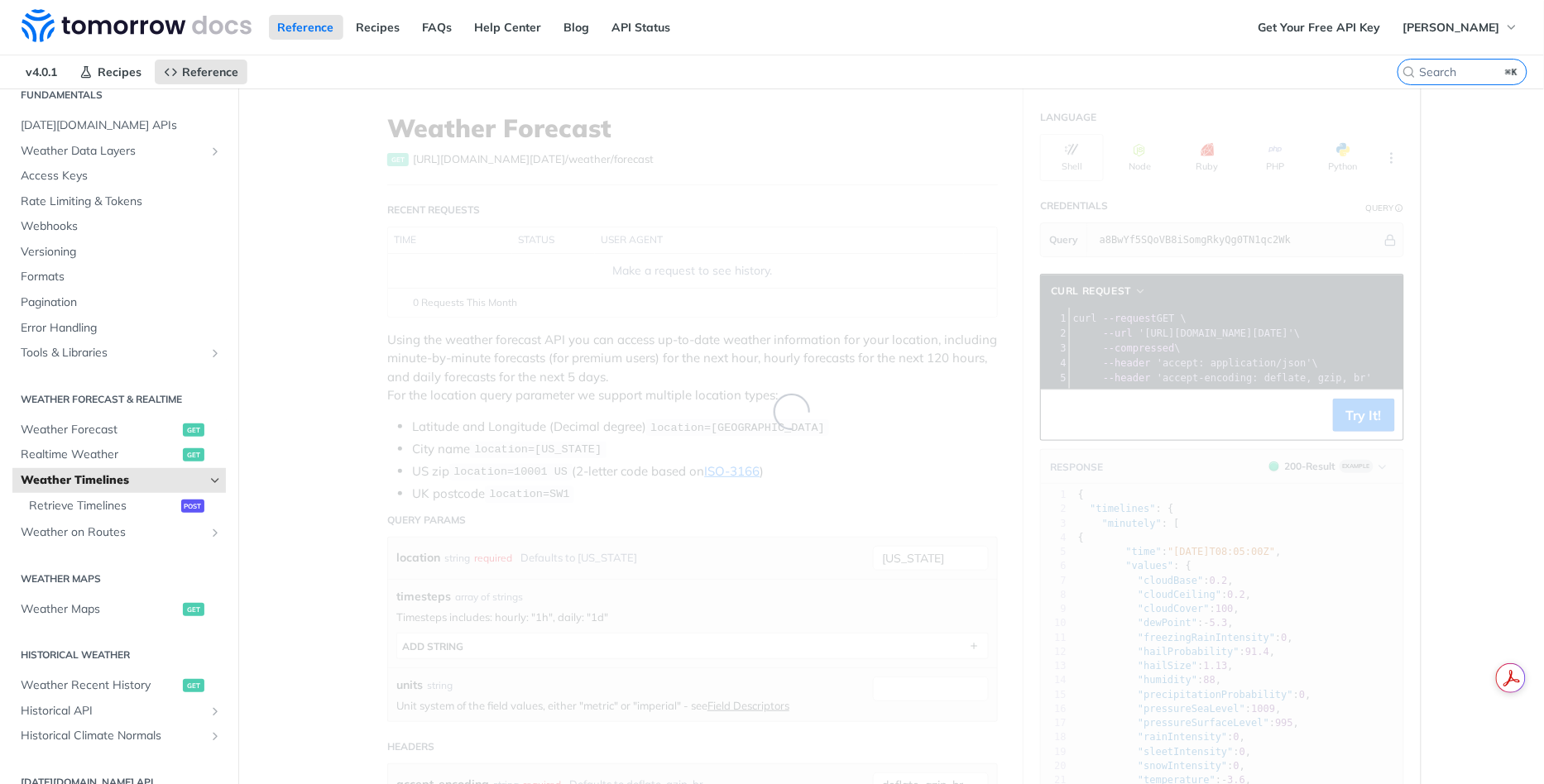
scroll to position [93, 0]
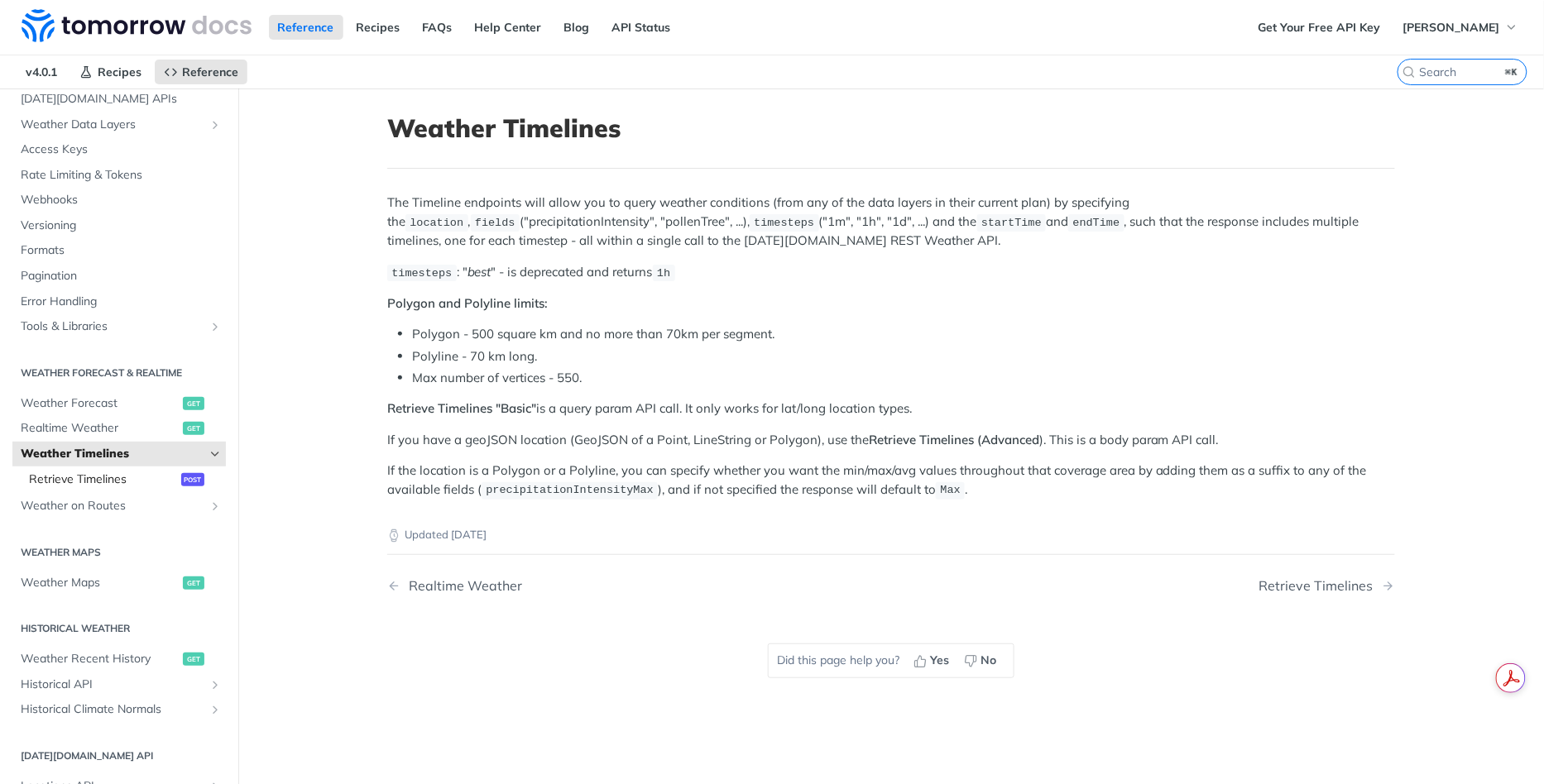
click at [103, 478] on span "Retrieve Timelines" at bounding box center [103, 480] width 148 height 16
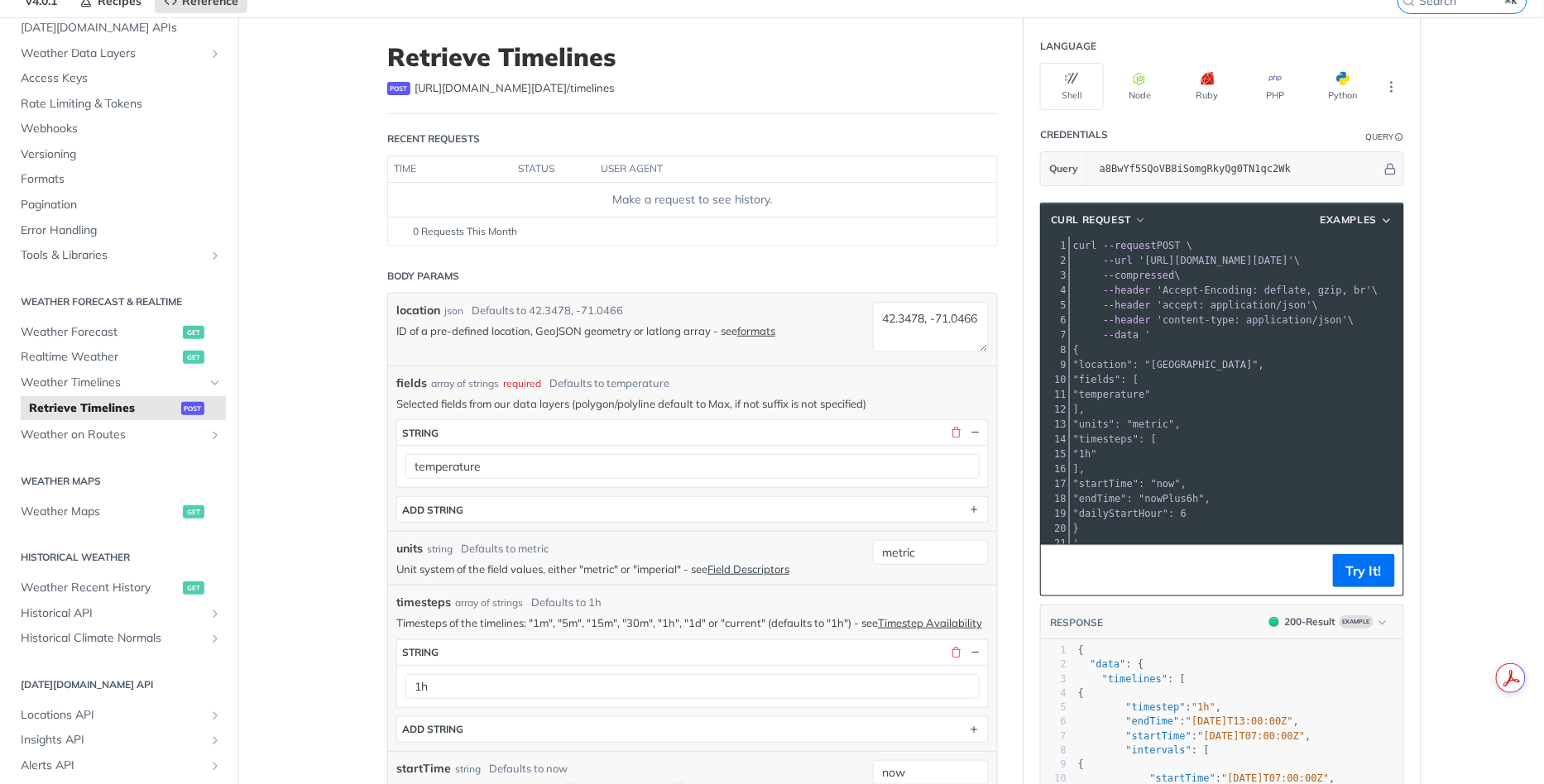
click at [745, 615] on p "Timesteps of the timelines: "1m", "5m", "15m", "30m", "1h", "1d" or "current" (…" at bounding box center [692, 622] width 593 height 15
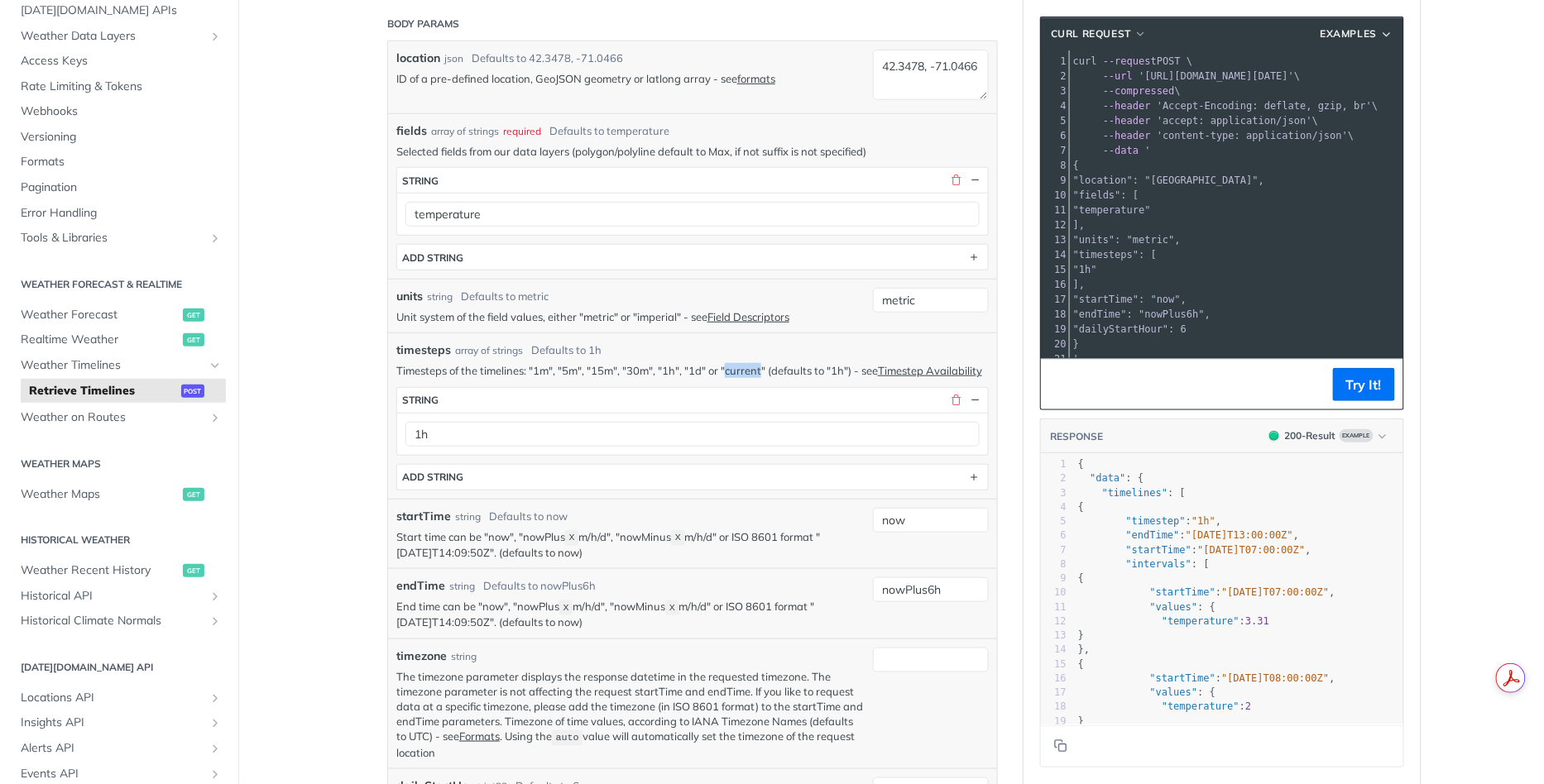
drag, startPoint x: 1268, startPoint y: 177, endPoint x: 1166, endPoint y: 178, distance: 102.0
click at [1166, 178] on span ""location": "42.3478, -71.0466"," at bounding box center [1168, 180] width 191 height 12
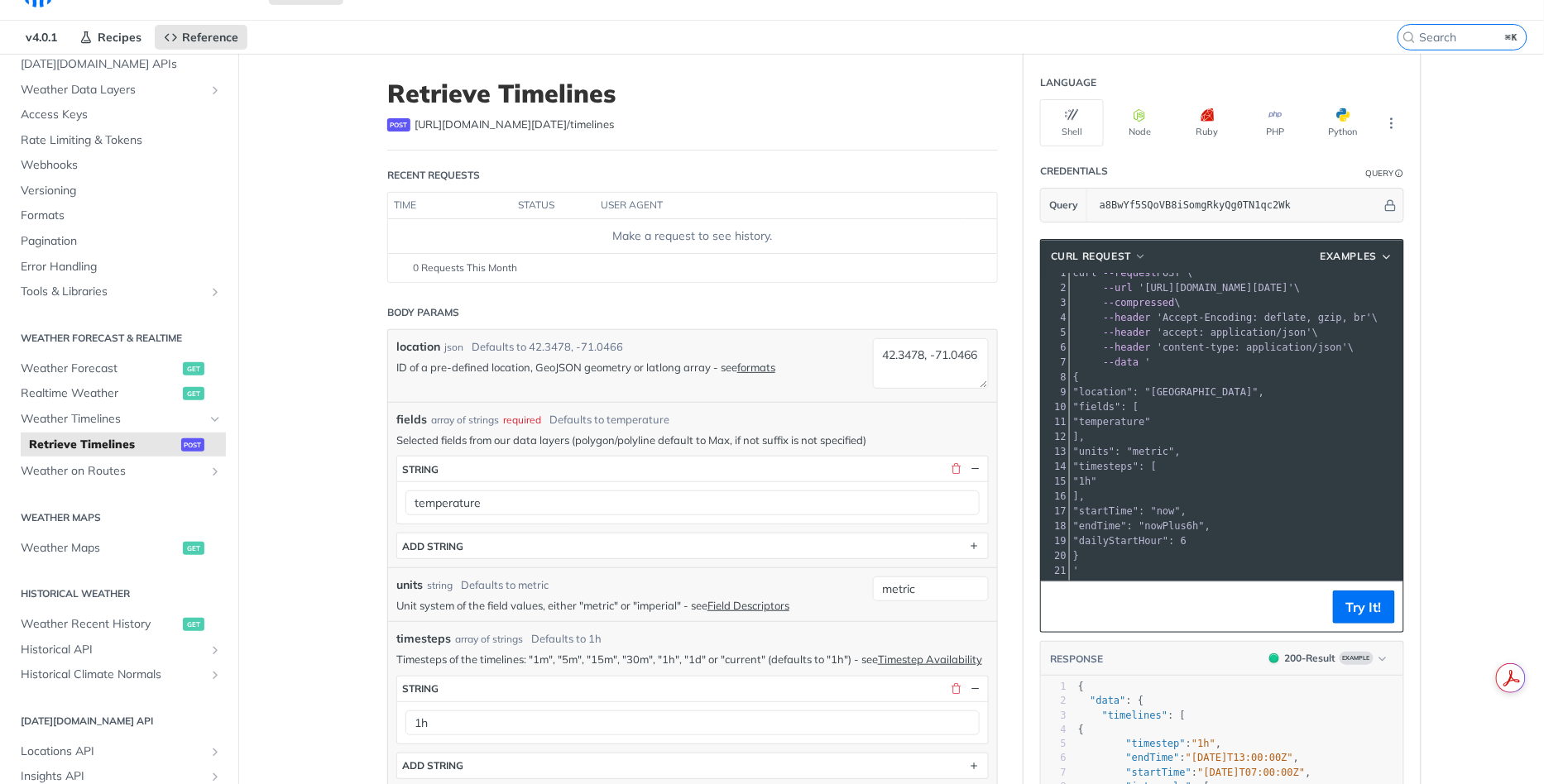
click at [656, 368] on p "ID of a pre-defined location, GeoJSON geometry or latlong array - see formats" at bounding box center [630, 367] width 468 height 15
click at [763, 366] on link "formats" at bounding box center [756, 367] width 38 height 14
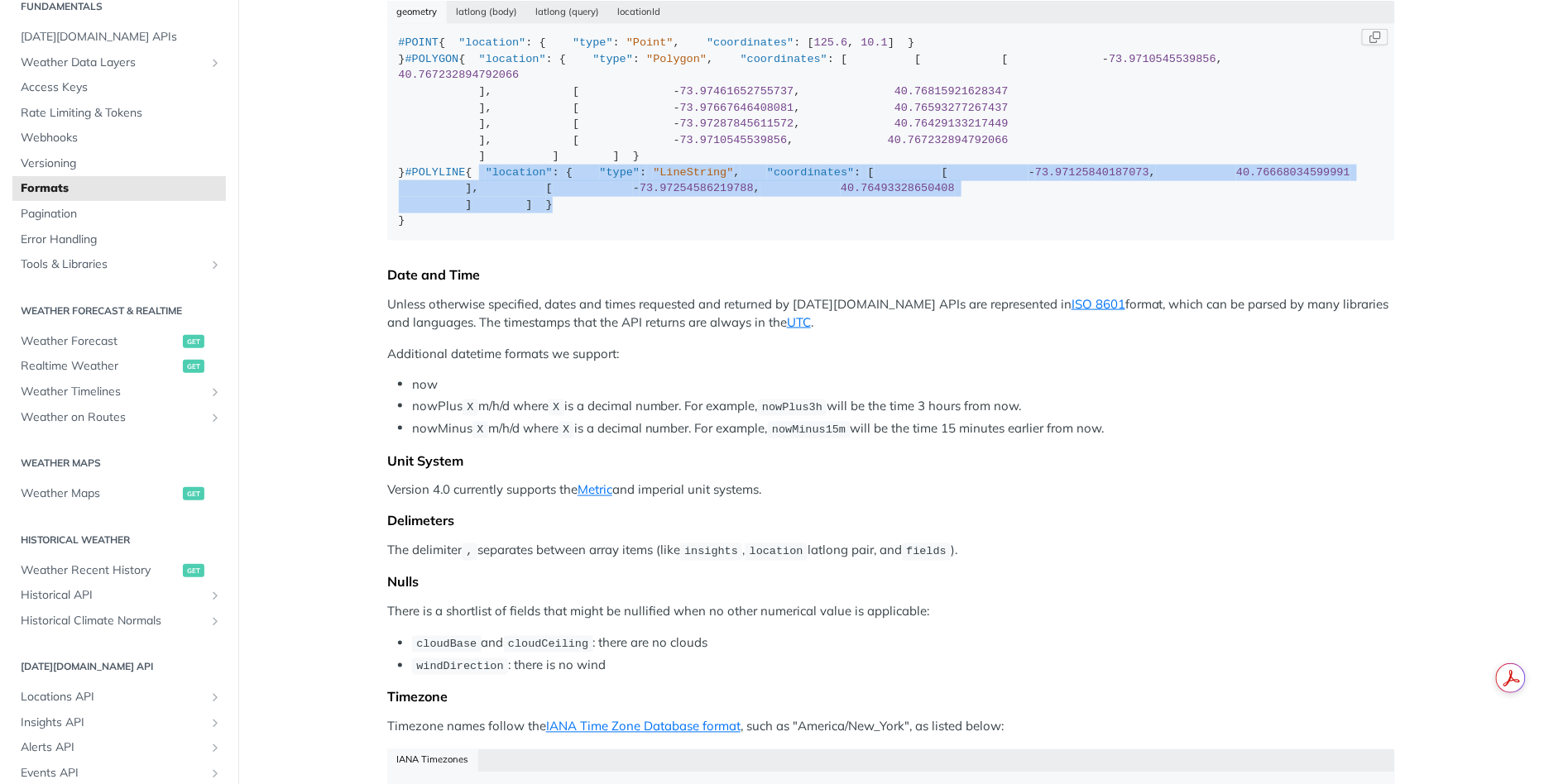
drag, startPoint x: 408, startPoint y: 493, endPoint x: 559, endPoint y: 683, distance: 242.7
click at [559, 229] on div "#POINT { "location" : { "type" : "Point" , "coordinates" : [ 125.6 , 10.1 ] } }…" at bounding box center [891, 131] width 985 height 194
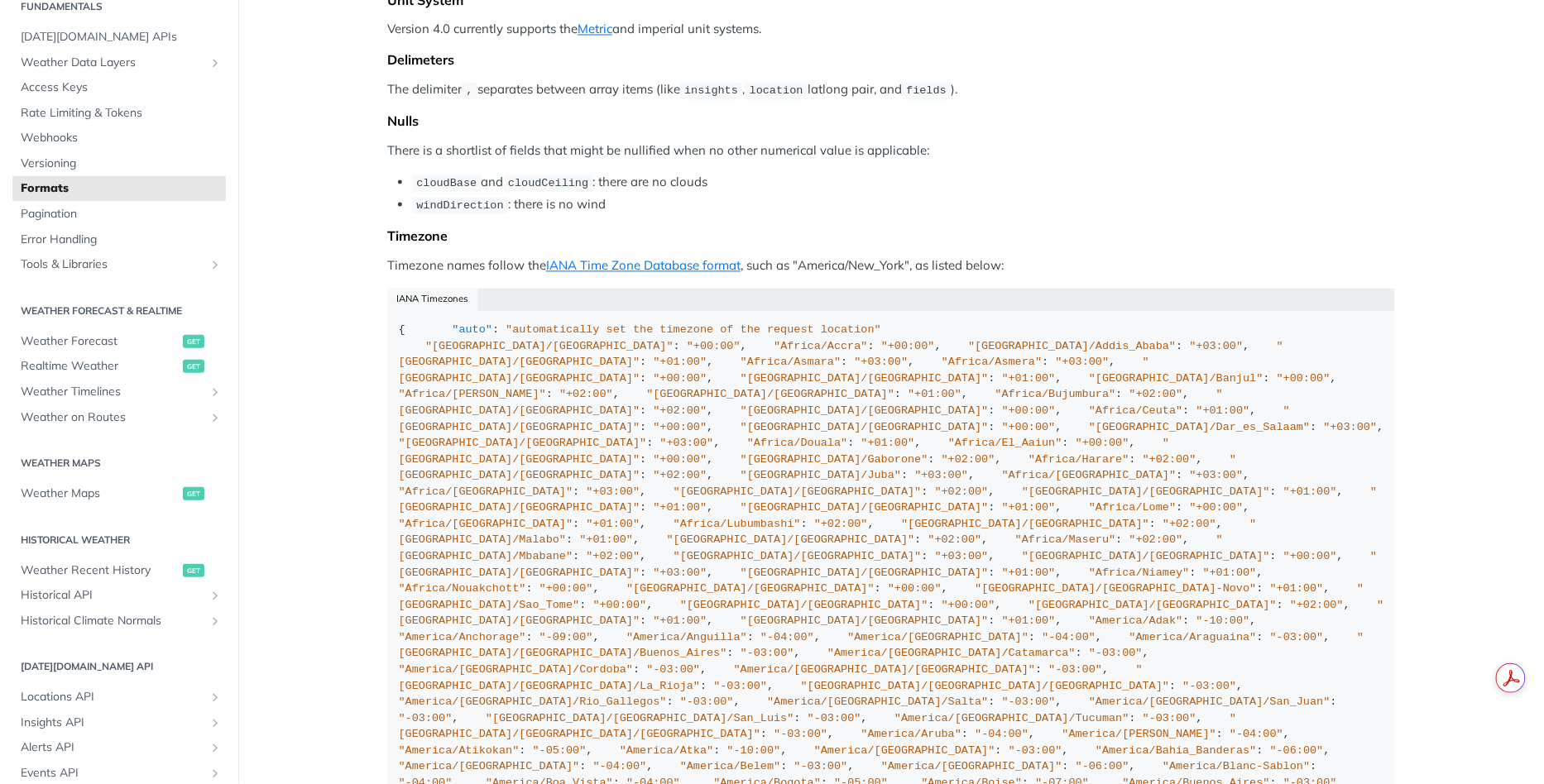
drag, startPoint x: 413, startPoint y: 229, endPoint x: 398, endPoint y: 22, distance: 207.5
copy div "{ "location" : { "type" : "LineString" , "coordinates" : [ [ - 73.9712584018707…"
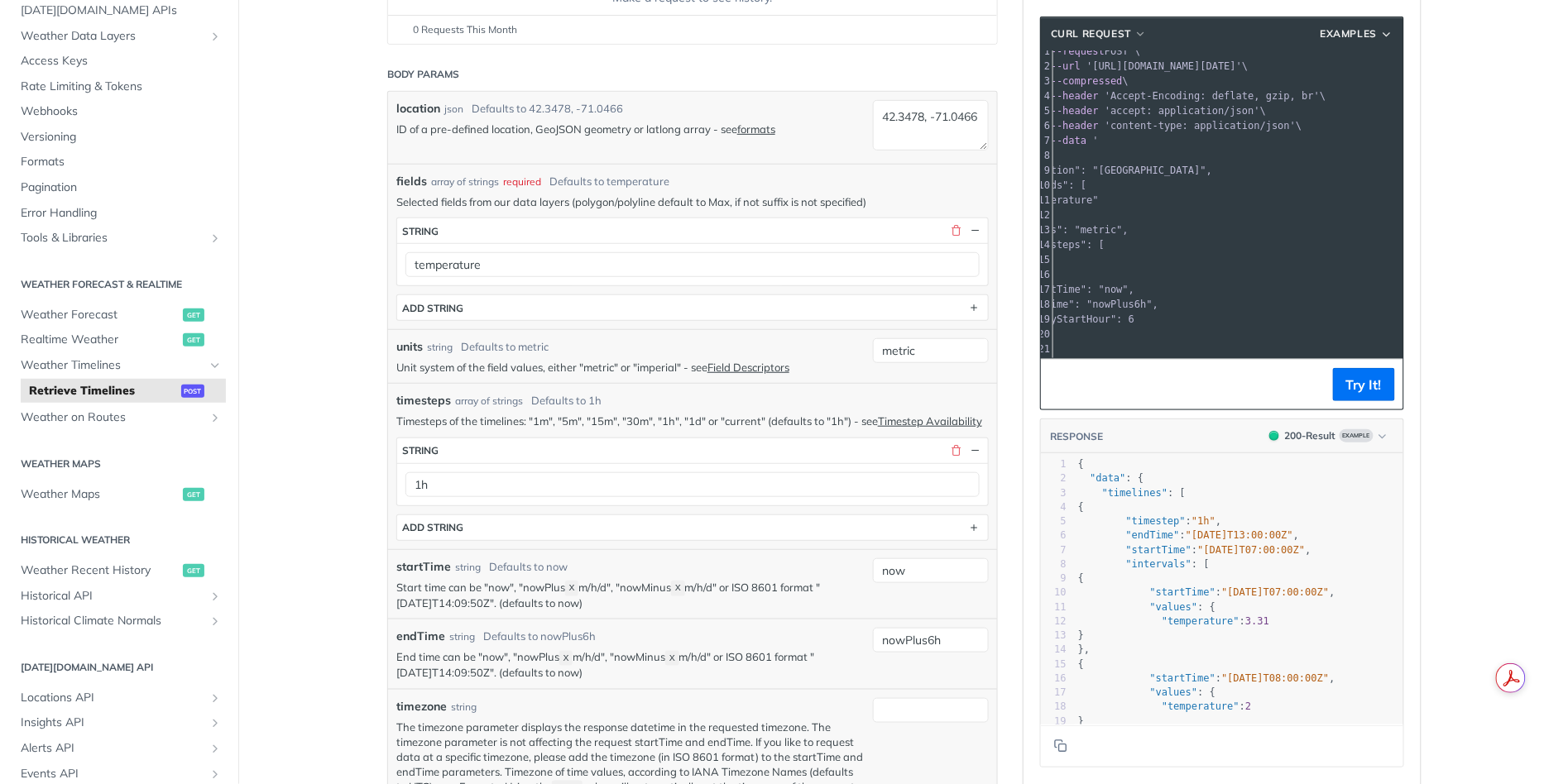
scroll to position [37, 0]
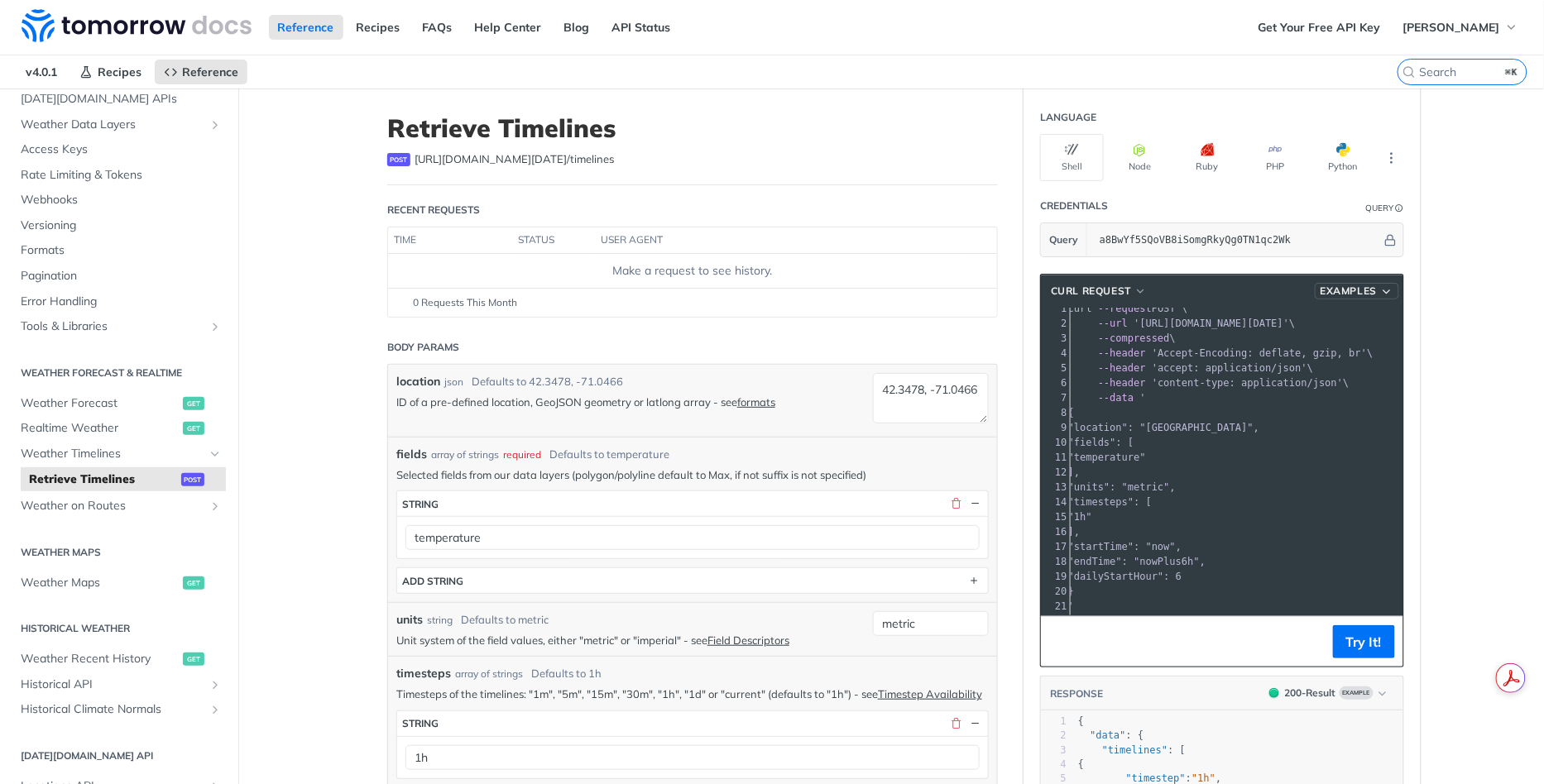
click at [1367, 288] on span "Examples" at bounding box center [1349, 291] width 58 height 15
click at [1263, 486] on pre ""units": "metric"," at bounding box center [1339, 487] width 550 height 15
click at [1252, 527] on pre "]," at bounding box center [1339, 532] width 550 height 15
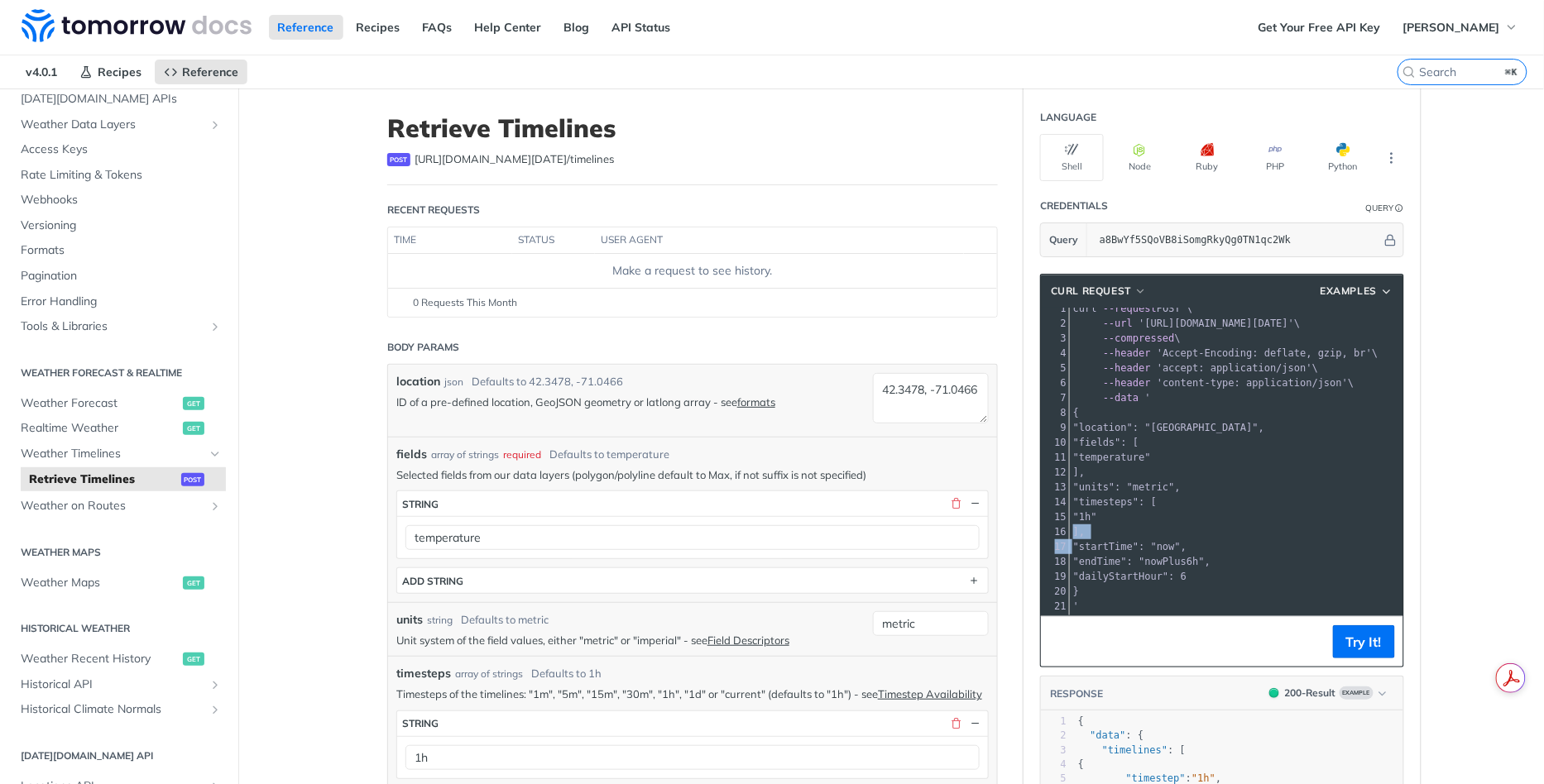
click at [1252, 527] on pre "]," at bounding box center [1345, 532] width 550 height 15
click at [1233, 599] on pre "'" at bounding box center [1345, 606] width 550 height 15
click at [1355, 632] on button "Try It!" at bounding box center [1364, 642] width 62 height 33
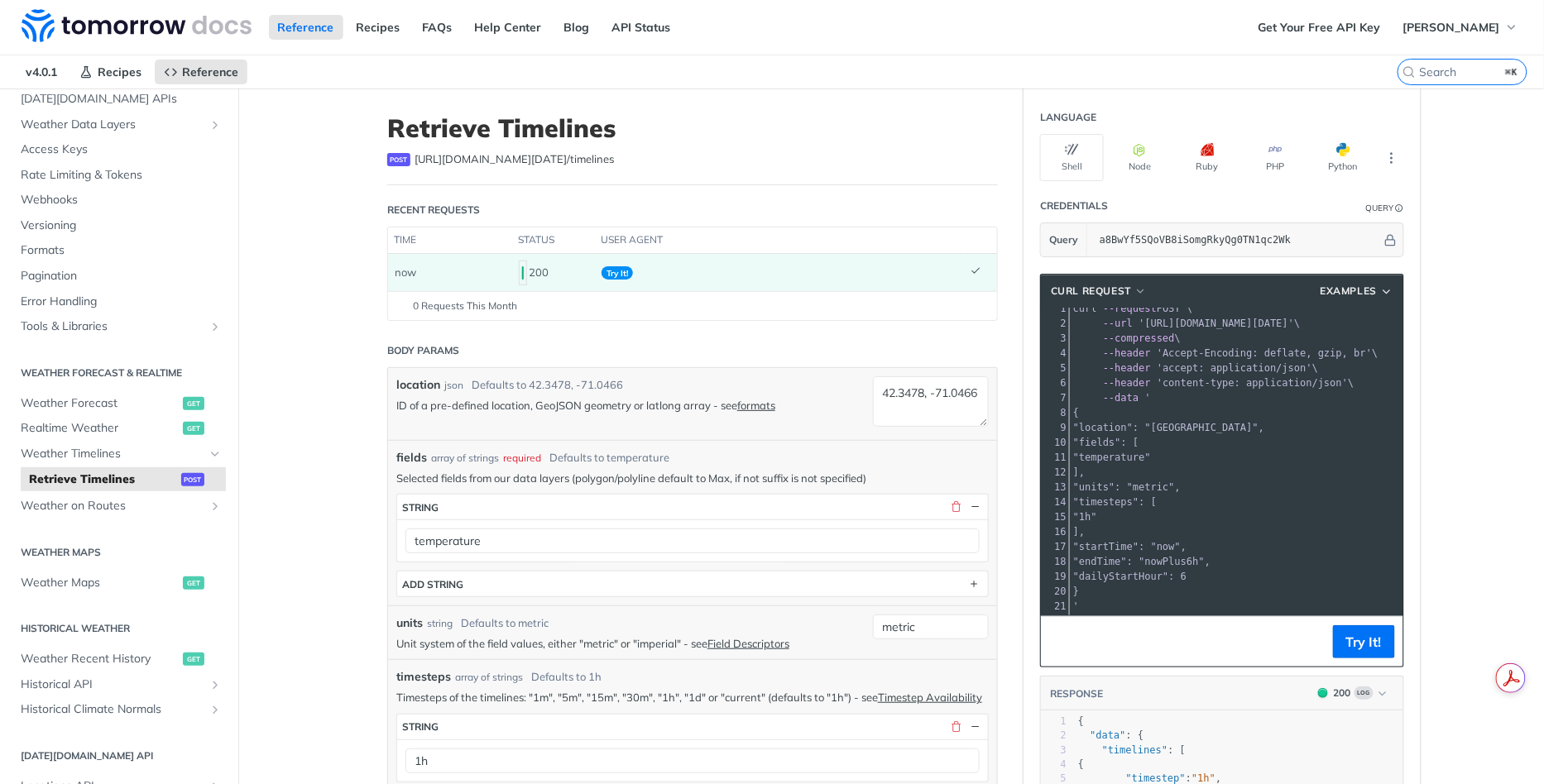
click at [1133, 599] on pre "'" at bounding box center [1345, 606] width 550 height 15
click at [1134, 528] on pre "]," at bounding box center [1344, 531] width 550 height 15
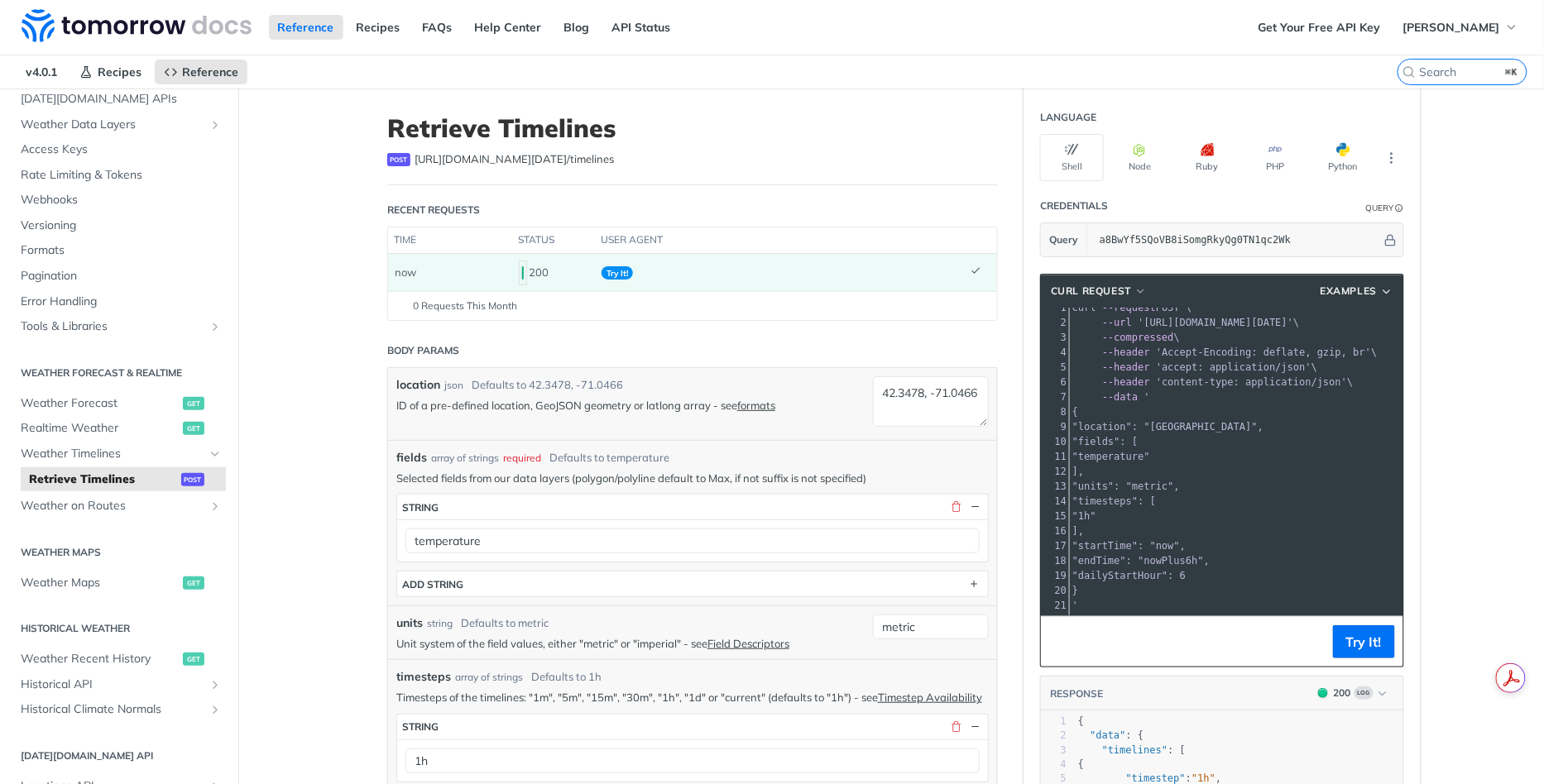
click at [1140, 571] on span ""dailyStartHour": 6" at bounding box center [1129, 575] width 113 height 12
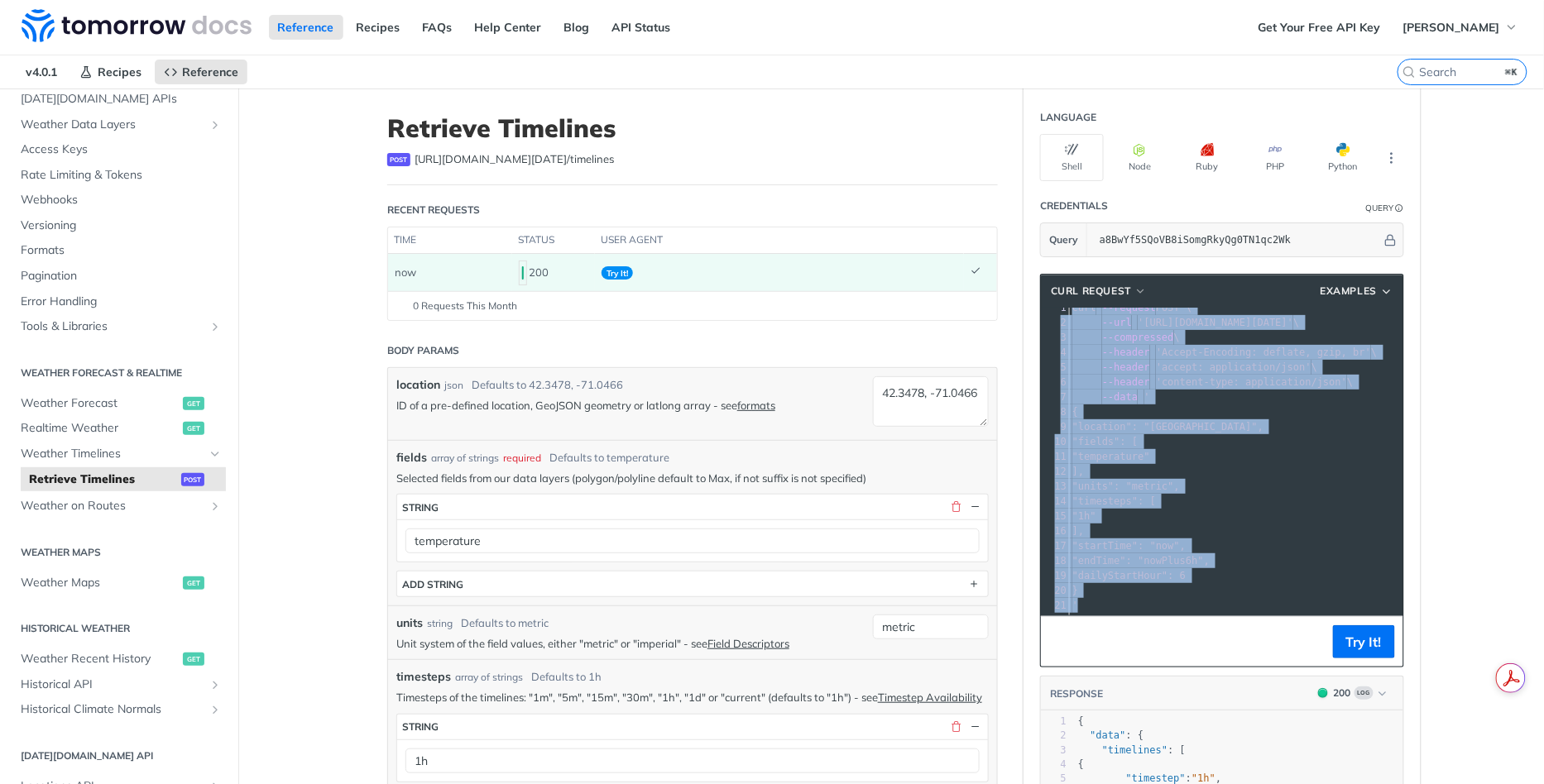
copy div "curl --request POST \ 2 --url 'https://api.tomorrow.io/v4/timelines?apikey=a8Bw…"
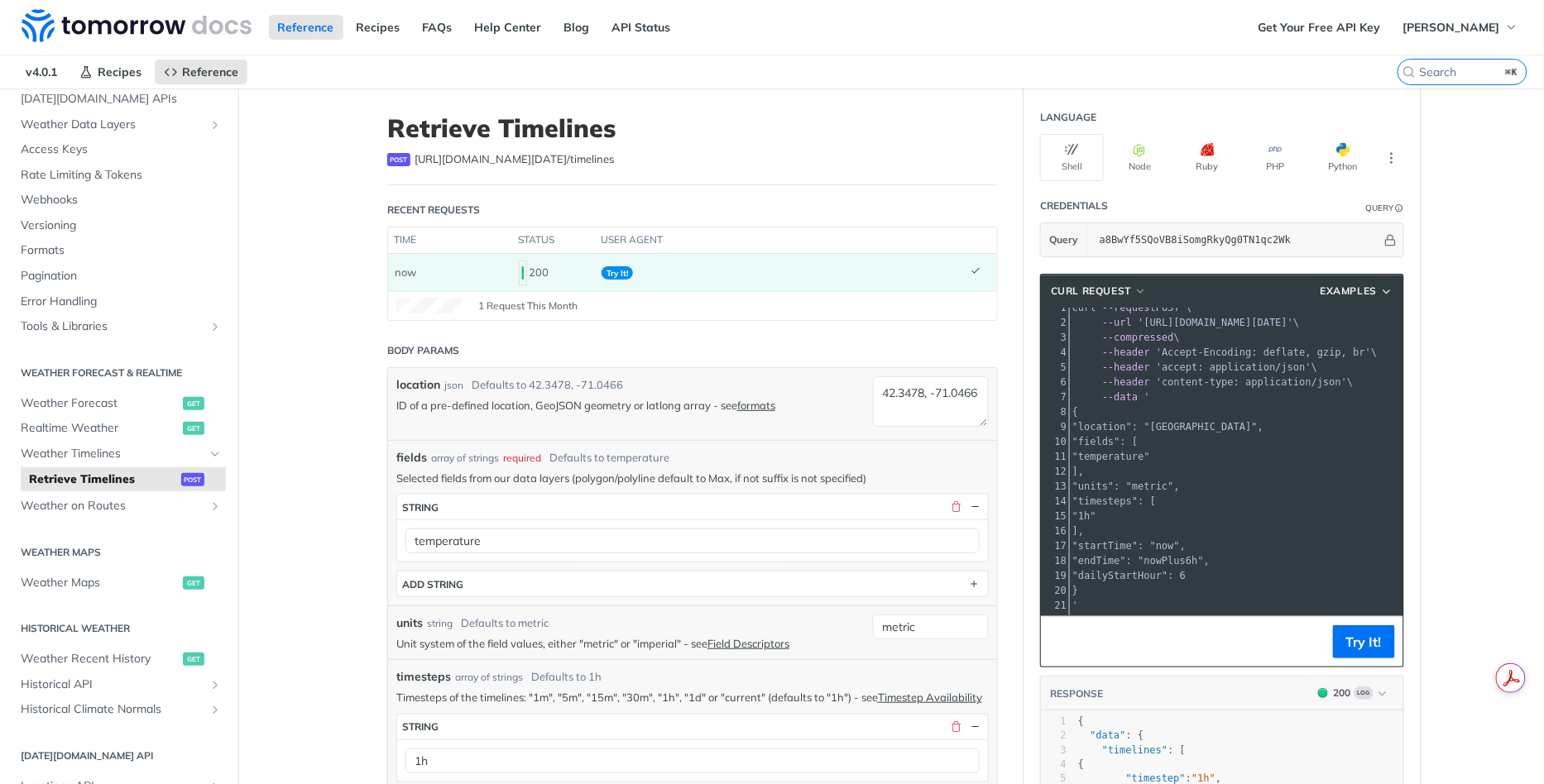
click at [1293, 468] on pre "]," at bounding box center [1344, 471] width 550 height 15
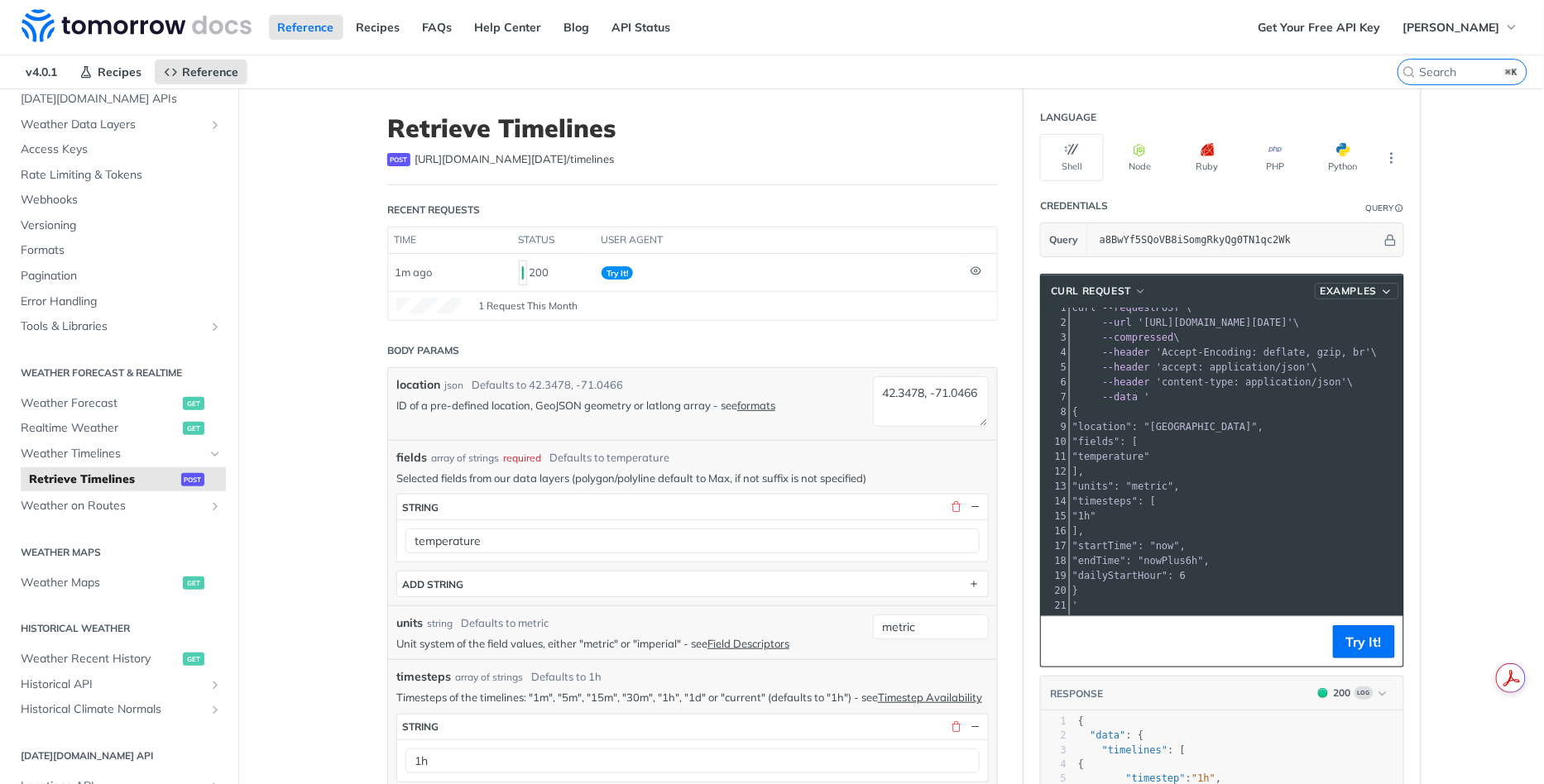
click at [1362, 284] on span "Examples" at bounding box center [1349, 291] width 58 height 15
click at [1329, 316] on span "Request Example" at bounding box center [1286, 320] width 93 height 17
type input "string"
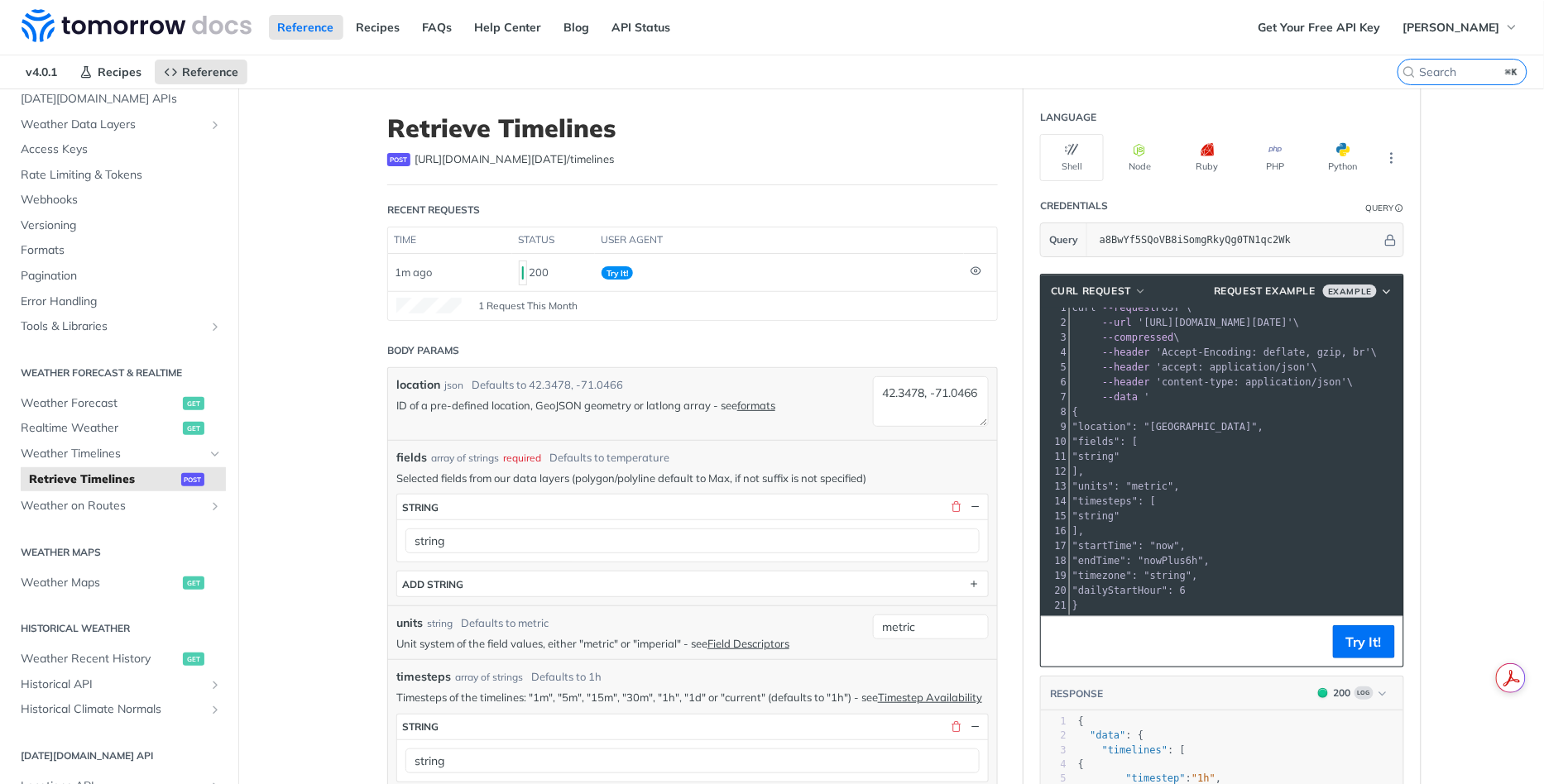
click at [1298, 498] on pre ""timesteps": [" at bounding box center [1344, 501] width 550 height 15
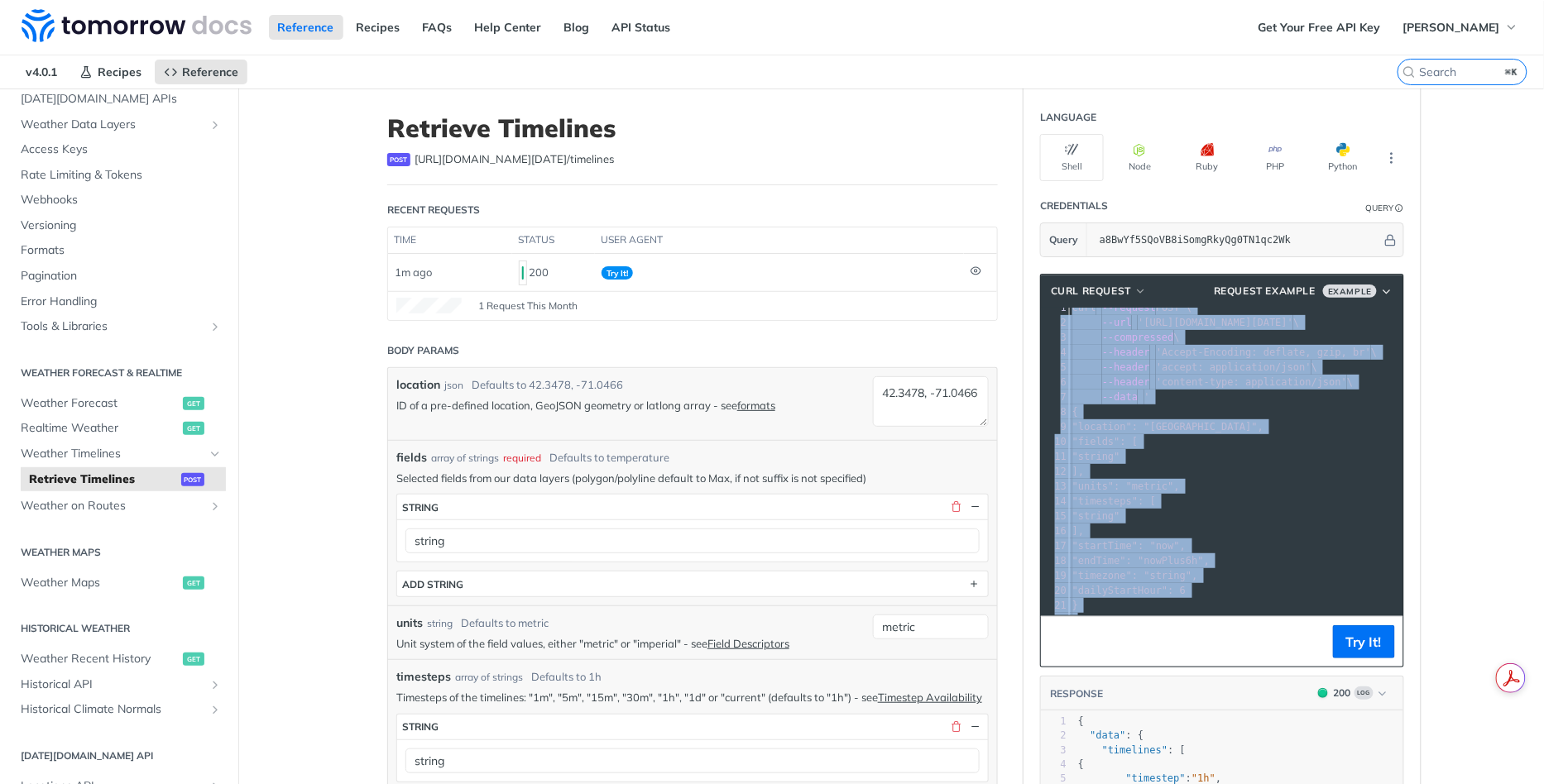
scroll to position [26, 1]
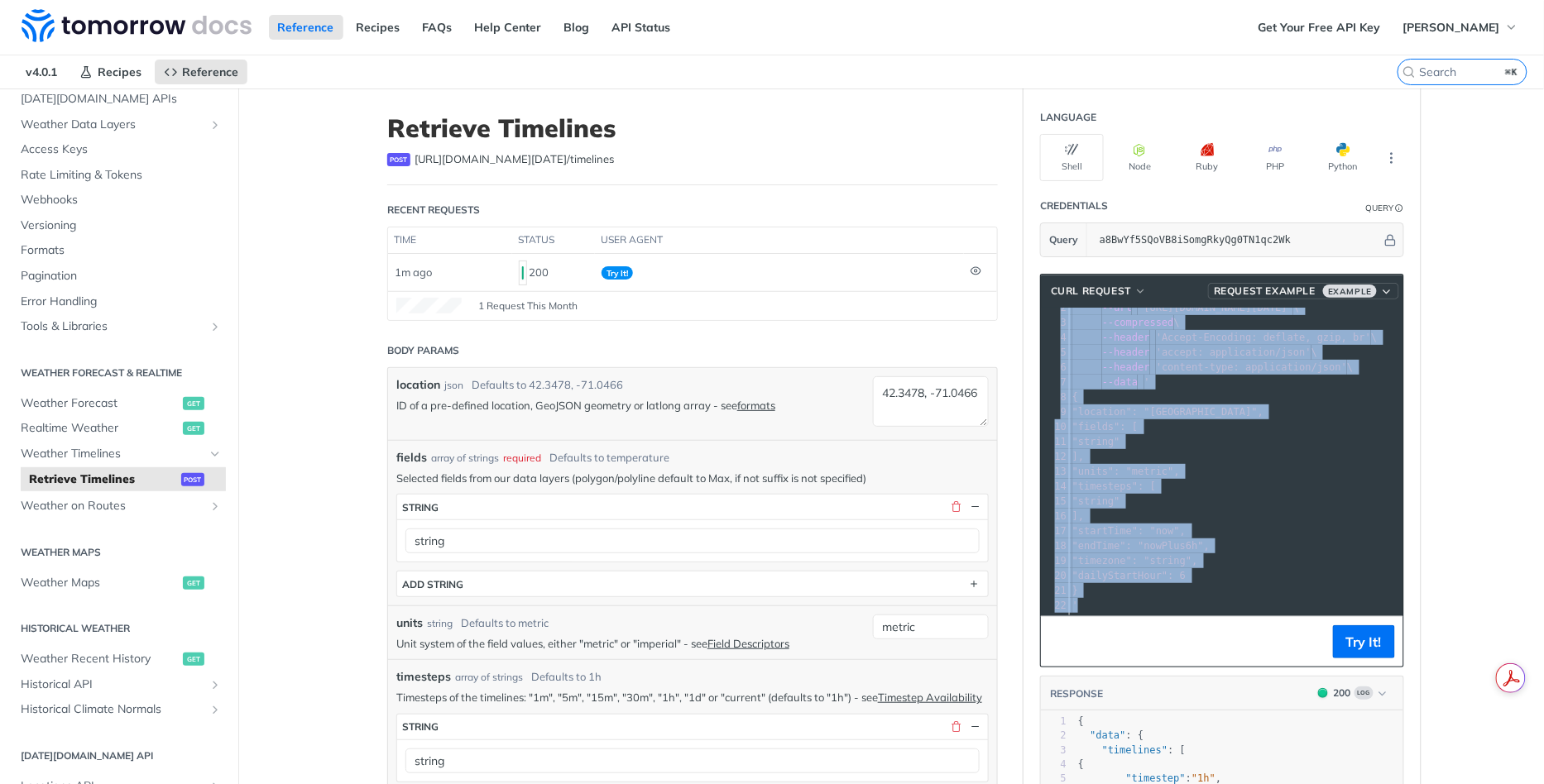
click at [1371, 288] on span "Example" at bounding box center [1350, 291] width 54 height 14
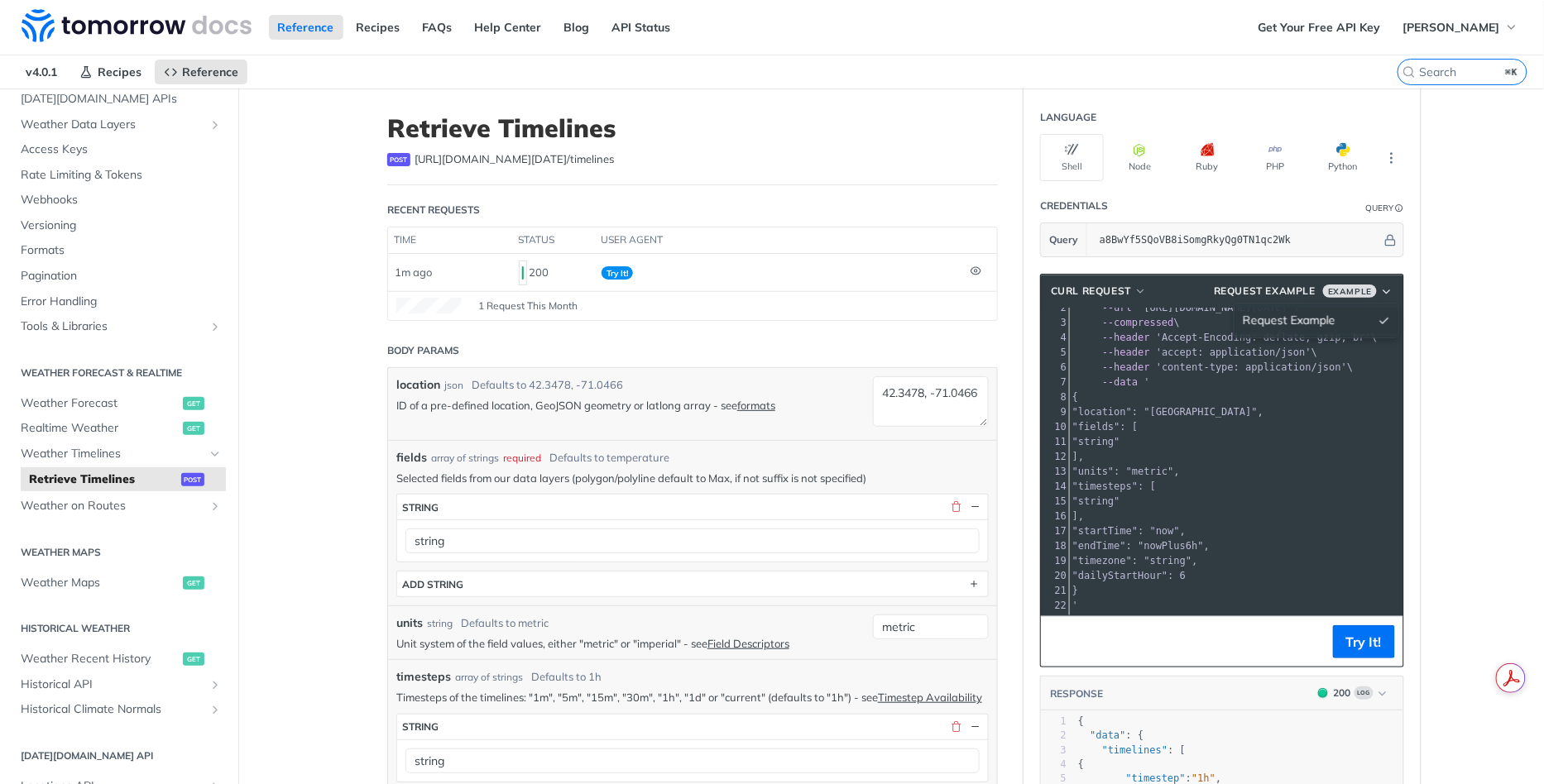
click at [1287, 313] on span "Request Example" at bounding box center [1289, 320] width 93 height 17
click at [1252, 375] on pre "--data '" at bounding box center [1344, 382] width 550 height 15
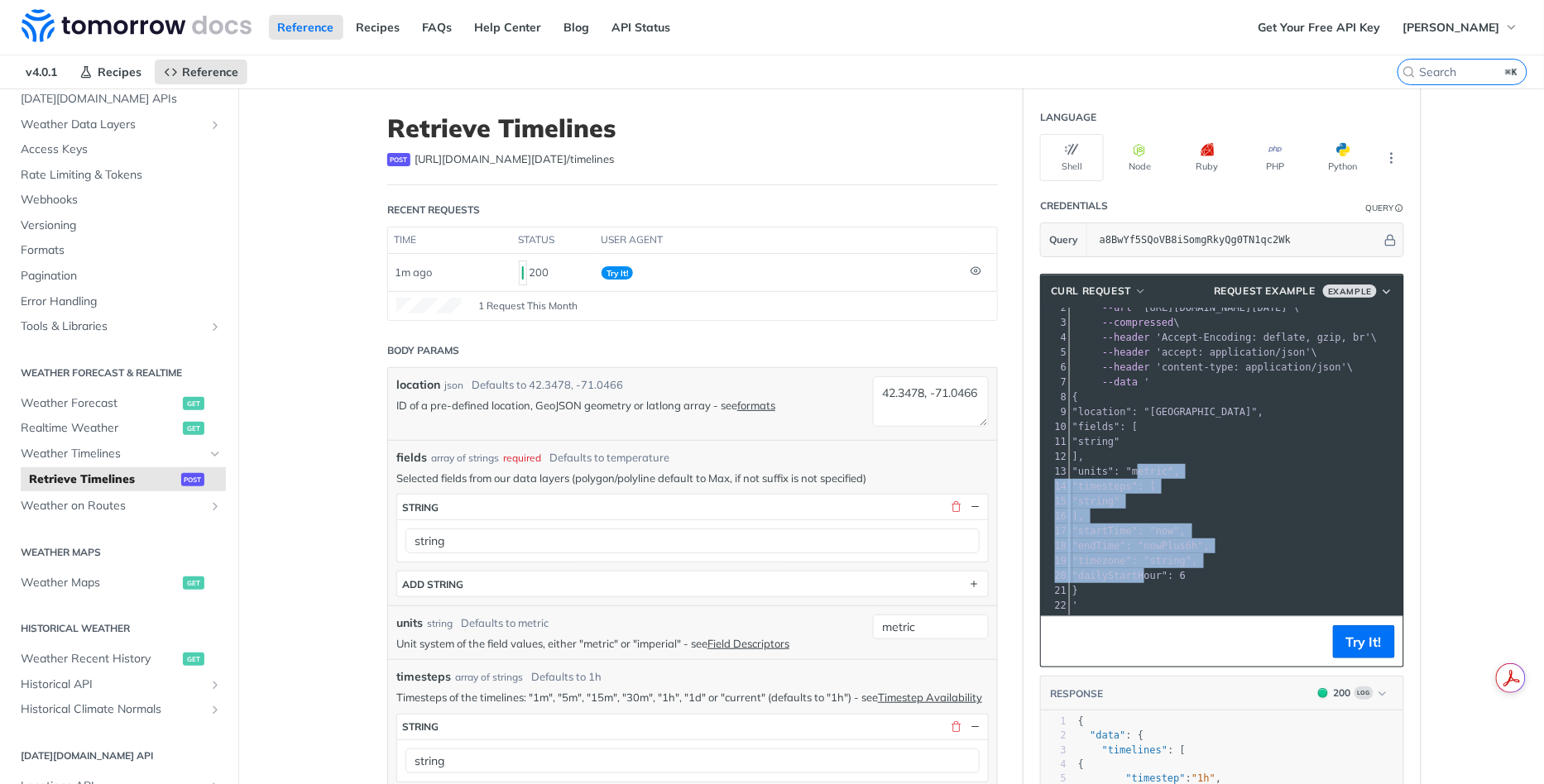
drag, startPoint x: 1137, startPoint y: 465, endPoint x: 1141, endPoint y: 578, distance: 113.1
click at [1141, 578] on div "1 curl --request POST \ 2 --url 'https://api.tomorrow.io/v4/timelines?apikey=a8…" at bounding box center [1344, 449] width 550 height 328
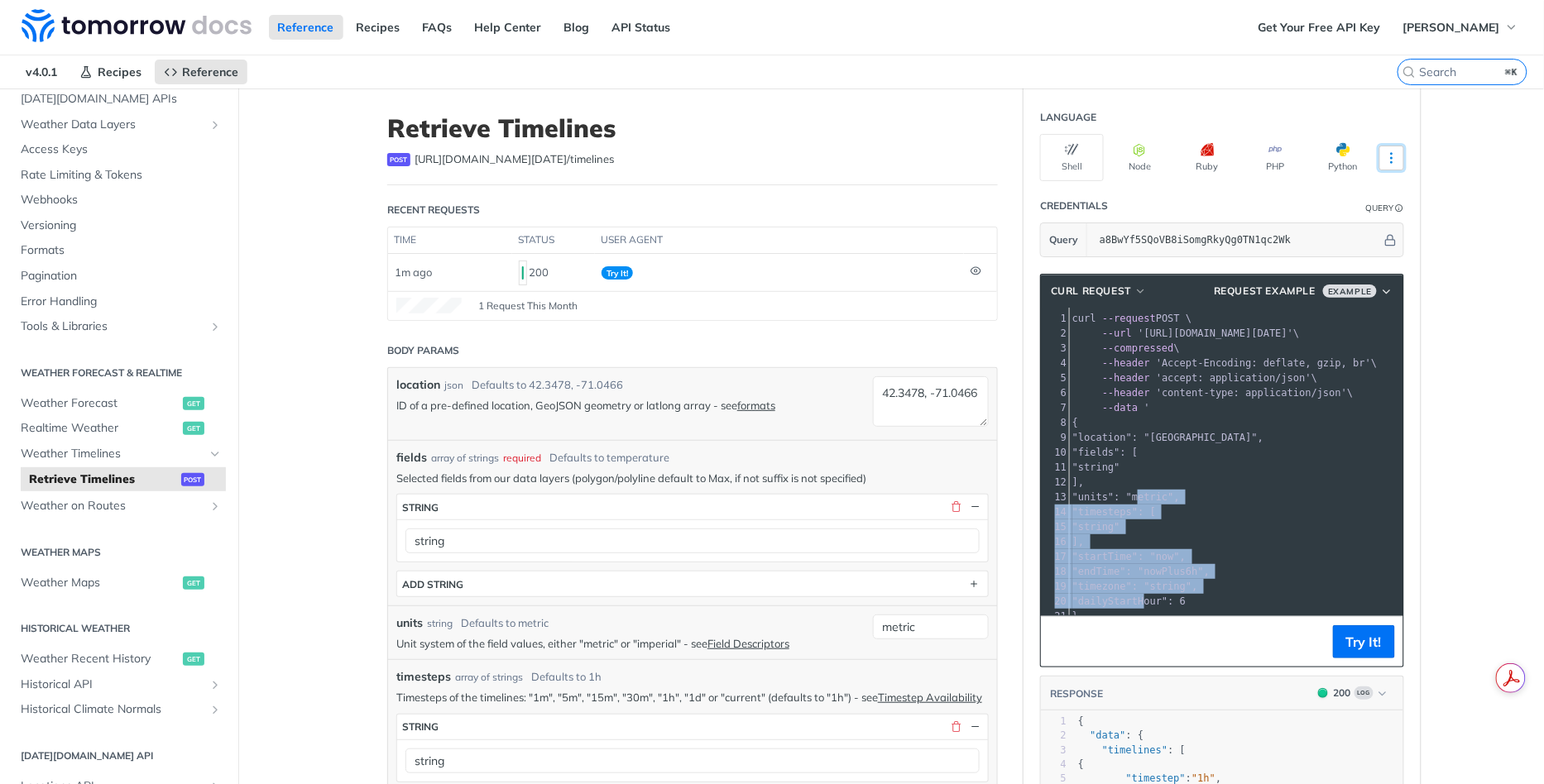
click at [1393, 158] on icon "More ellipsis" at bounding box center [1392, 158] width 15 height 15
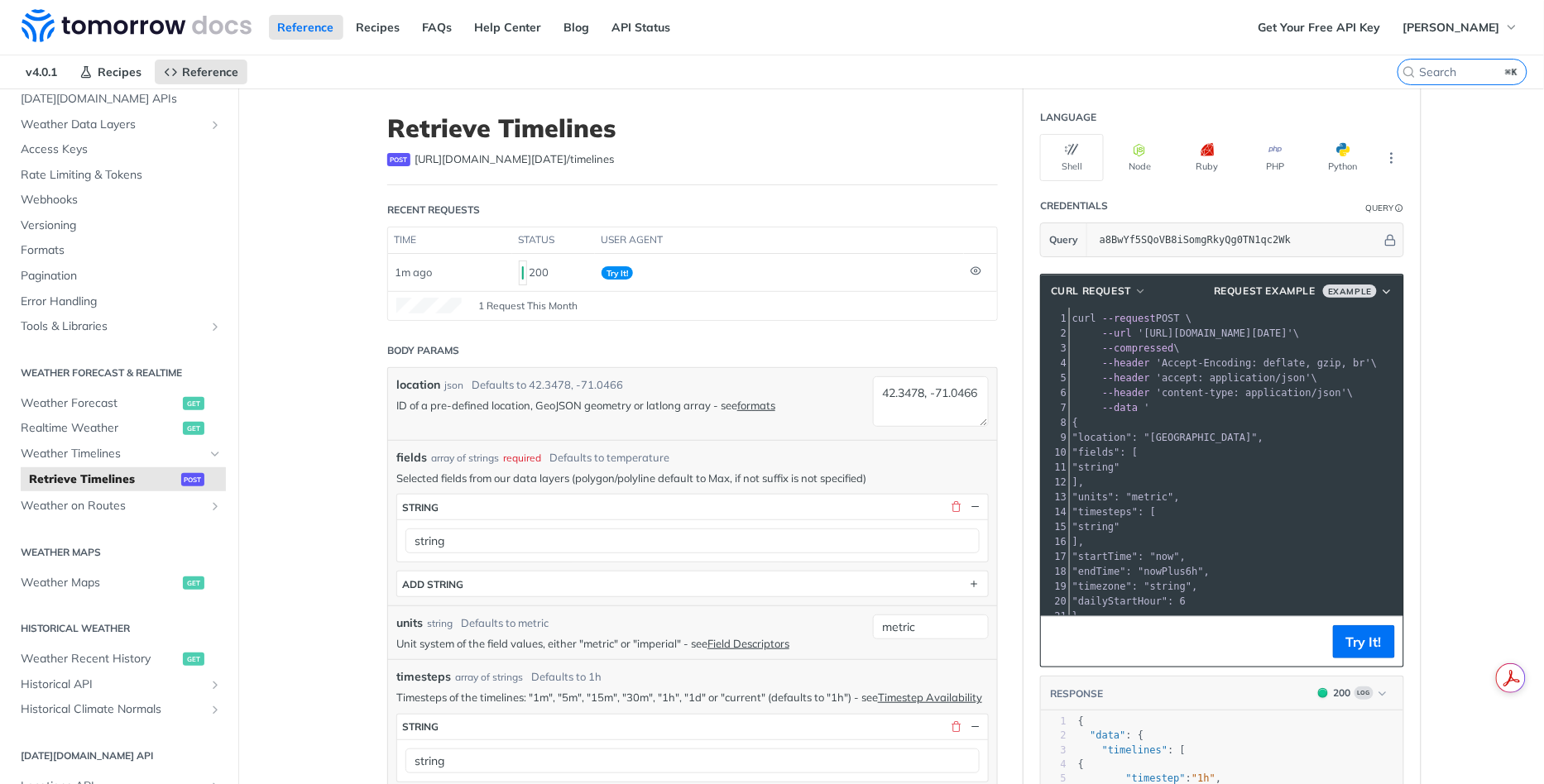
click at [1274, 415] on pre "{" at bounding box center [1344, 423] width 550 height 15
click at [1134, 283] on button "cURL Request" at bounding box center [1099, 291] width 108 height 16
click at [1293, 420] on pre "{" at bounding box center [1344, 423] width 550 height 15
click at [1393, 289] on icon "button" at bounding box center [1387, 292] width 14 height 13
click at [1207, 464] on pre ""string"" at bounding box center [1344, 467] width 550 height 15
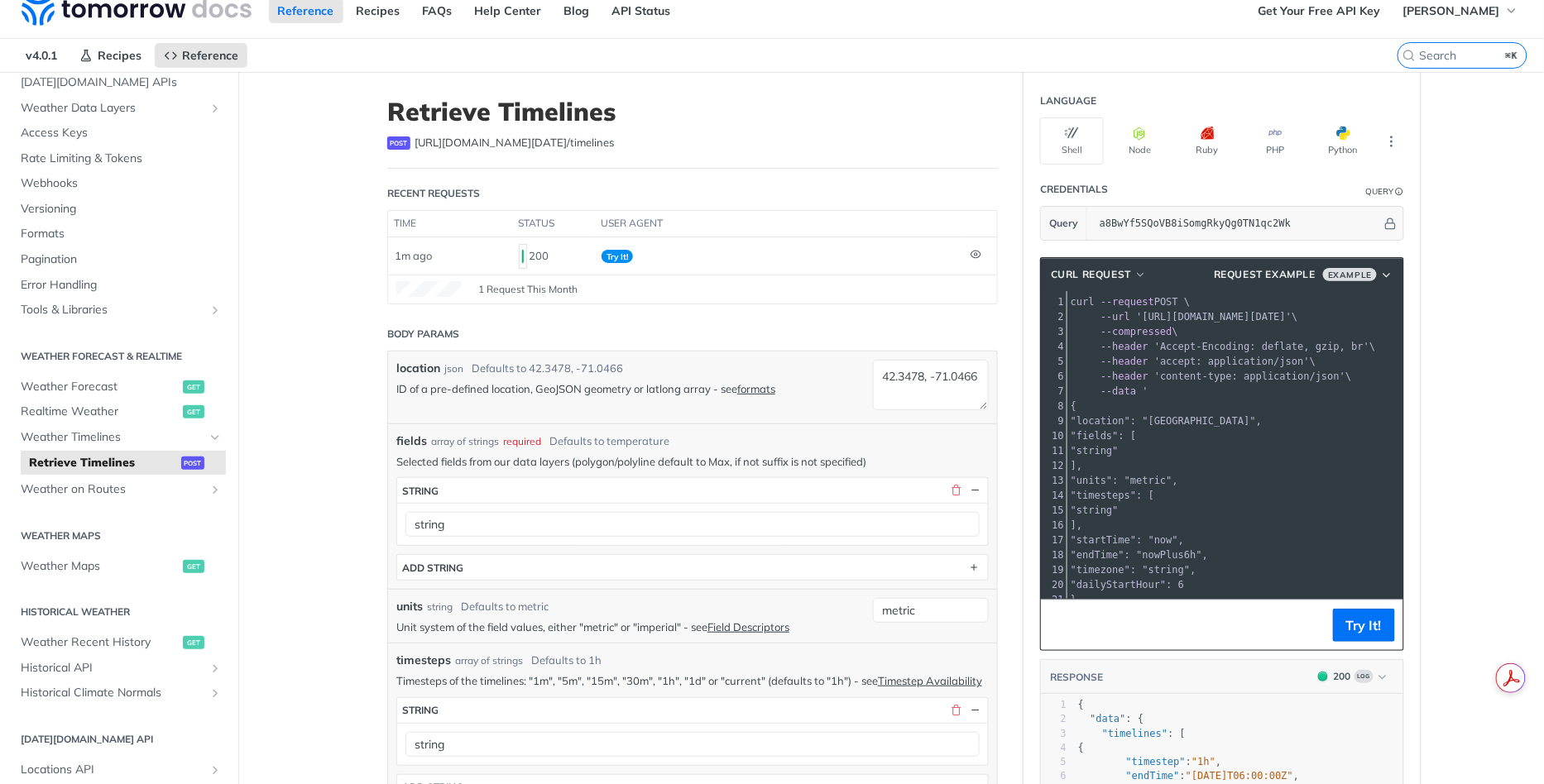
scroll to position [0, 3]
click at [1207, 141] on button "Ruby" at bounding box center [1208, 141] width 64 height 47
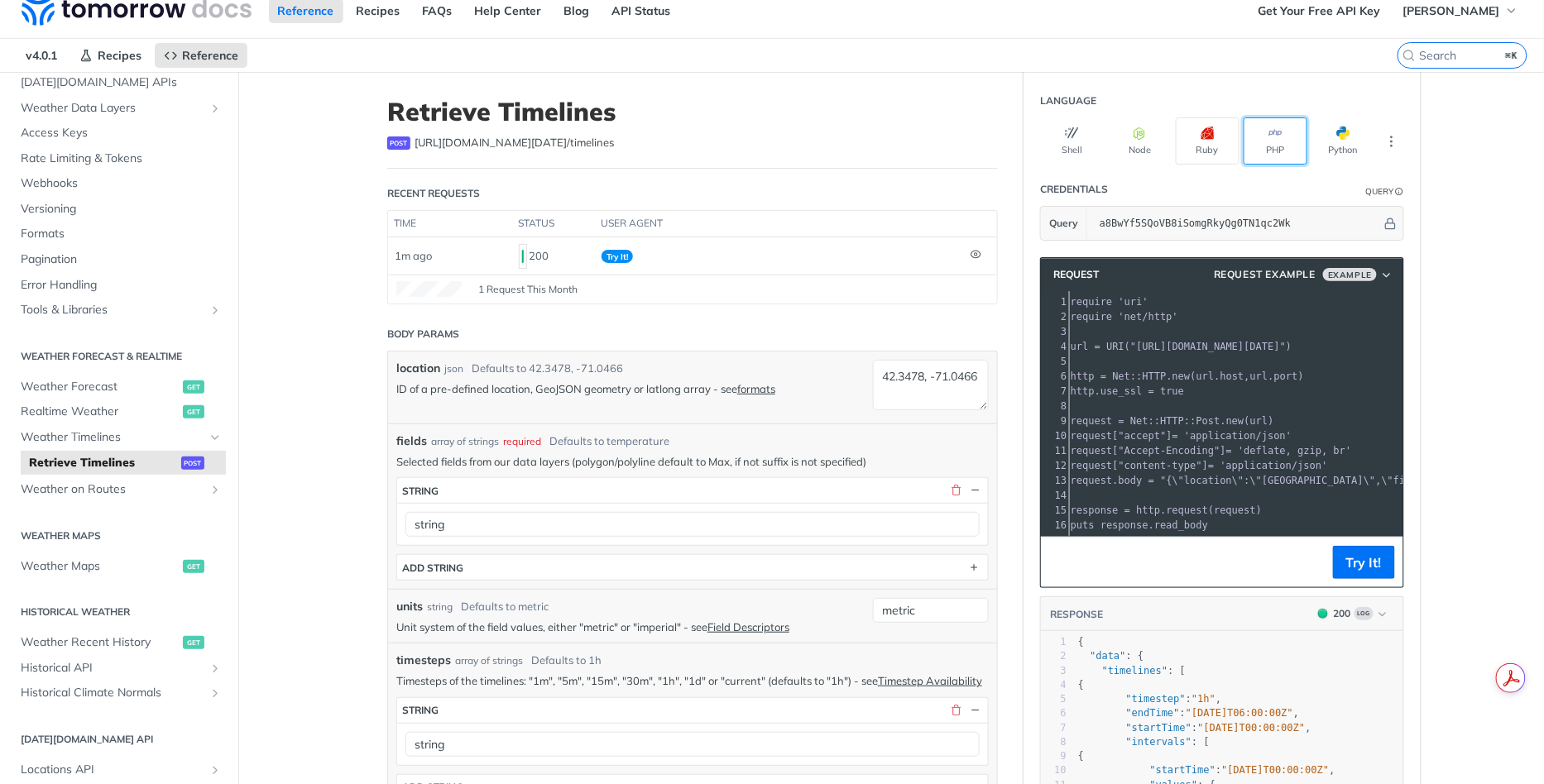
click at [1276, 137] on icon "button" at bounding box center [1276, 133] width 14 height 14
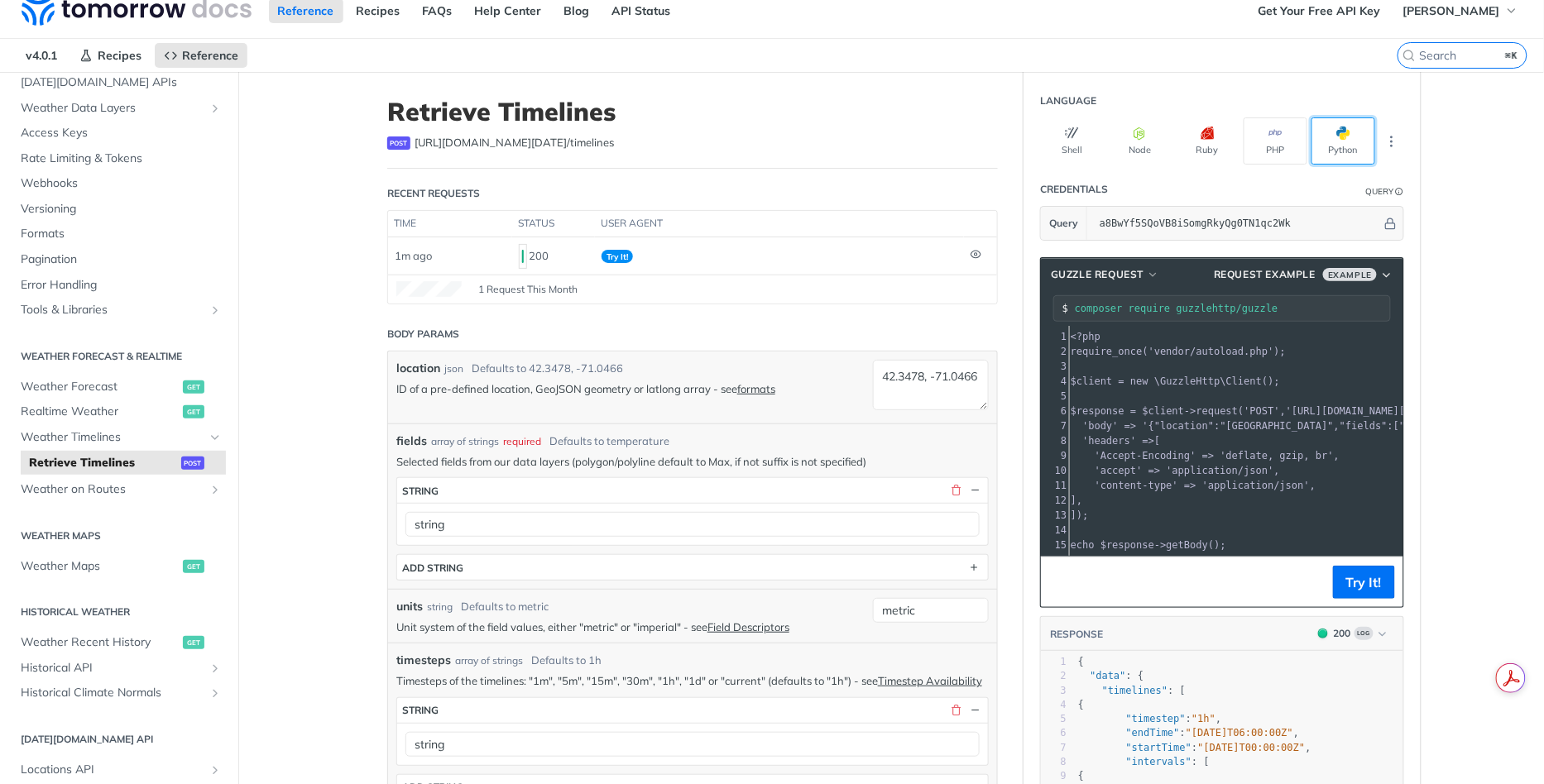
click at [1350, 136] on span "button" at bounding box center [1350, 133] width 0 height 14
type input "python -m pip install requests"
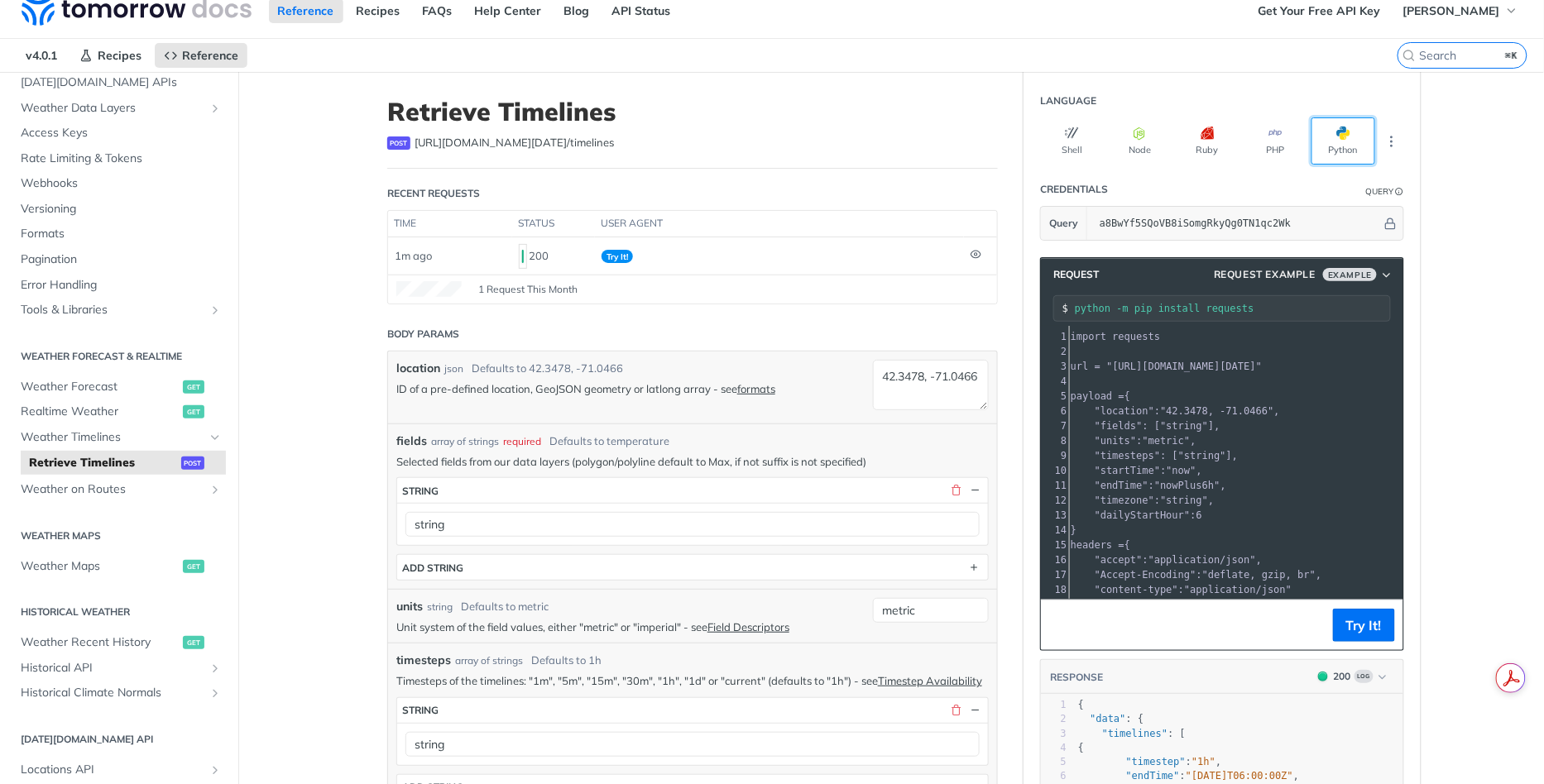
scroll to position [75, 0]
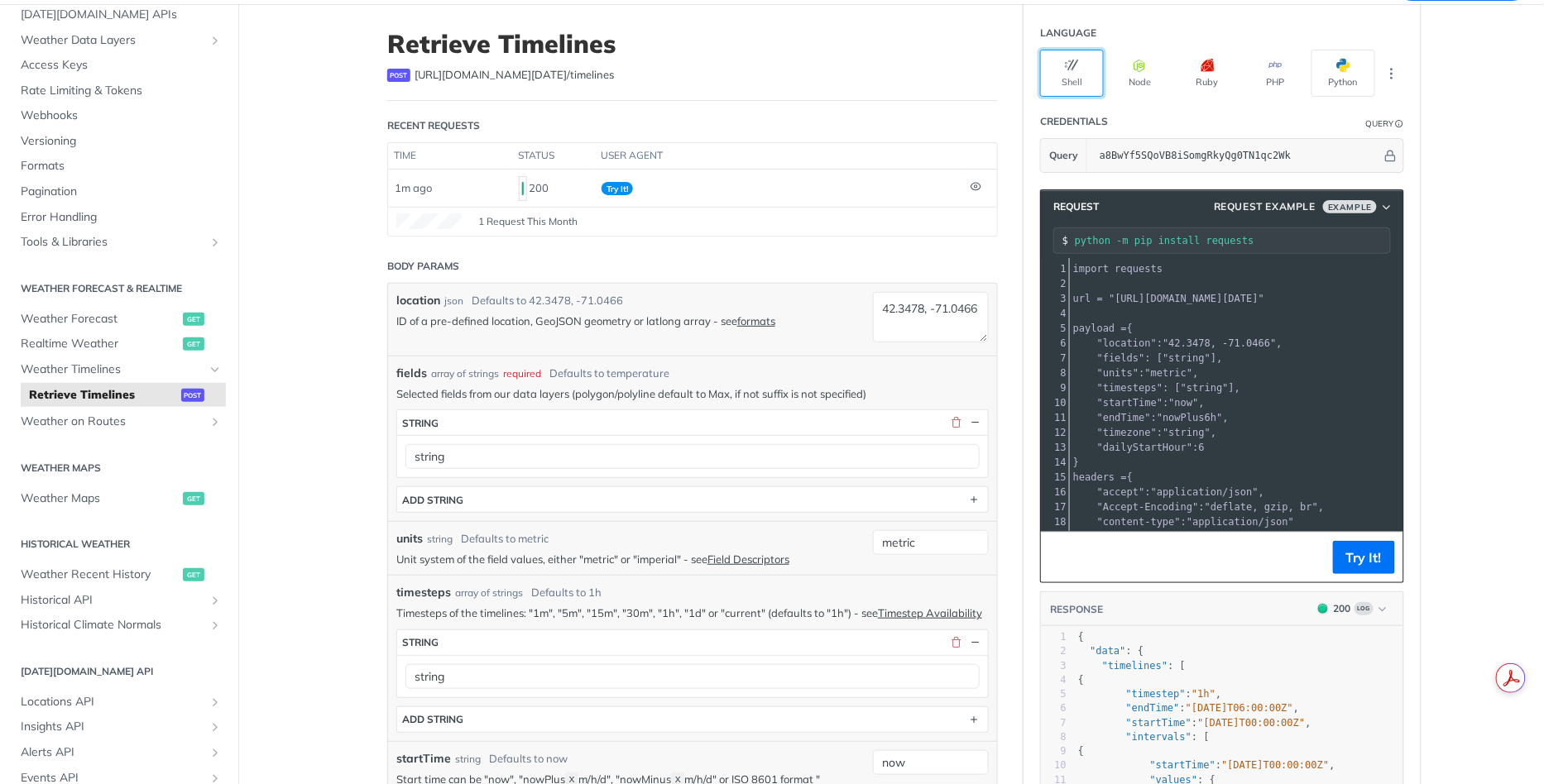
click at [1079, 71] on button "Shell" at bounding box center [1072, 73] width 64 height 47
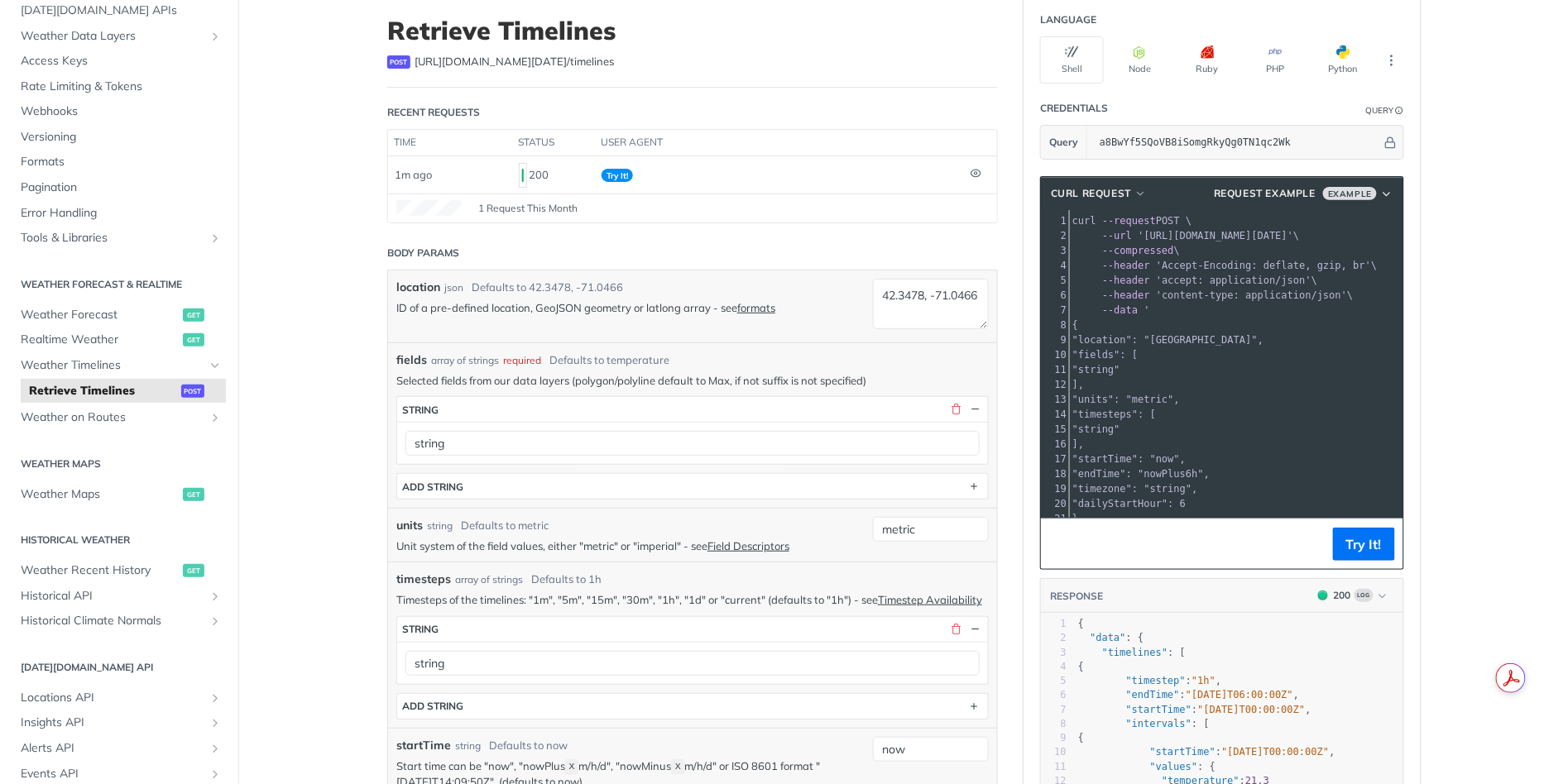
click at [1221, 384] on pre "]," at bounding box center [1344, 384] width 550 height 15
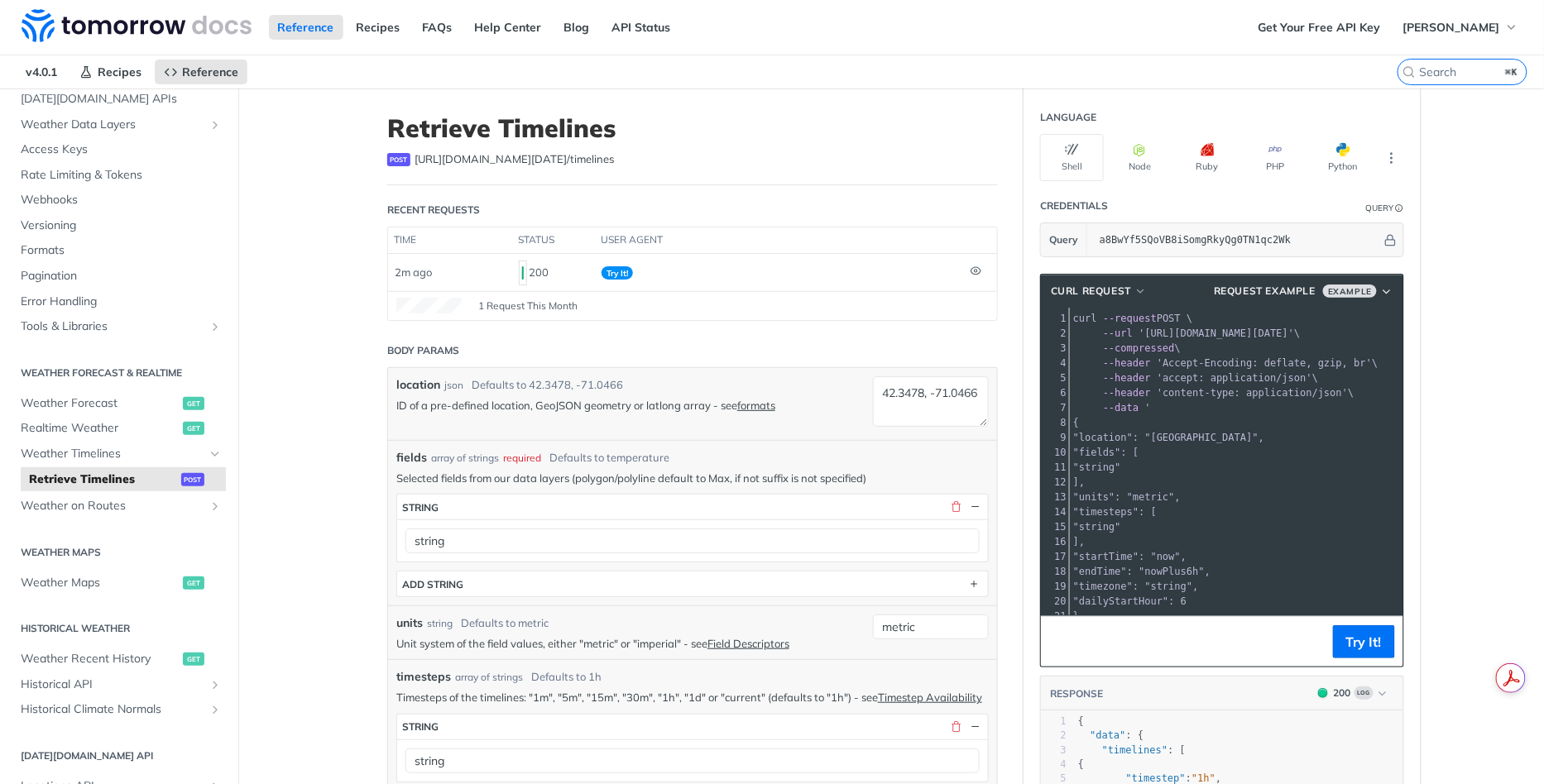
click at [1229, 469] on pre ""string"" at bounding box center [1345, 467] width 550 height 15
drag, startPoint x: 1108, startPoint y: 486, endPoint x: 1086, endPoint y: 464, distance: 31.1
click at [1086, 464] on div "1 curl --request POST \ 2 --url 'https://api.tomorrow.io/v4/timelines?apikey=a8…" at bounding box center [1345, 475] width 550 height 328
click at [1255, 284] on span "Request Example" at bounding box center [1264, 291] width 101 height 15
click at [1255, 316] on span "Request Example" at bounding box center [1289, 320] width 93 height 17
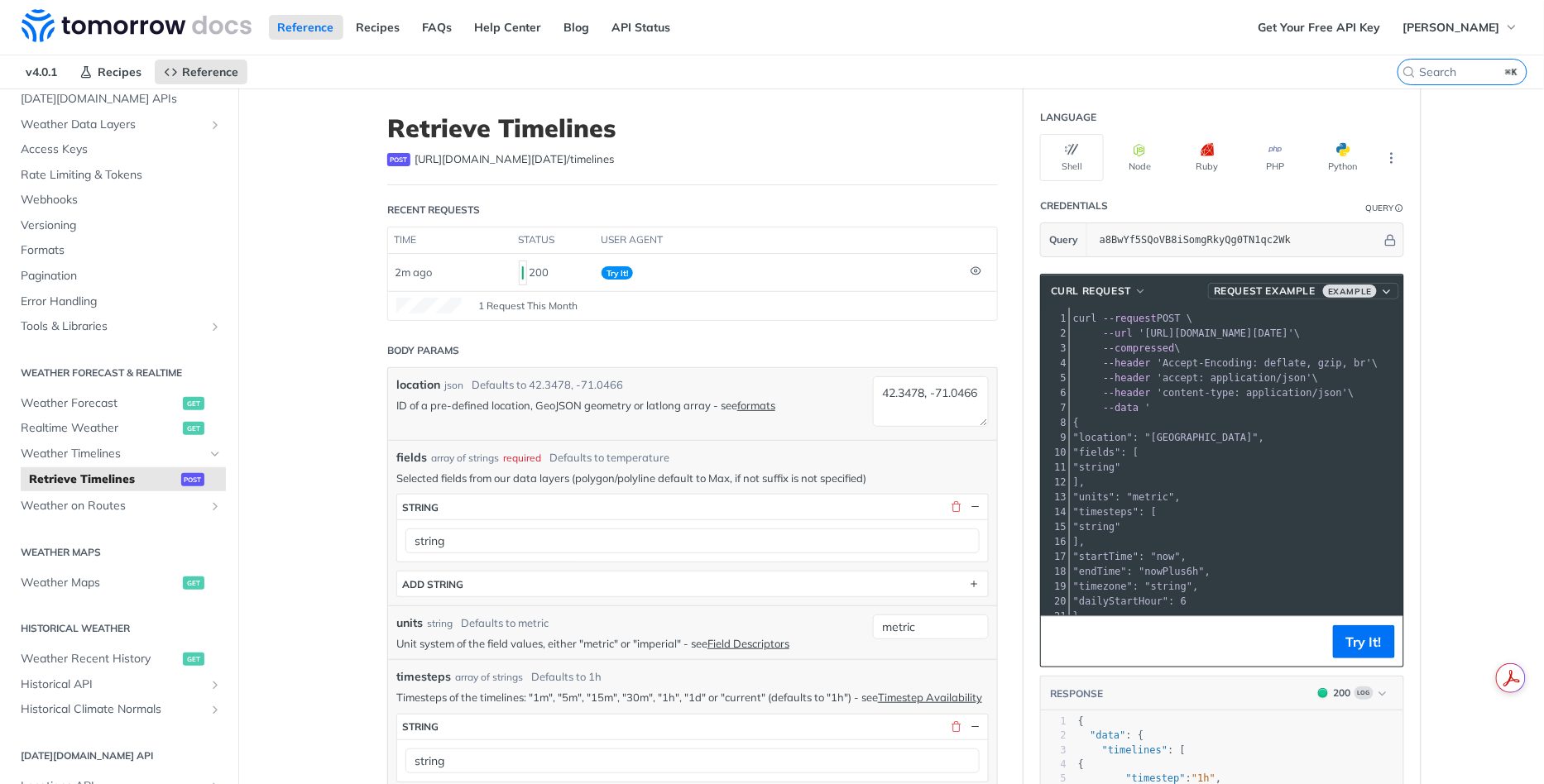
click at [1349, 285] on span "Example" at bounding box center [1350, 291] width 54 height 14
click at [1355, 640] on button "Try It!" at bounding box center [1364, 642] width 62 height 33
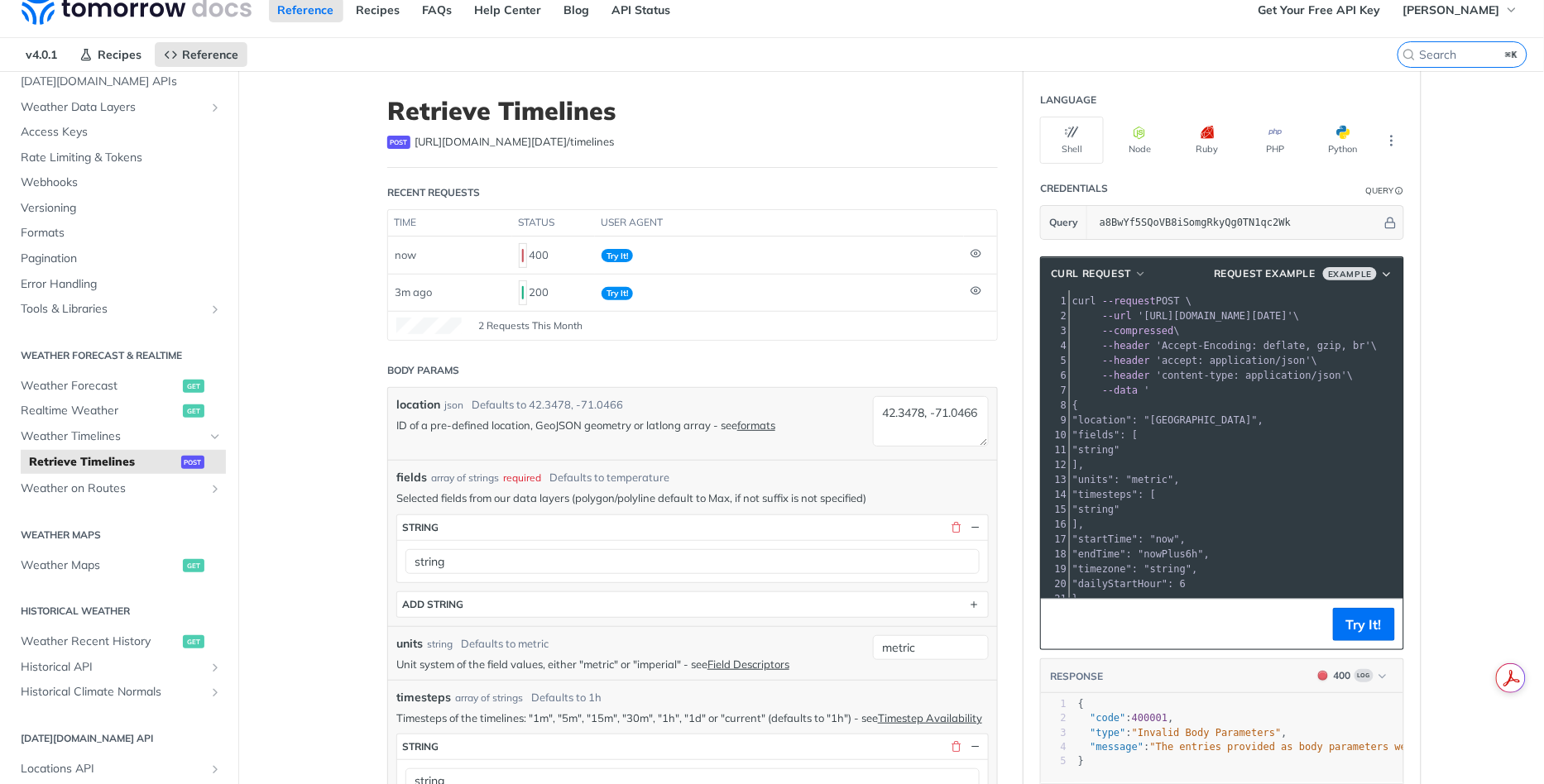
click at [1196, 466] on pre "]," at bounding box center [1344, 465] width 550 height 15
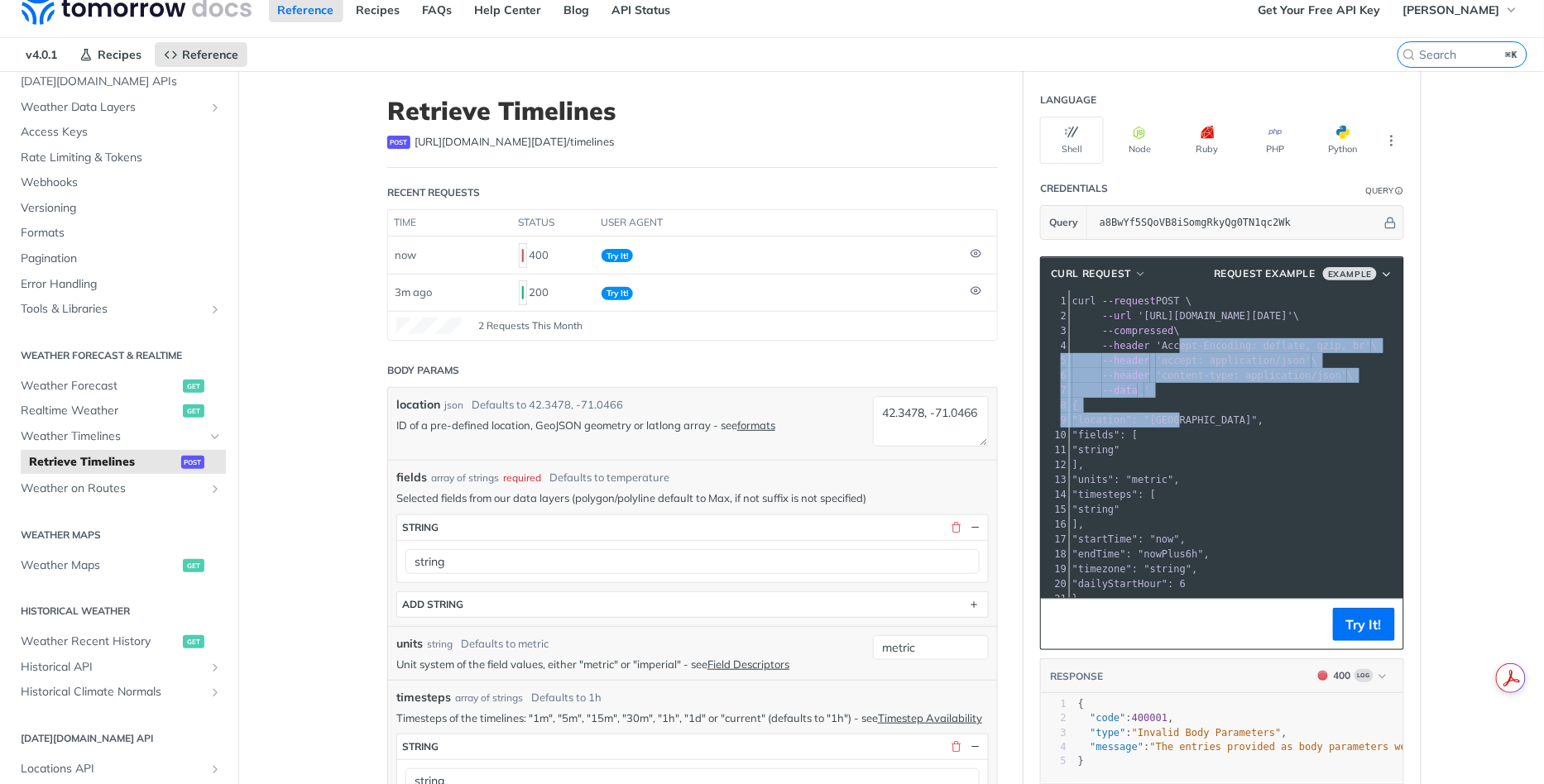
drag, startPoint x: 1179, startPoint y: 337, endPoint x: 1182, endPoint y: 422, distance: 85.1
click at [1182, 422] on div "1 curl --request POST \ 2 --url 'https://api.tomorrow.io/v4/timelines?apikey=a8…" at bounding box center [1344, 457] width 550 height 328
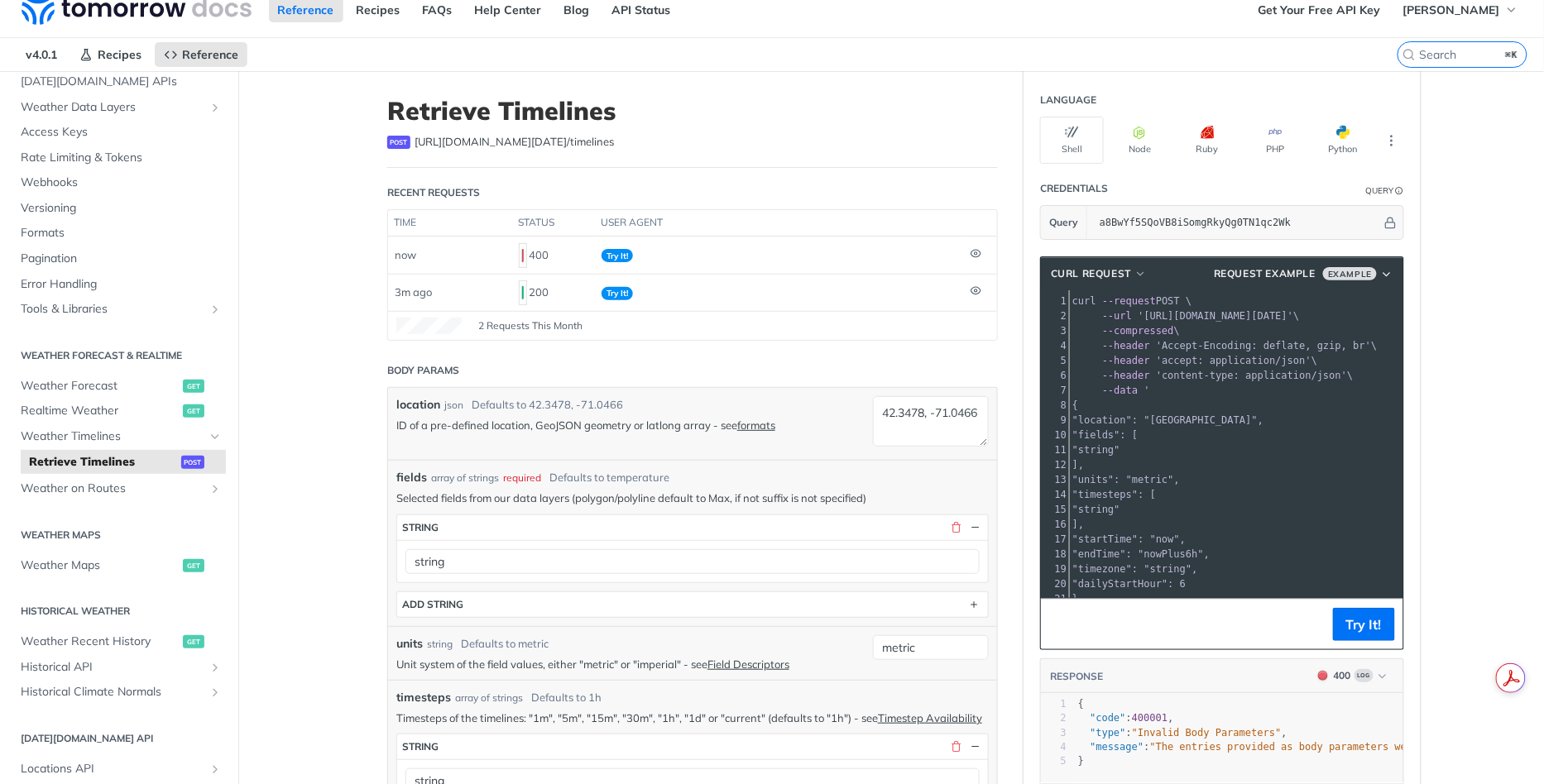
click at [1211, 414] on span ""location": "42.3478, -71.0466"," at bounding box center [1168, 420] width 191 height 12
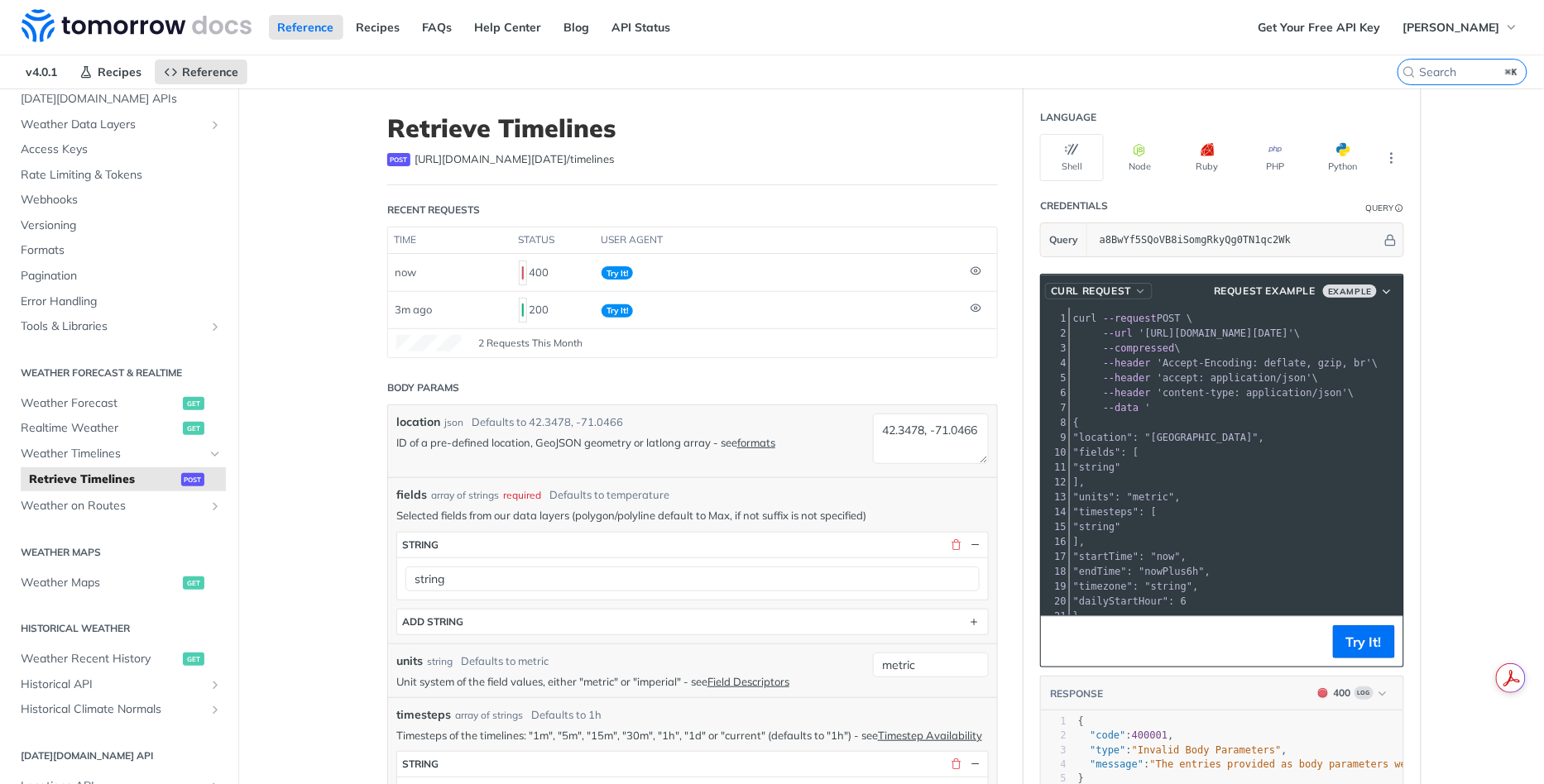
click at [1081, 290] on span "cURL Request" at bounding box center [1091, 291] width 80 height 15
click at [785, 152] on div "post https://api.tomorrow.io/v4 /timelines" at bounding box center [692, 160] width 611 height 16
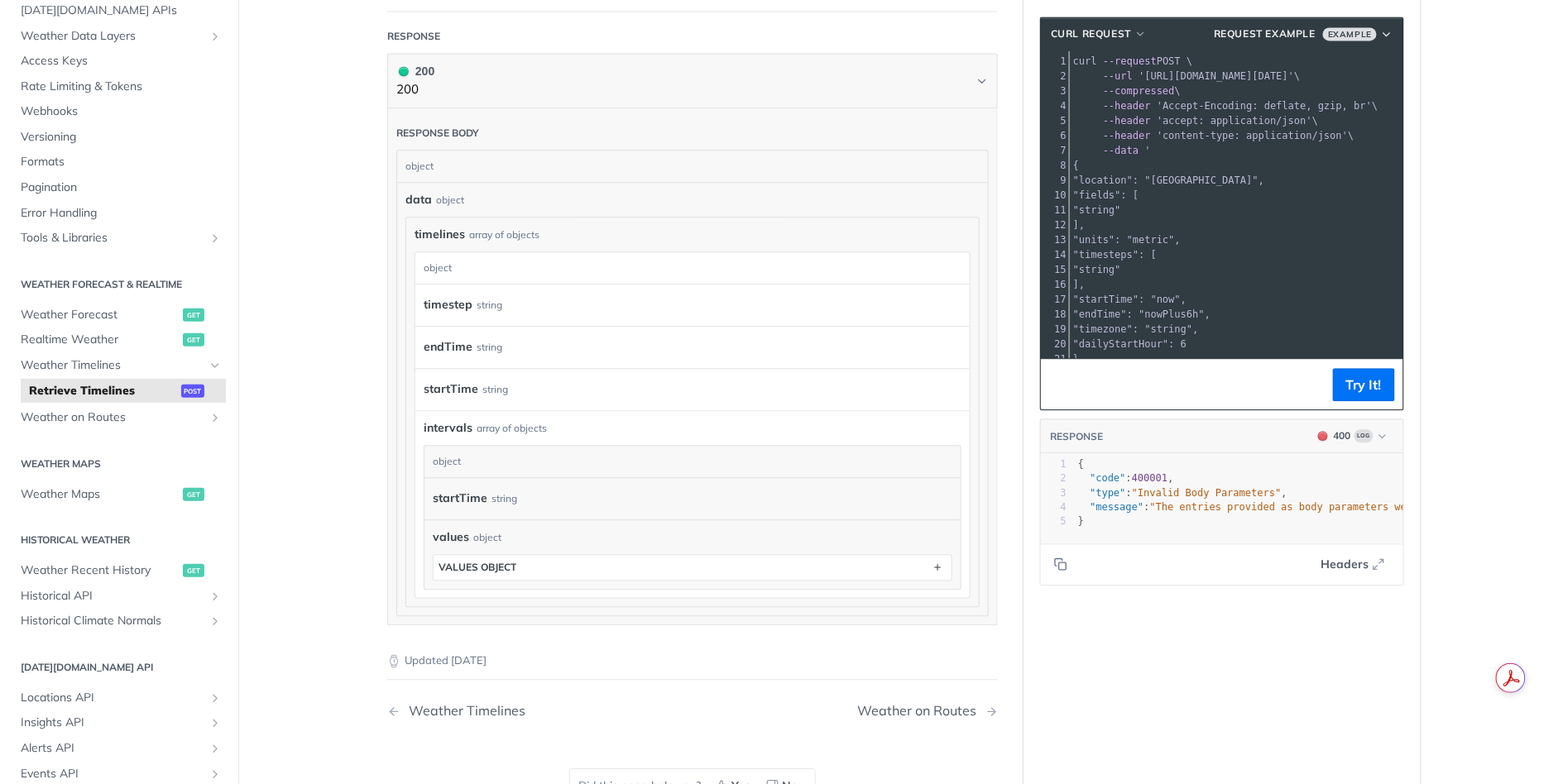
scroll to position [1696, 0]
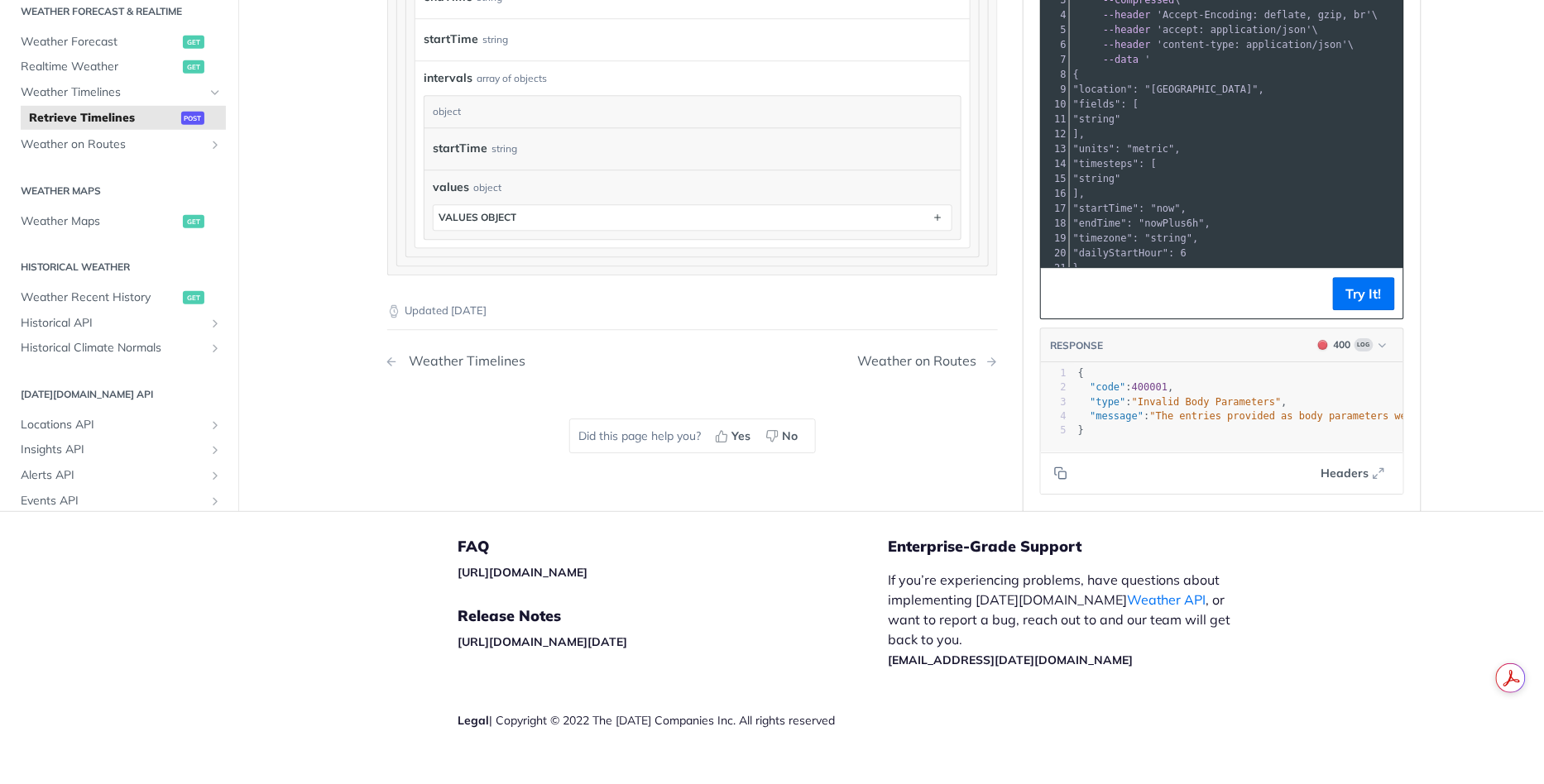
click at [436, 353] on div "Weather Timelines" at bounding box center [463, 361] width 125 height 16
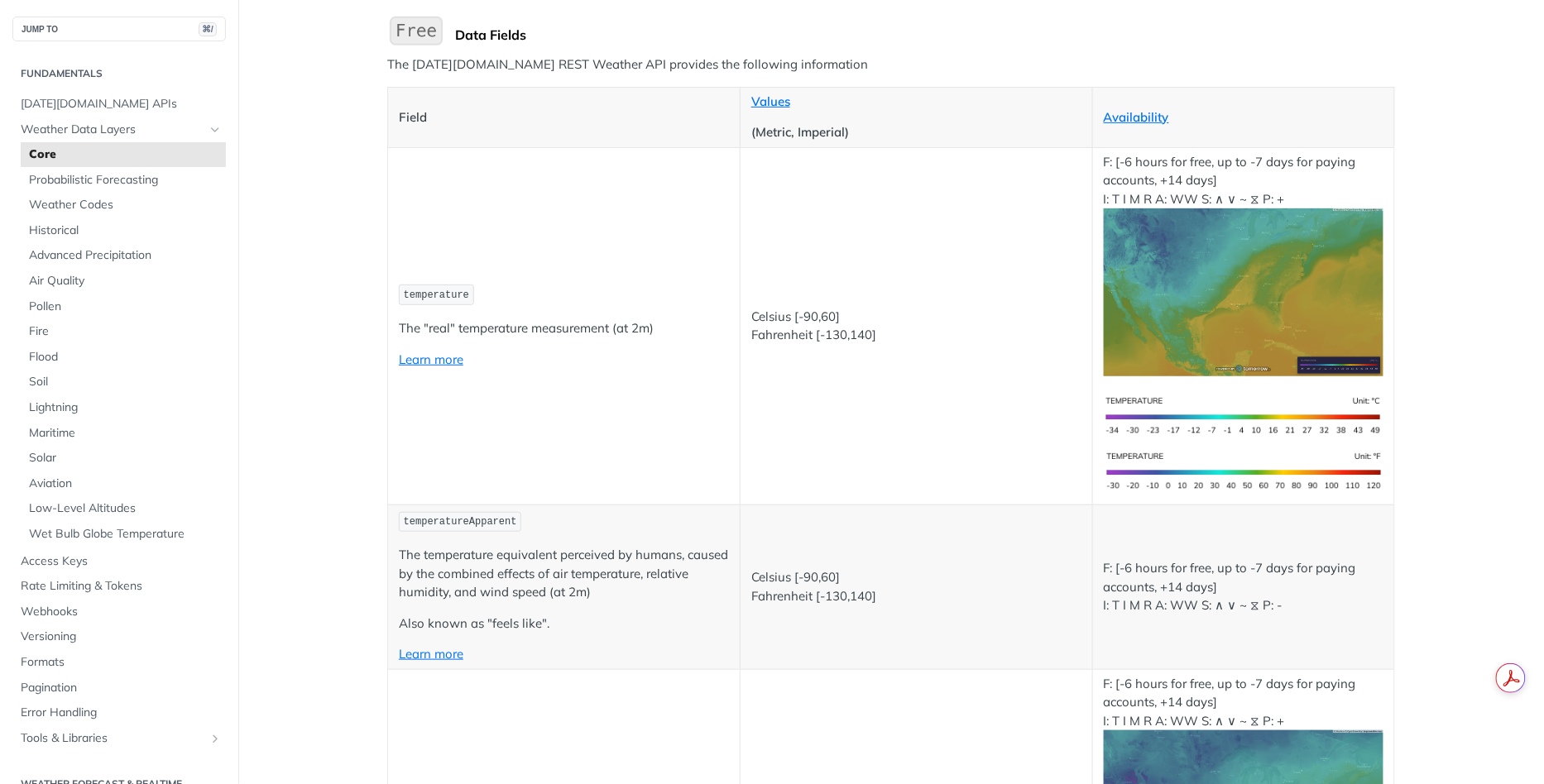
scroll to position [162, 0]
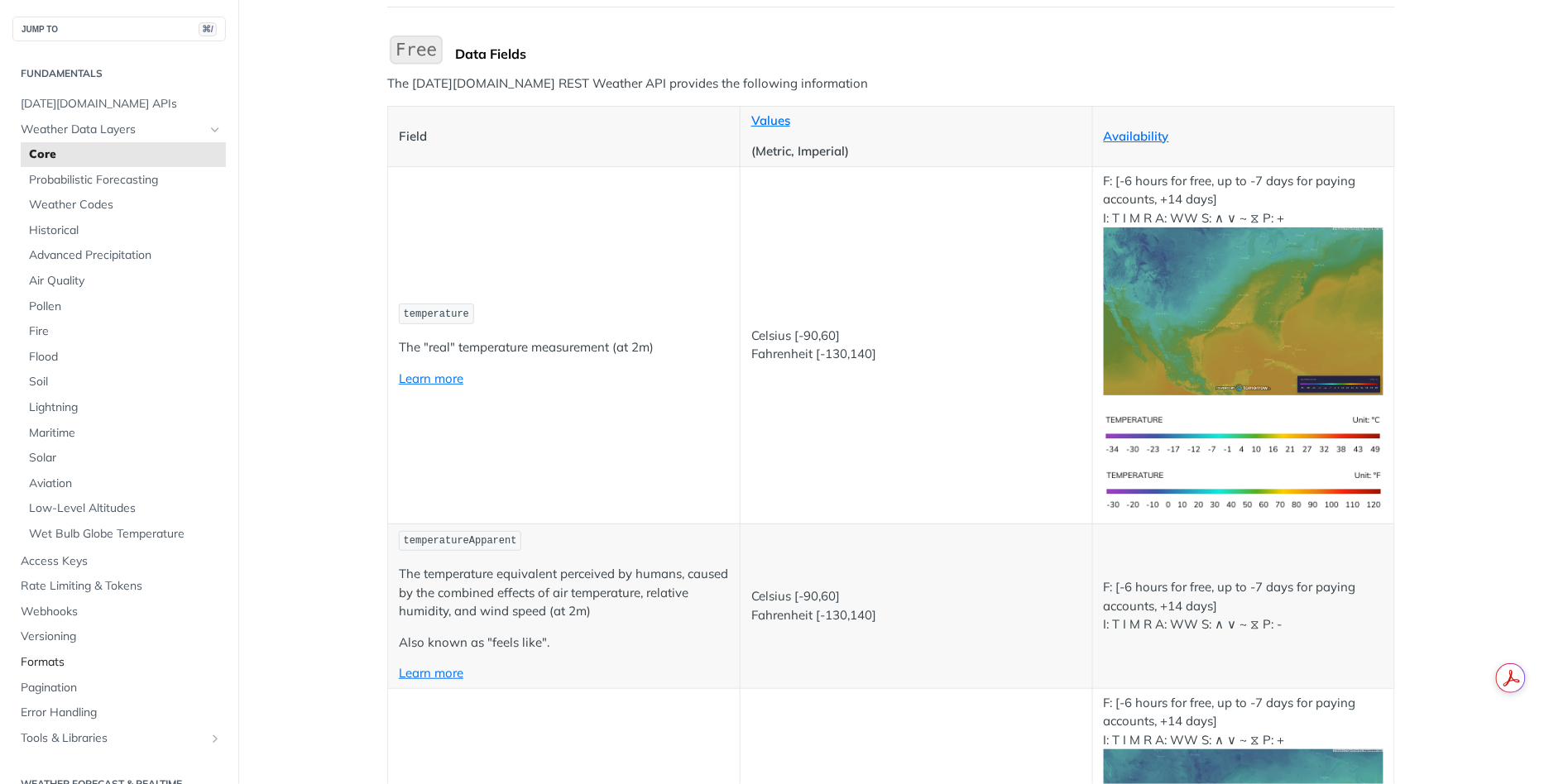
click at [58, 661] on span "Formats" at bounding box center [121, 663] width 201 height 16
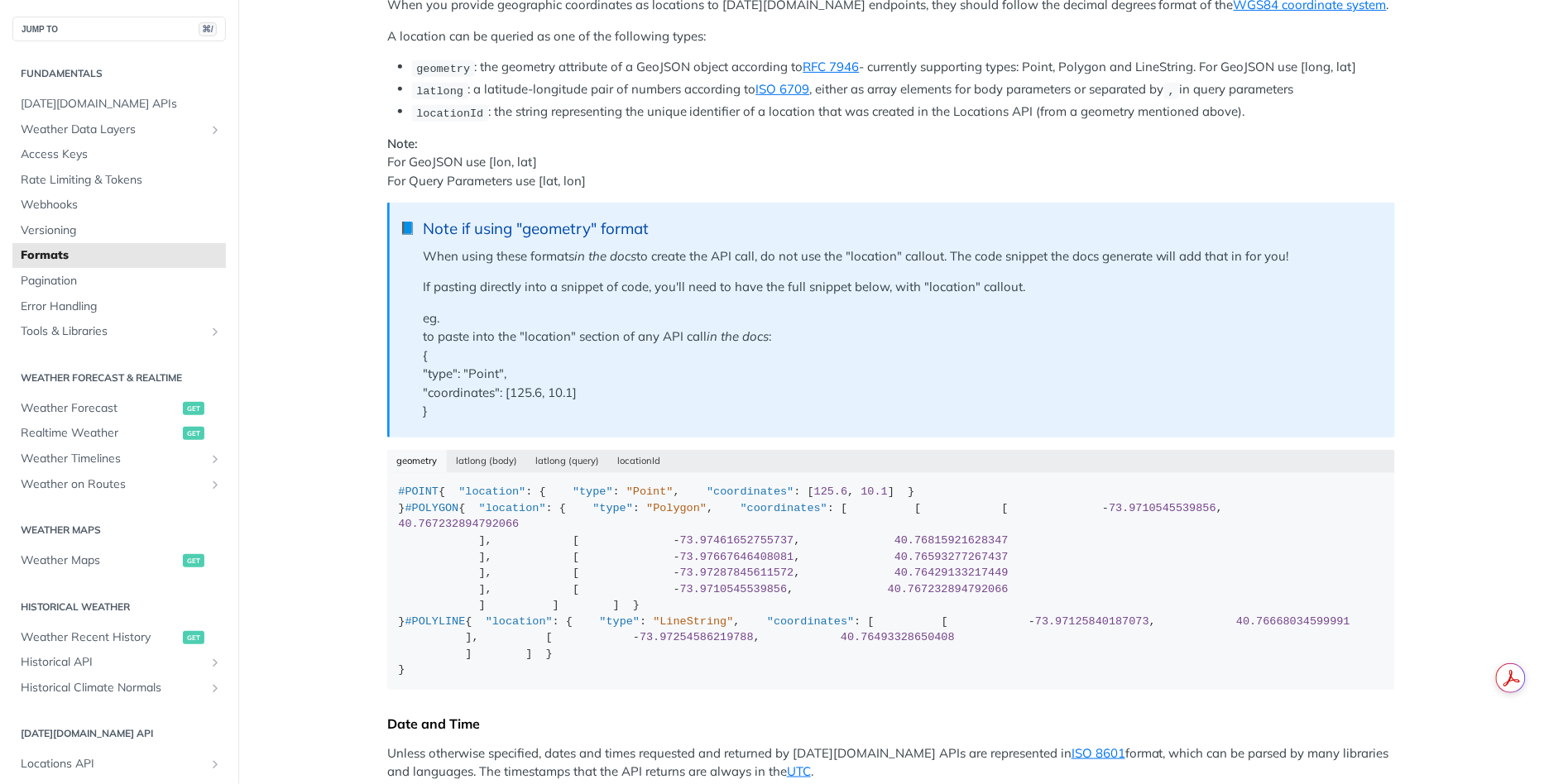
scroll to position [229, 0]
click at [490, 455] on button "latlong (body)" at bounding box center [487, 458] width 80 height 23
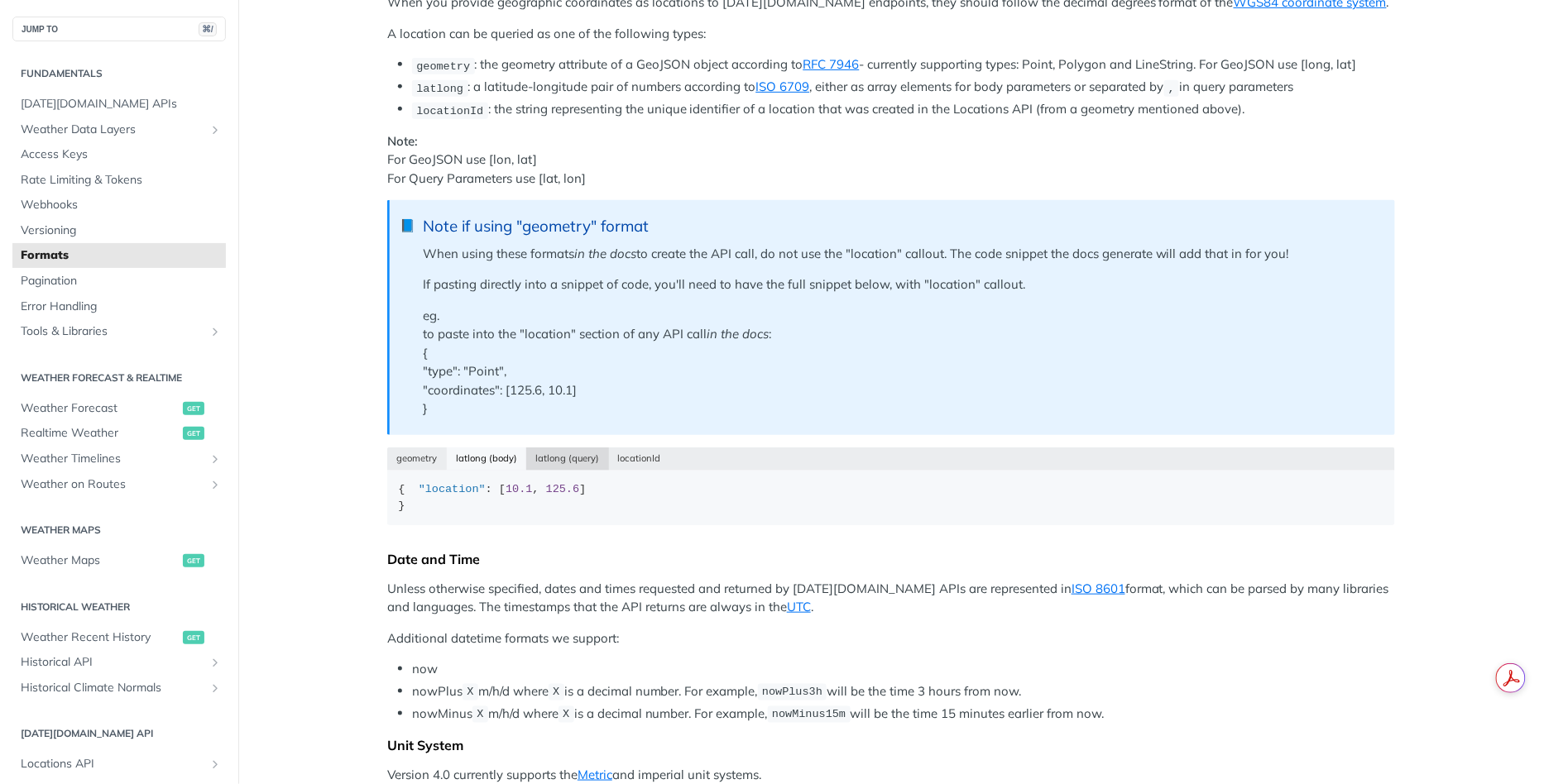
click at [564, 449] on button "latlong (query)" at bounding box center [567, 458] width 83 height 23
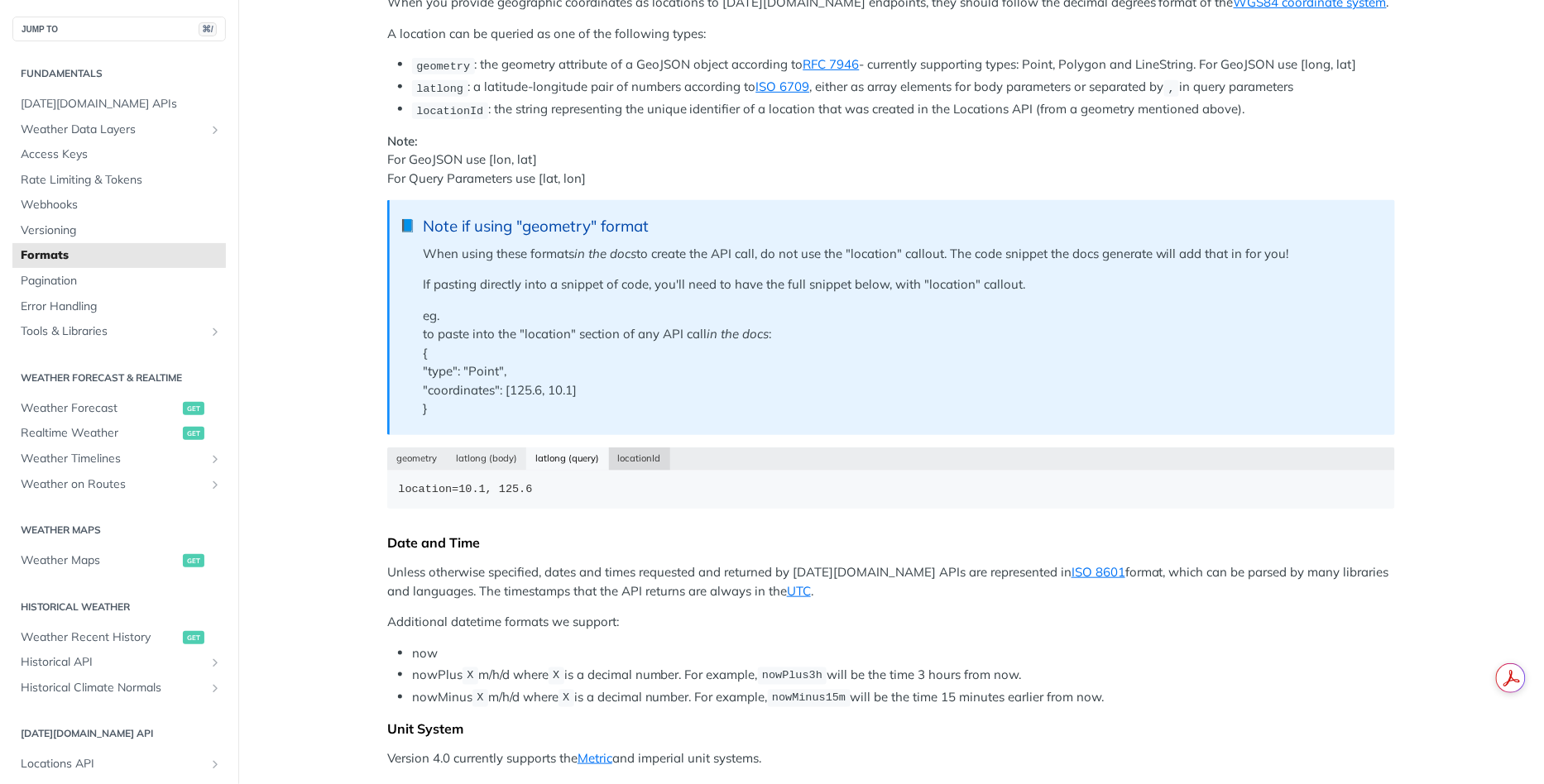
click at [631, 452] on button "locationId" at bounding box center [640, 458] width 62 height 23
click at [415, 459] on button "geometry" at bounding box center [416, 458] width 59 height 23
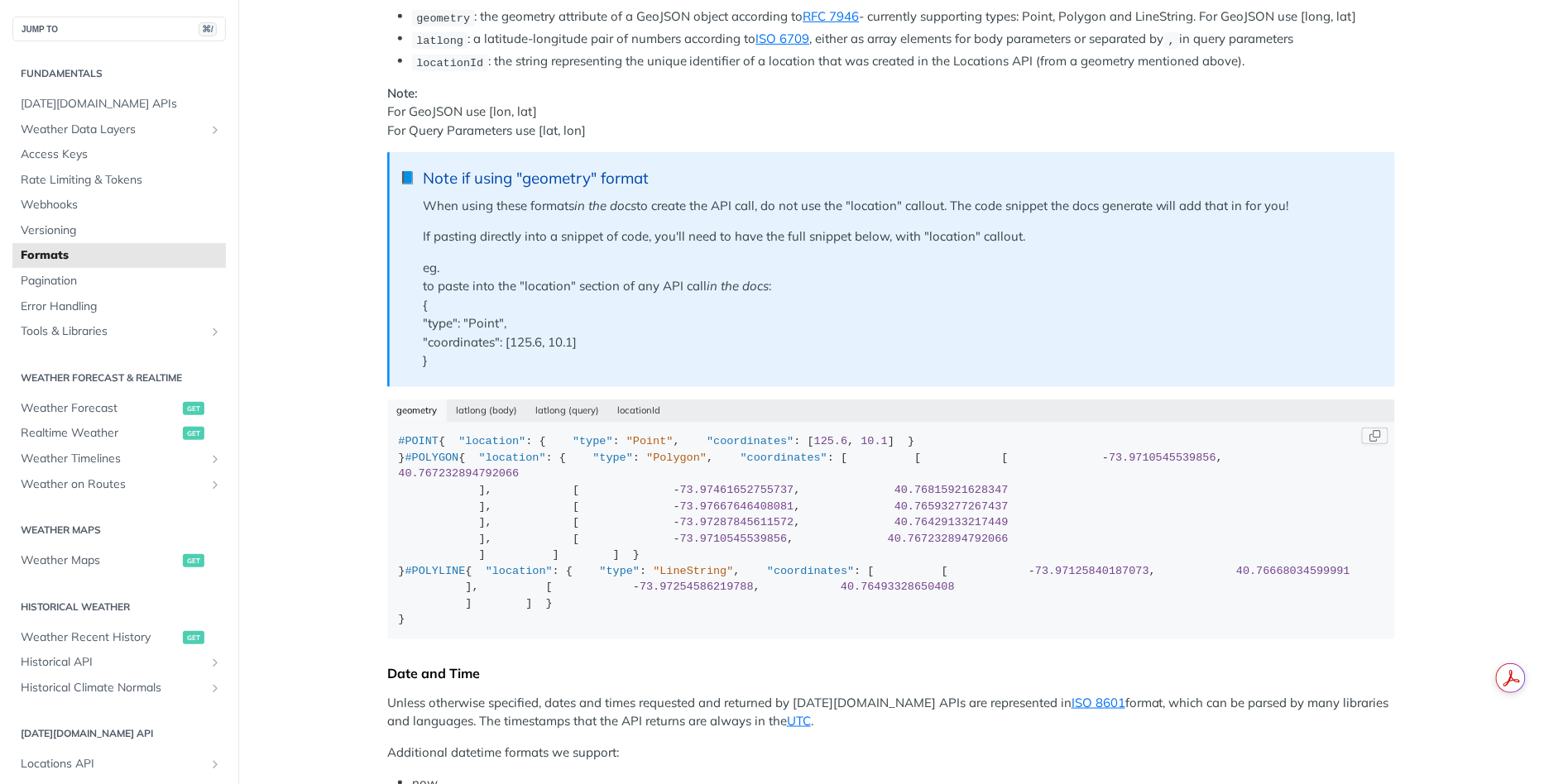
scroll to position [276, 0]
click at [463, 413] on button "latlong (body)" at bounding box center [487, 413] width 80 height 23
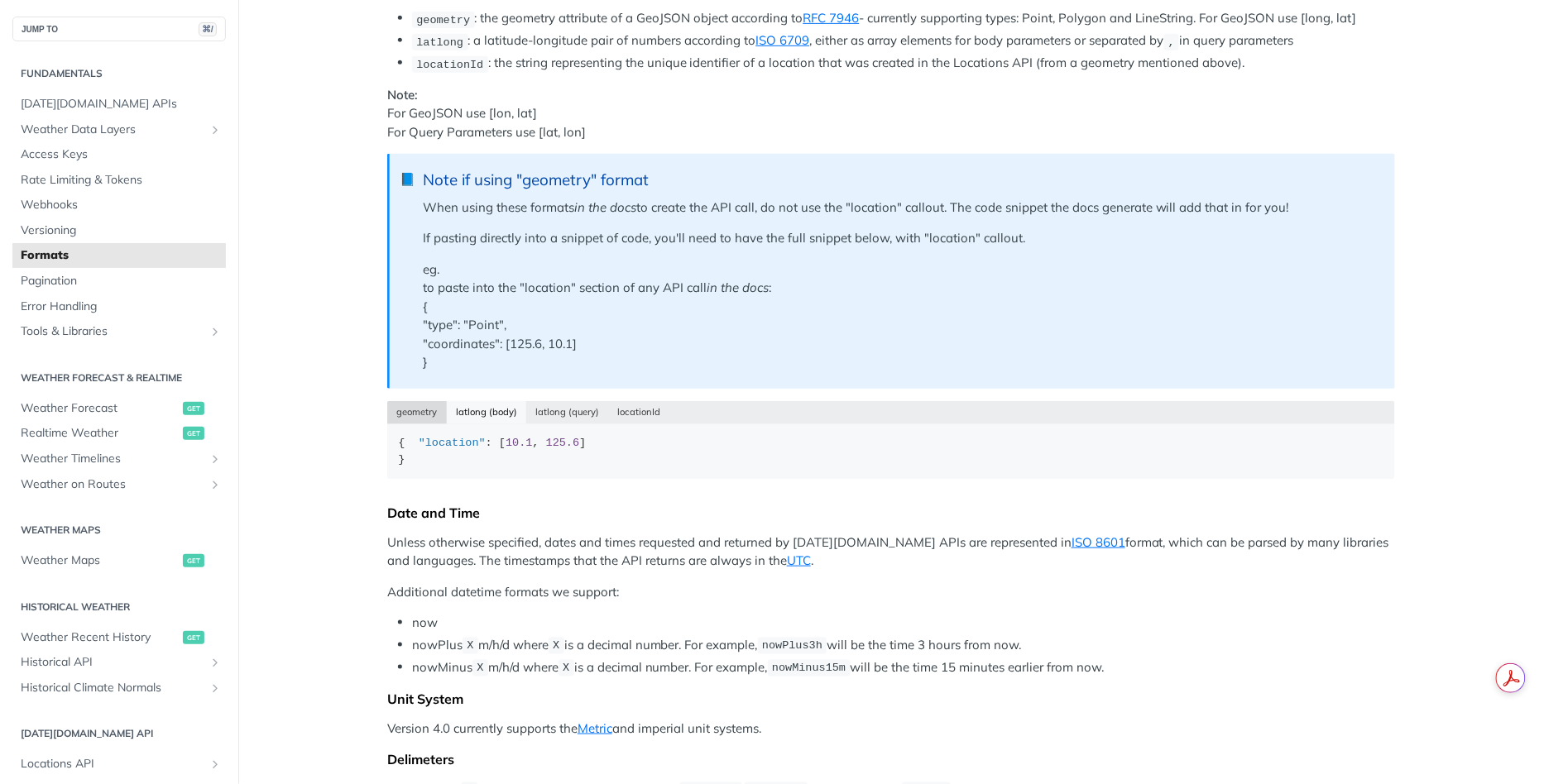
click at [425, 413] on button "geometry" at bounding box center [416, 413] width 59 height 23
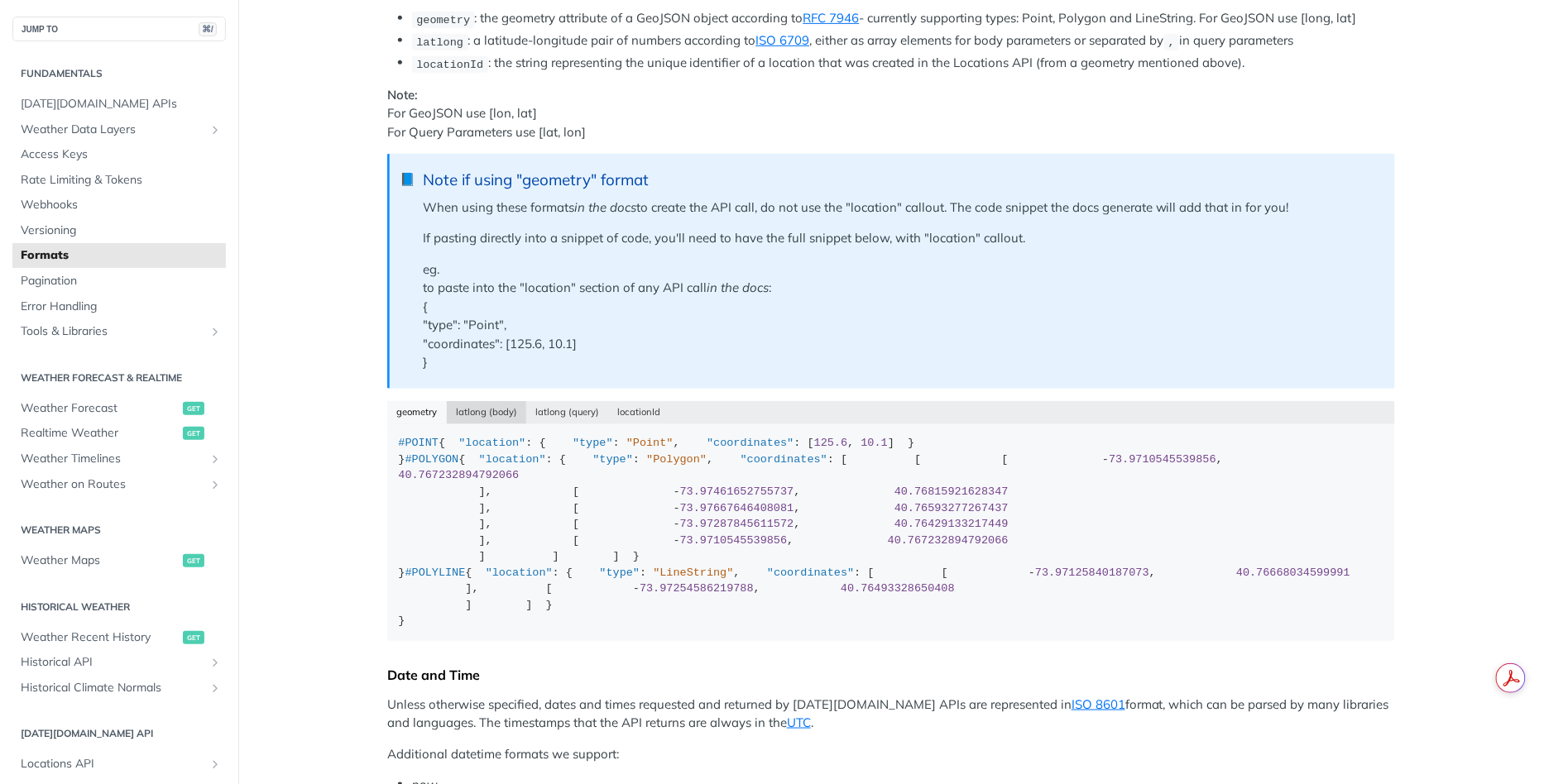
click at [490, 405] on button "latlong (body)" at bounding box center [487, 413] width 80 height 23
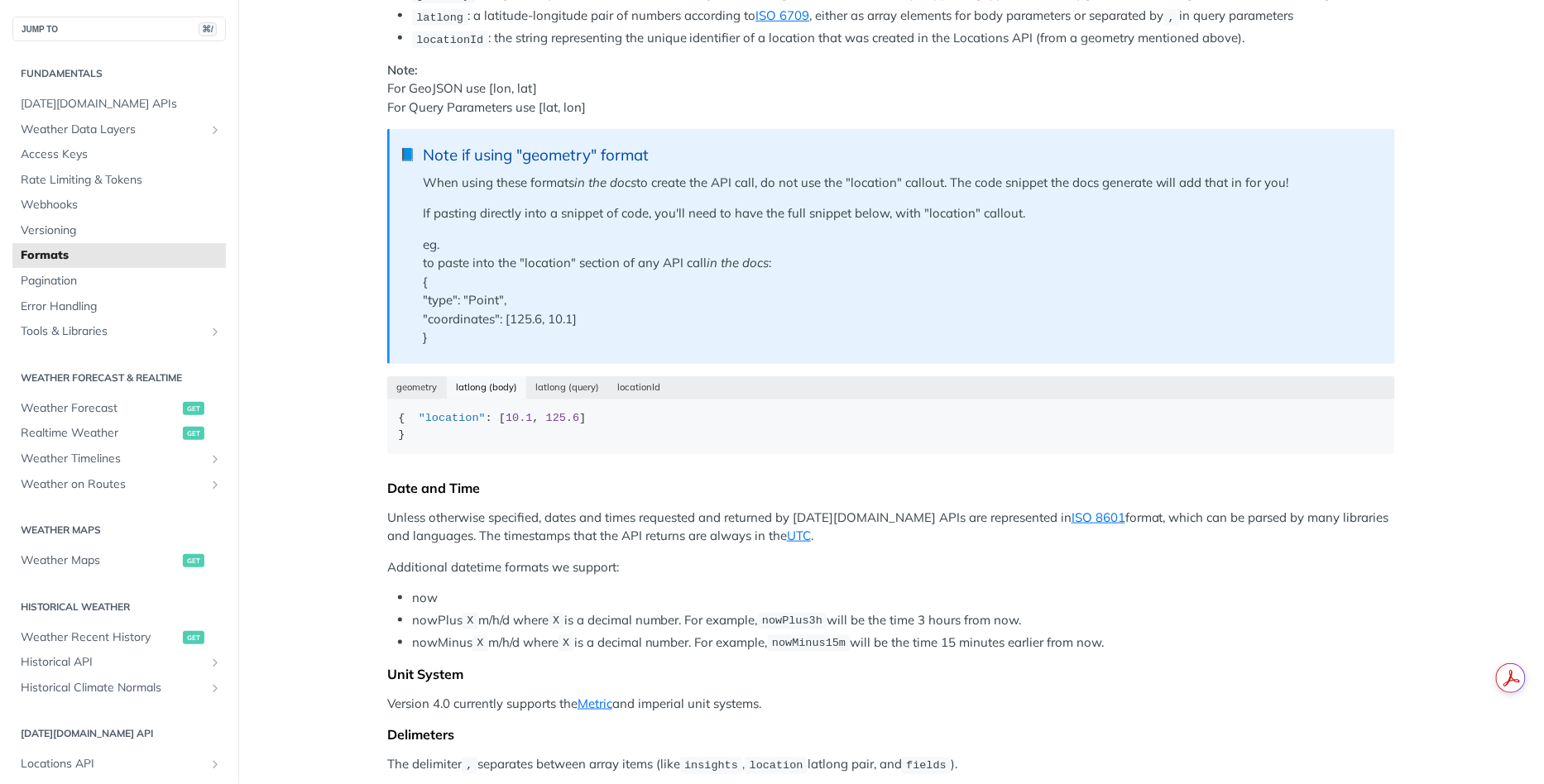
scroll to position [291, 0]
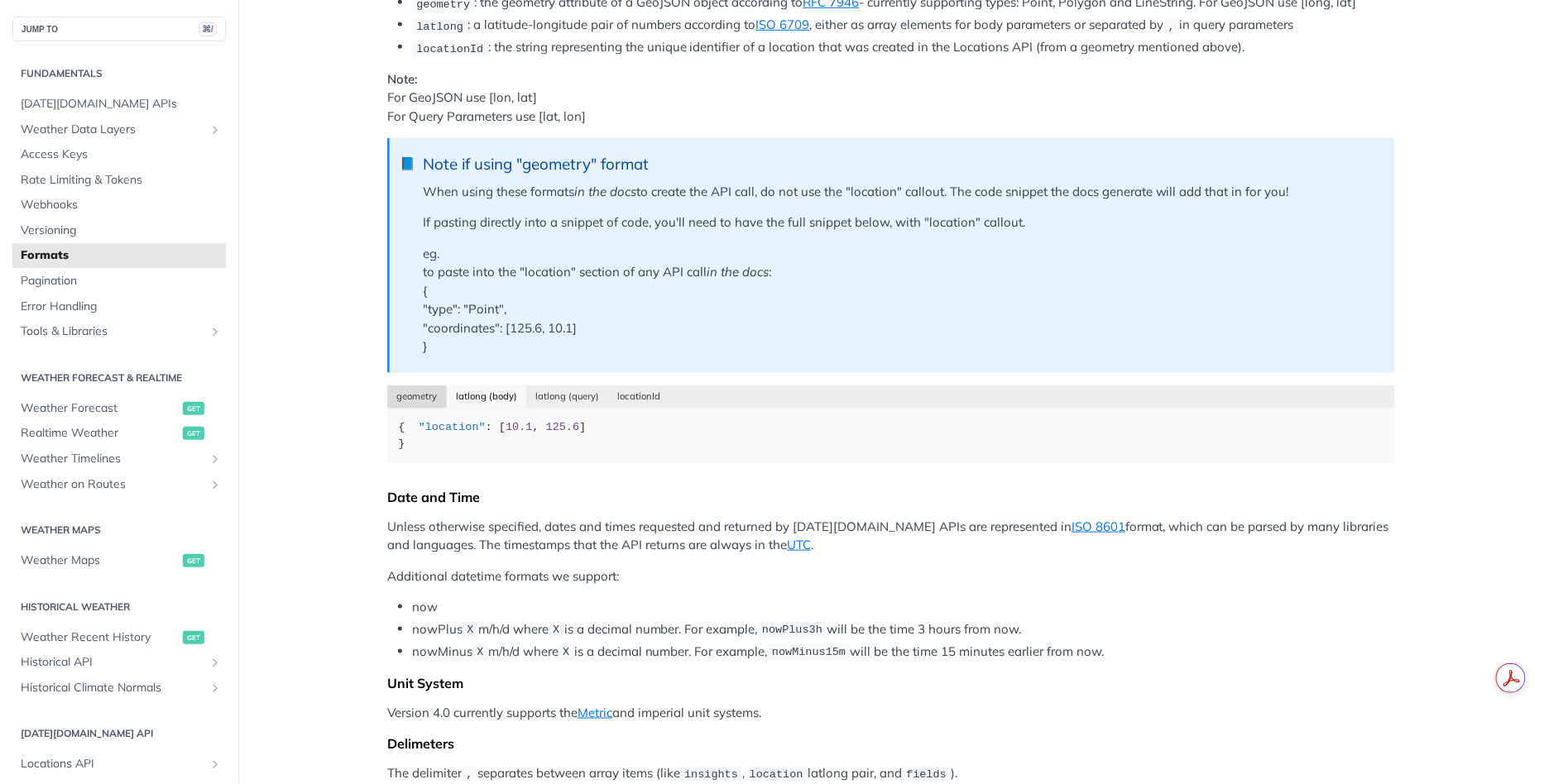
click at [410, 392] on button "geometry" at bounding box center [416, 396] width 59 height 23
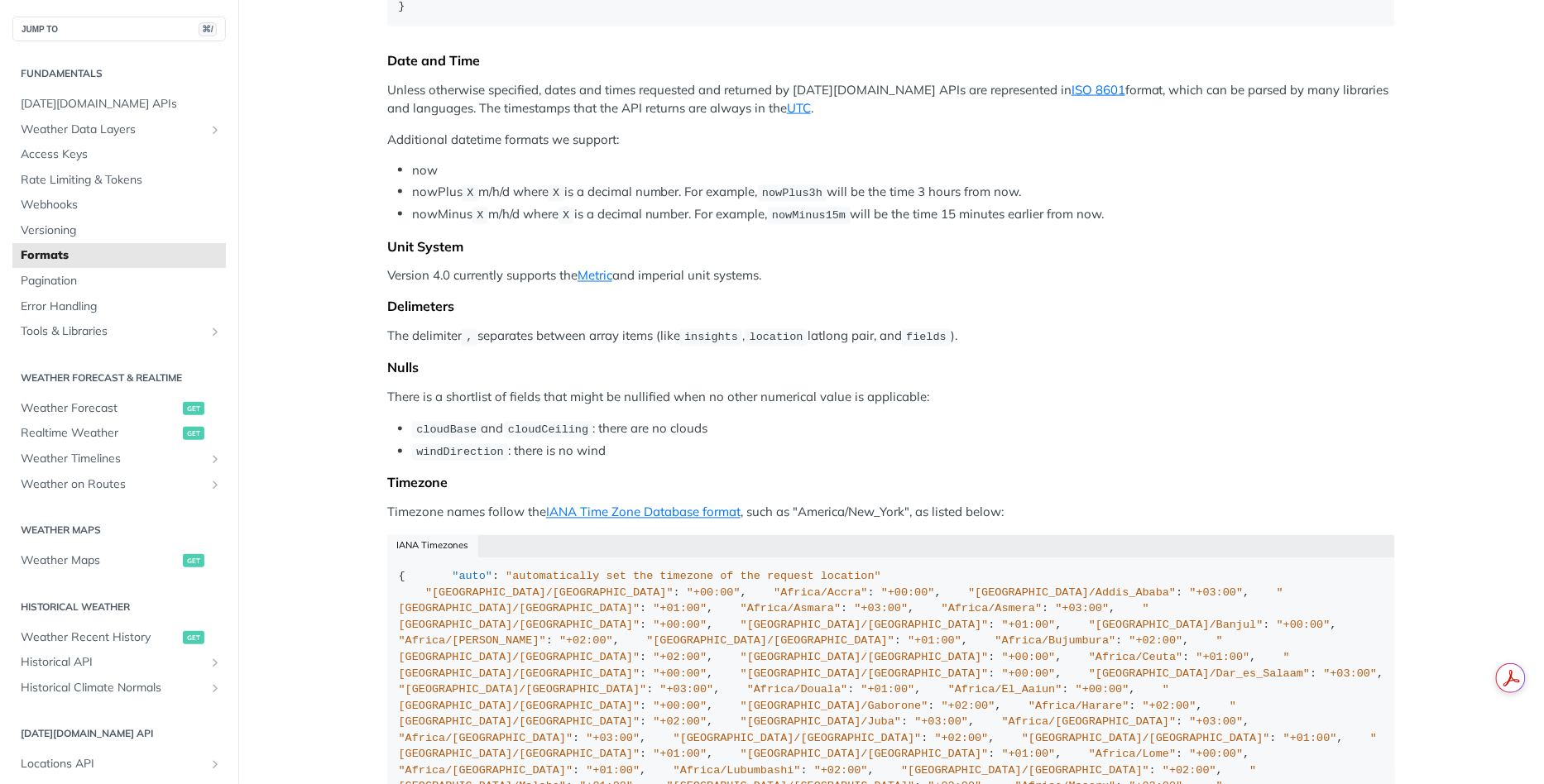
scroll to position [894, 0]
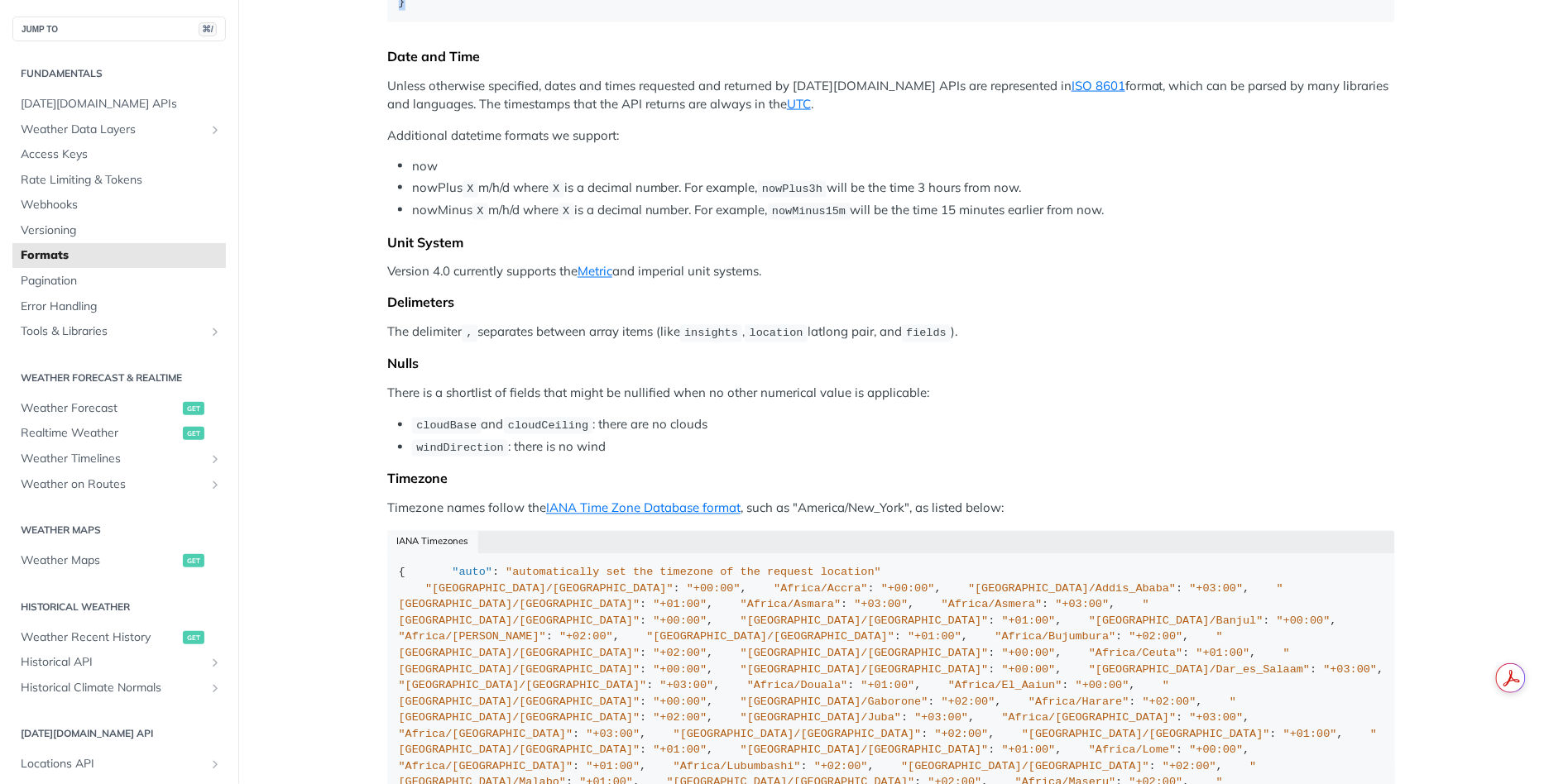
drag, startPoint x: 422, startPoint y: 488, endPoint x: 384, endPoint y: 251, distance: 240.0
click at [384, 251] on article "Formats Locations When you provide geographic coordinates as locations to Tomor…" at bounding box center [891, 351] width 1059 height 2315
copy div "#POLYLINE { "location" : { "type" : "LineString" , "coordinates" : [ [ - 73.971…"
